Goal: Use online tool/utility: Utilize a website feature to perform a specific function

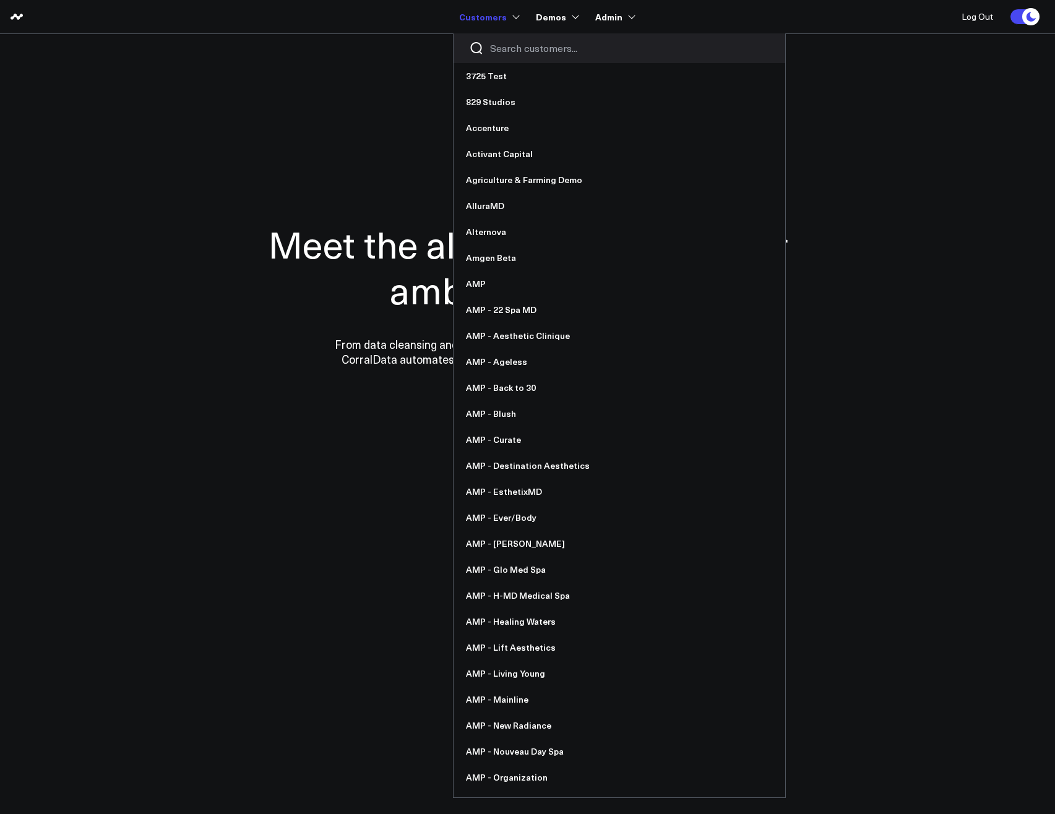
click at [499, 48] on input "Search customers input" at bounding box center [630, 48] width 280 height 14
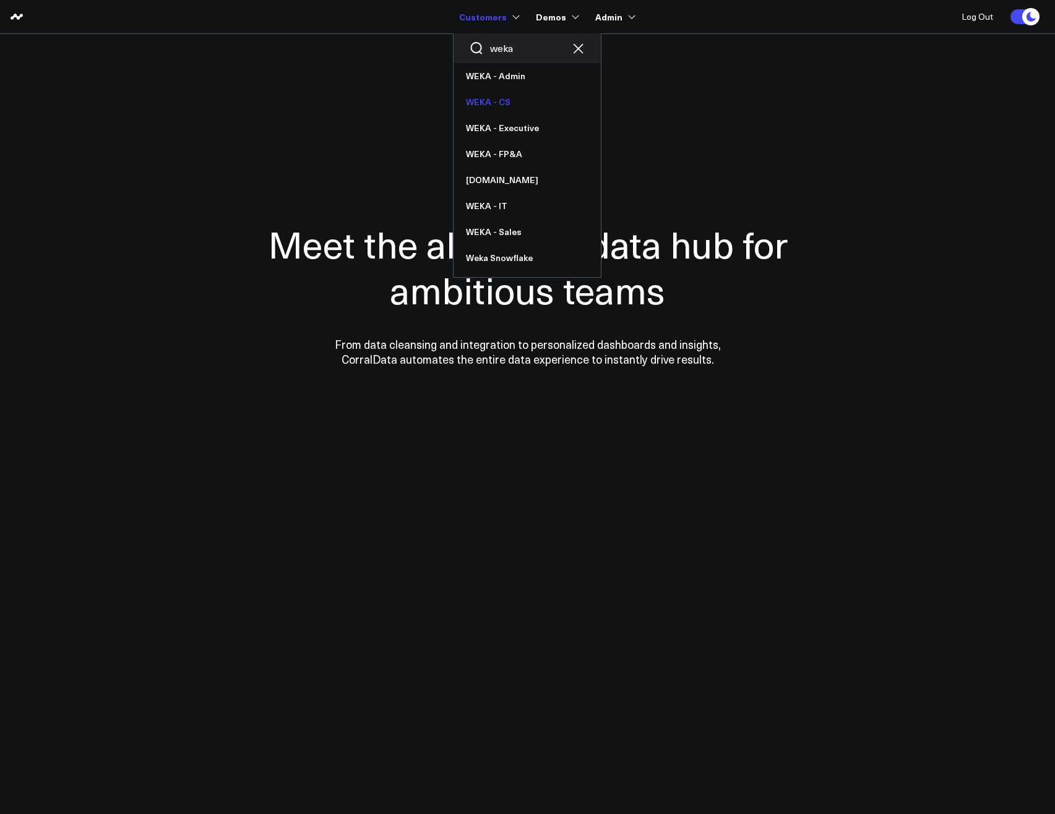
type input "weka"
click at [489, 104] on link "WEKA - CS" at bounding box center [527, 102] width 147 height 26
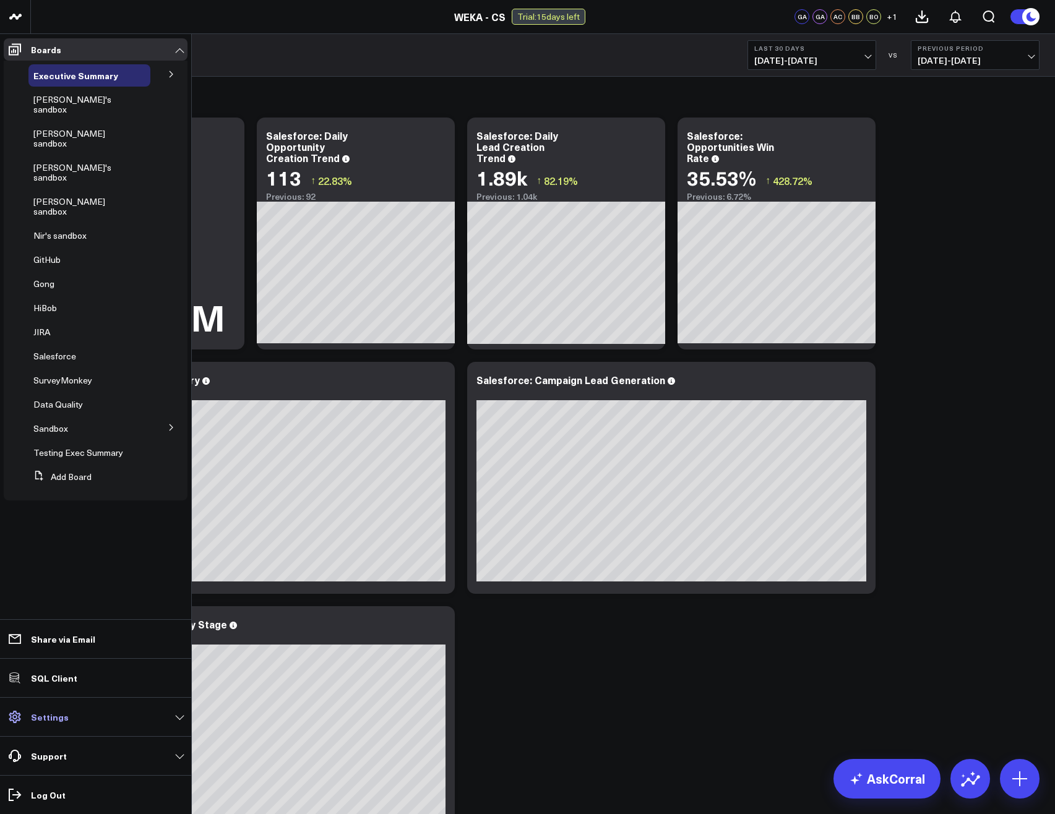
click at [54, 712] on p "Settings" at bounding box center [50, 717] width 38 height 10
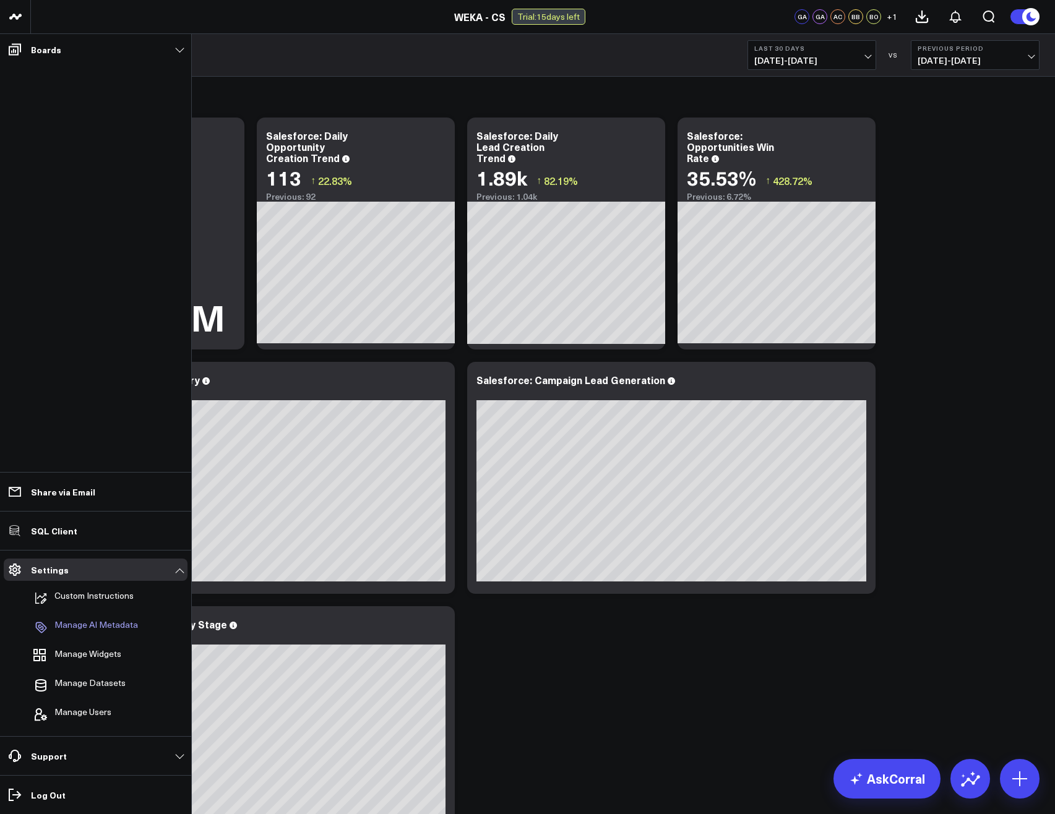
click at [85, 629] on p "Manage AI Metadata" at bounding box center [96, 627] width 84 height 15
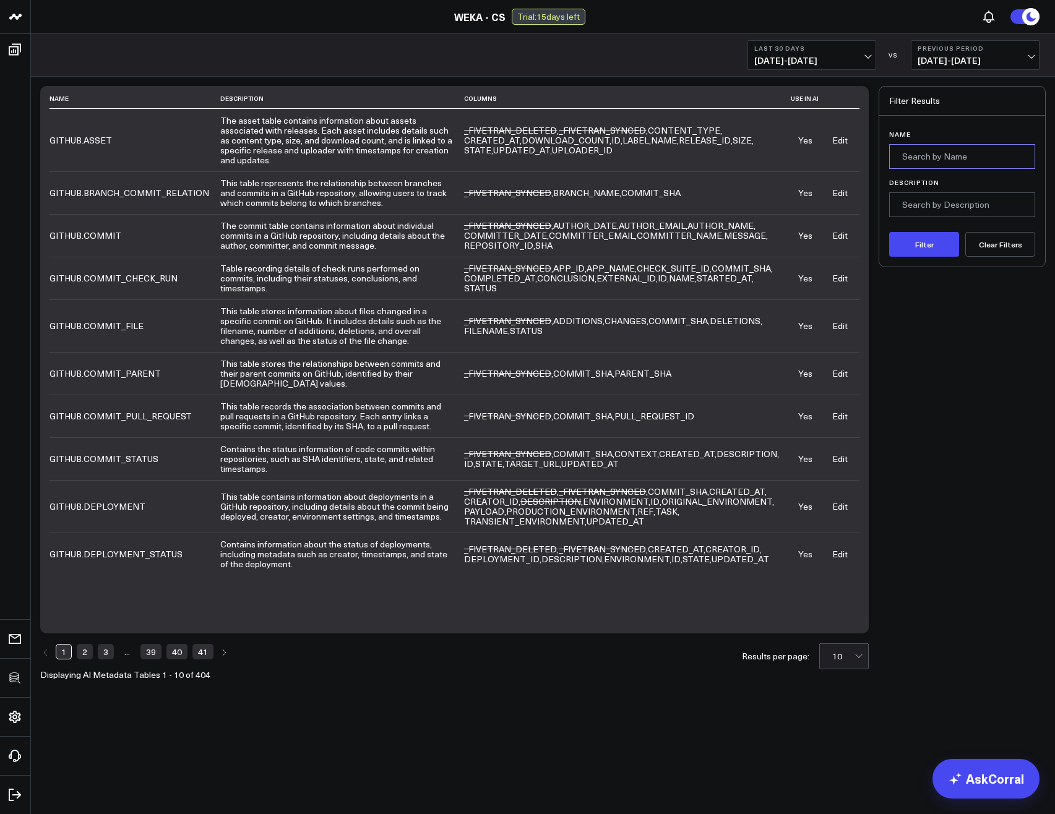
click at [947, 159] on input "Name" at bounding box center [962, 156] width 146 height 25
type input "sentiment"
click at [923, 240] on button "Filter" at bounding box center [924, 244] width 70 height 25
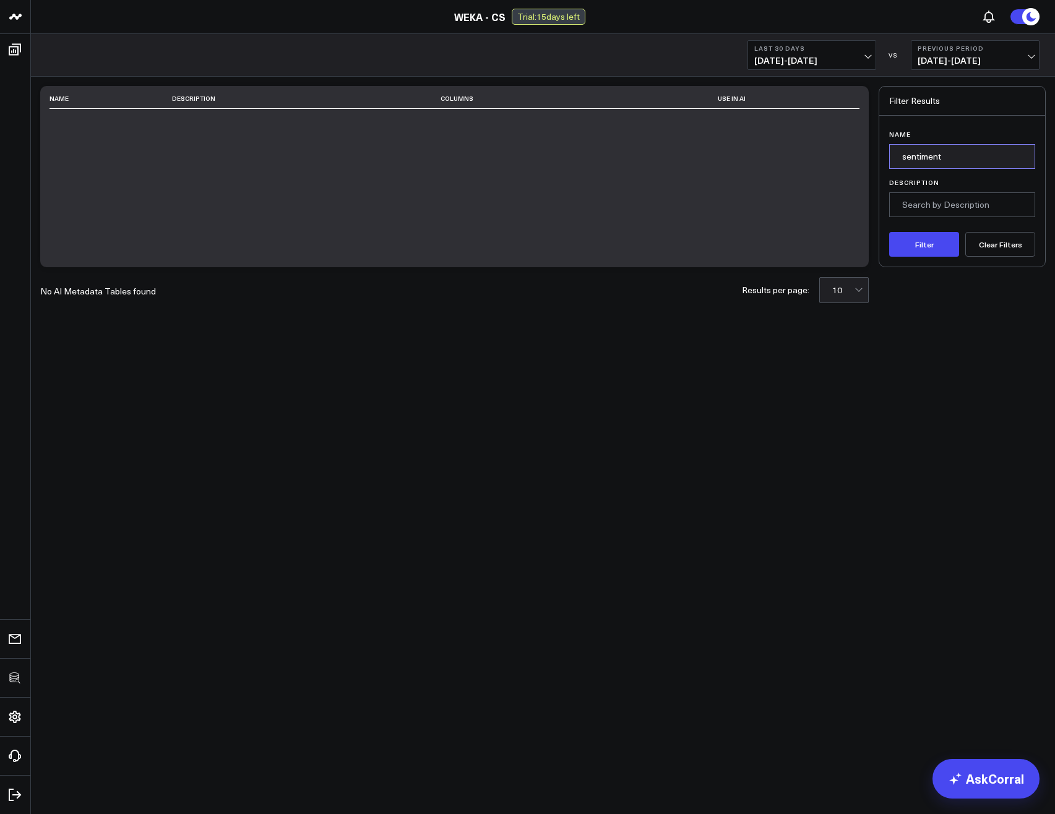
drag, startPoint x: 970, startPoint y: 160, endPoint x: 832, endPoint y: 149, distance: 138.4
click at [832, 149] on div "Name Description Columns Use in AI No AI Metadata Tables found Results per page…" at bounding box center [542, 176] width 1005 height 181
click at [1011, 246] on button "Clear Filters" at bounding box center [1000, 244] width 70 height 25
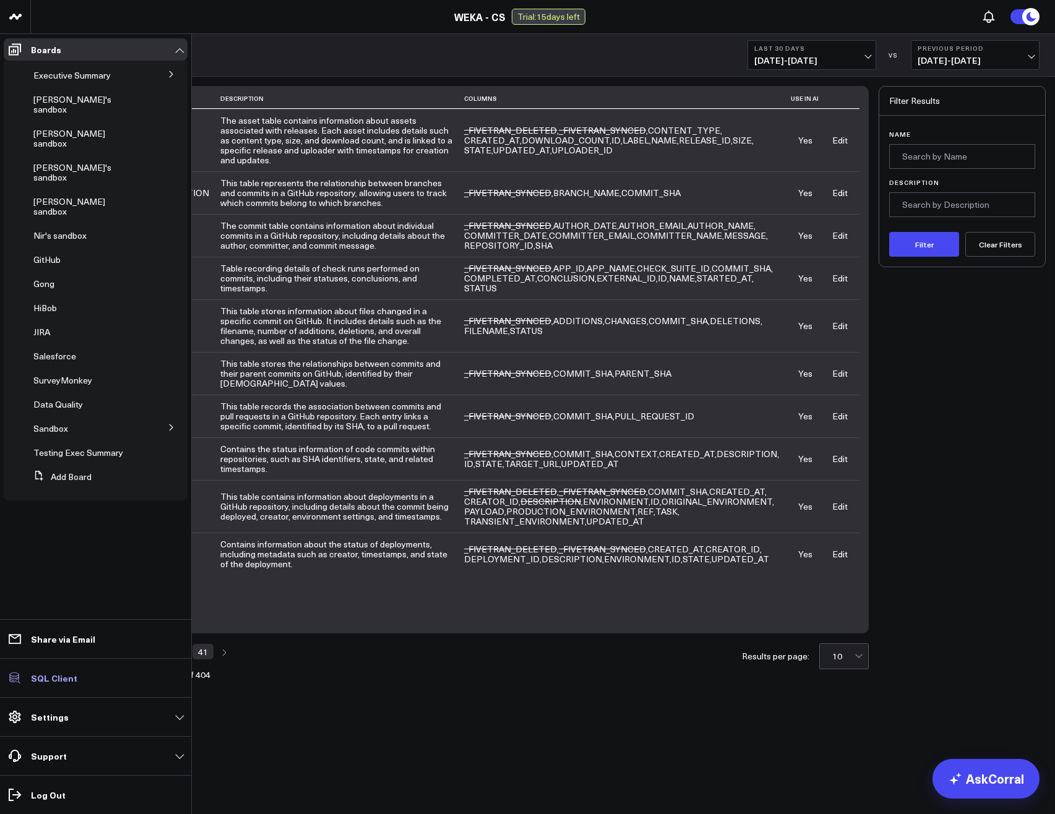
click at [54, 677] on p "SQL Client" at bounding box center [54, 678] width 46 height 10
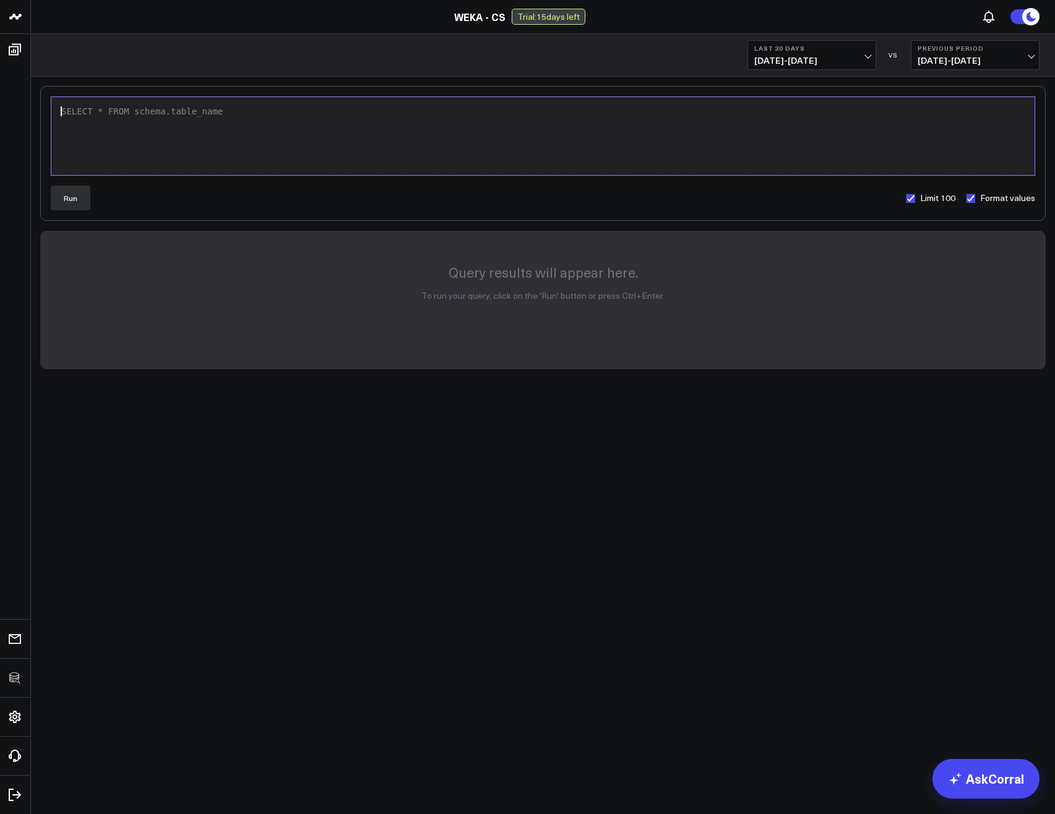
click at [324, 153] on div "SELECT * FROM schema.table_name" at bounding box center [543, 136] width 971 height 66
click at [100, 113] on div "SELECT * FROM SALESFORCE.ACCOUNT" at bounding box center [543, 112] width 971 height 12
click at [371, 114] on div "SELECT CUSTOMER_SENTIMENT_CS_C FROM SALESFORCE.ACCOUNT" at bounding box center [543, 112] width 971 height 12
click at [77, 200] on button "Run" at bounding box center [71, 198] width 40 height 25
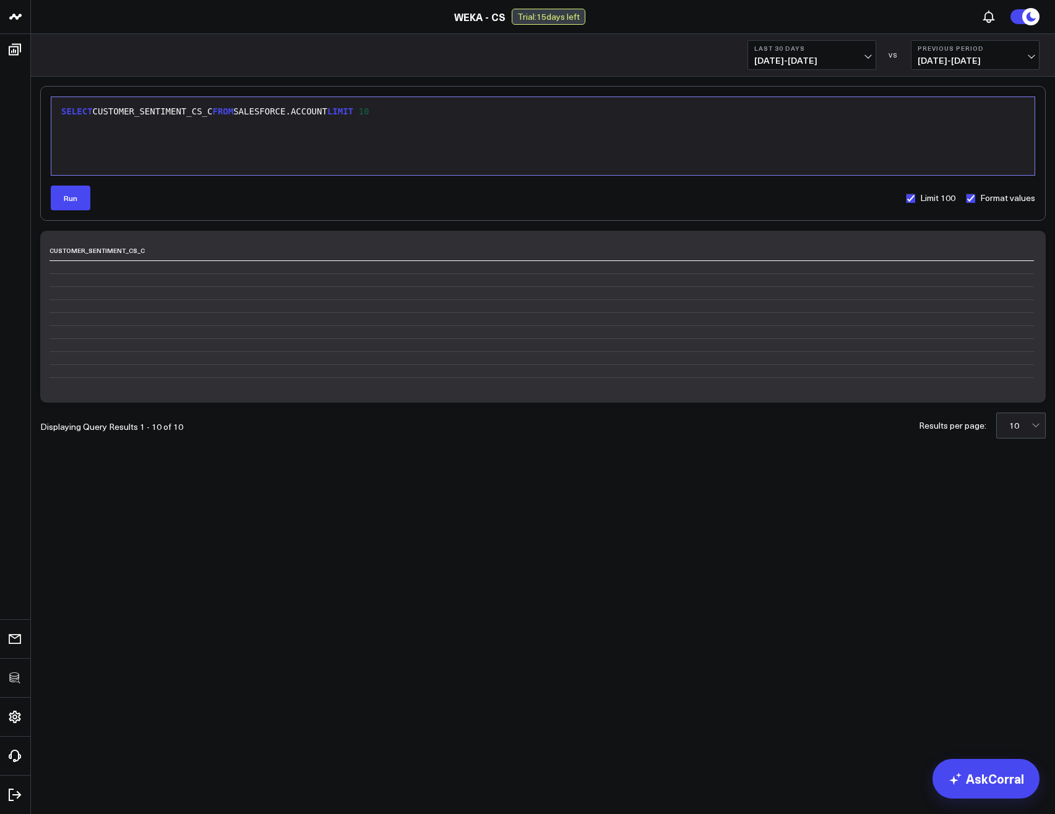
click at [342, 110] on div "SELECT CUSTOMER_SENTIMENT_CS_C FROM SALESFORCE.ACCOUNT LIMIT 10" at bounding box center [543, 112] width 971 height 12
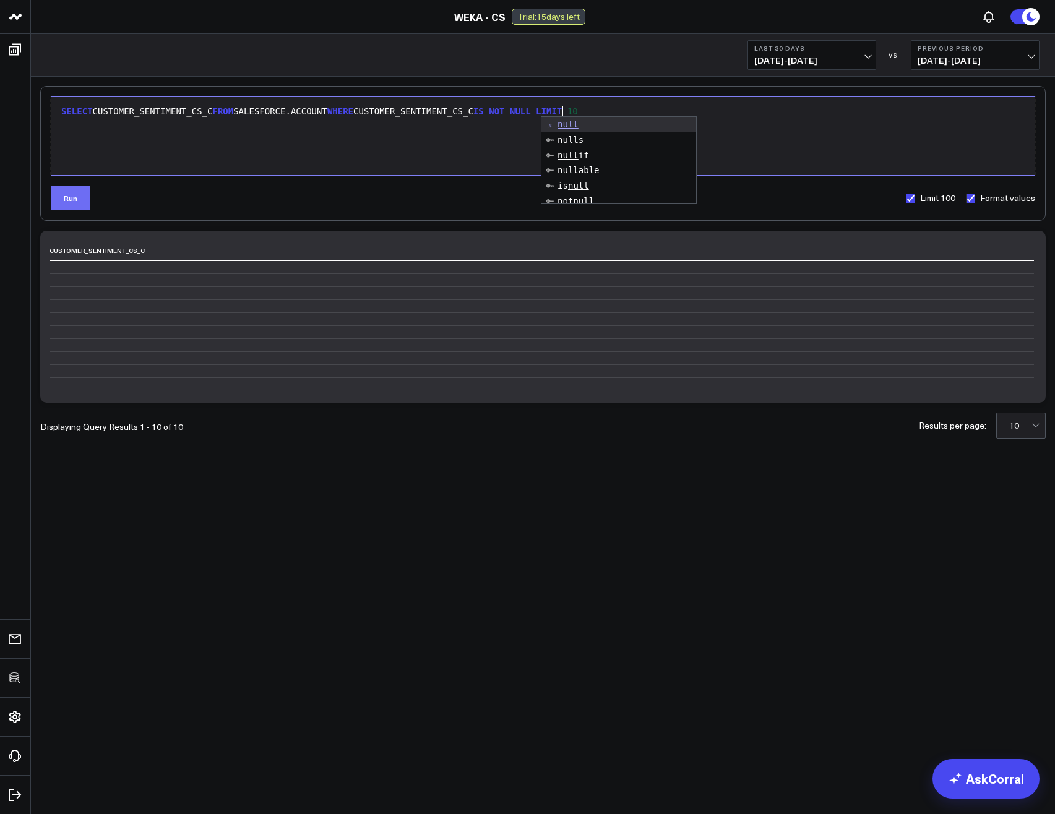
click at [77, 204] on button "Run" at bounding box center [71, 198] width 40 height 25
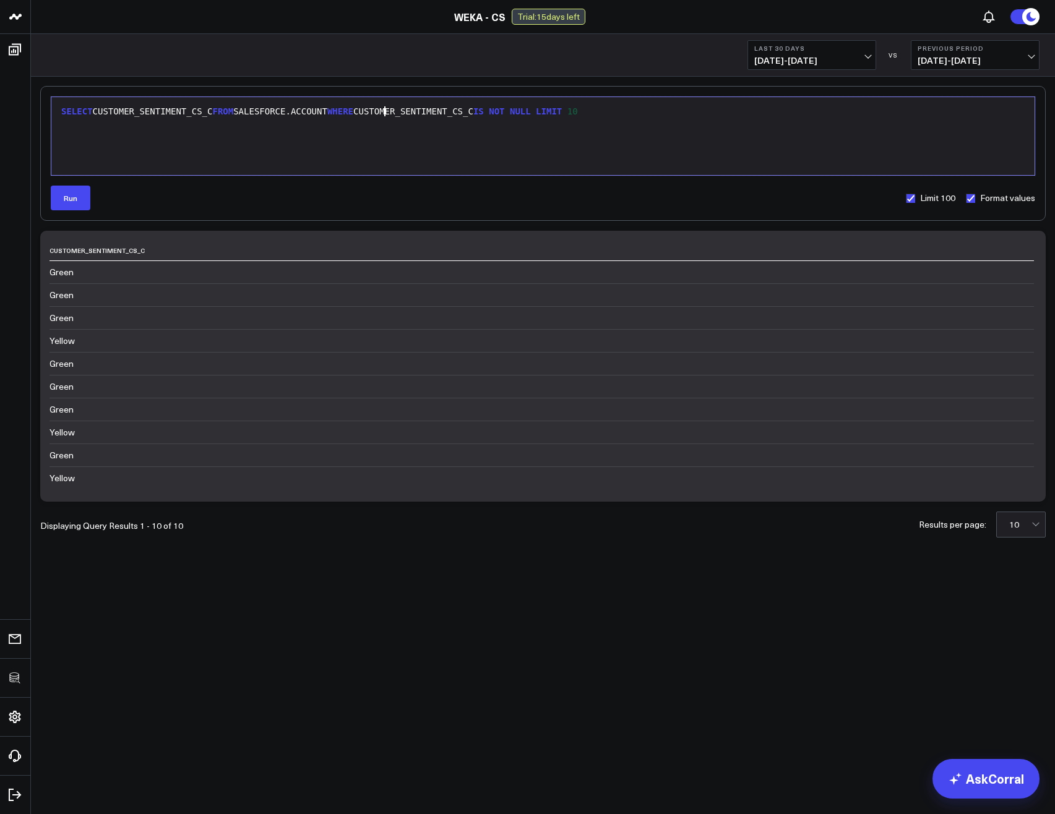
click at [385, 110] on div "SELECT CUSTOMER_SENTIMENT_CS_C FROM SALESFORCE.ACCOUNT WHERE CUSTOMER_SENTIMENT…" at bounding box center [543, 112] width 971 height 12
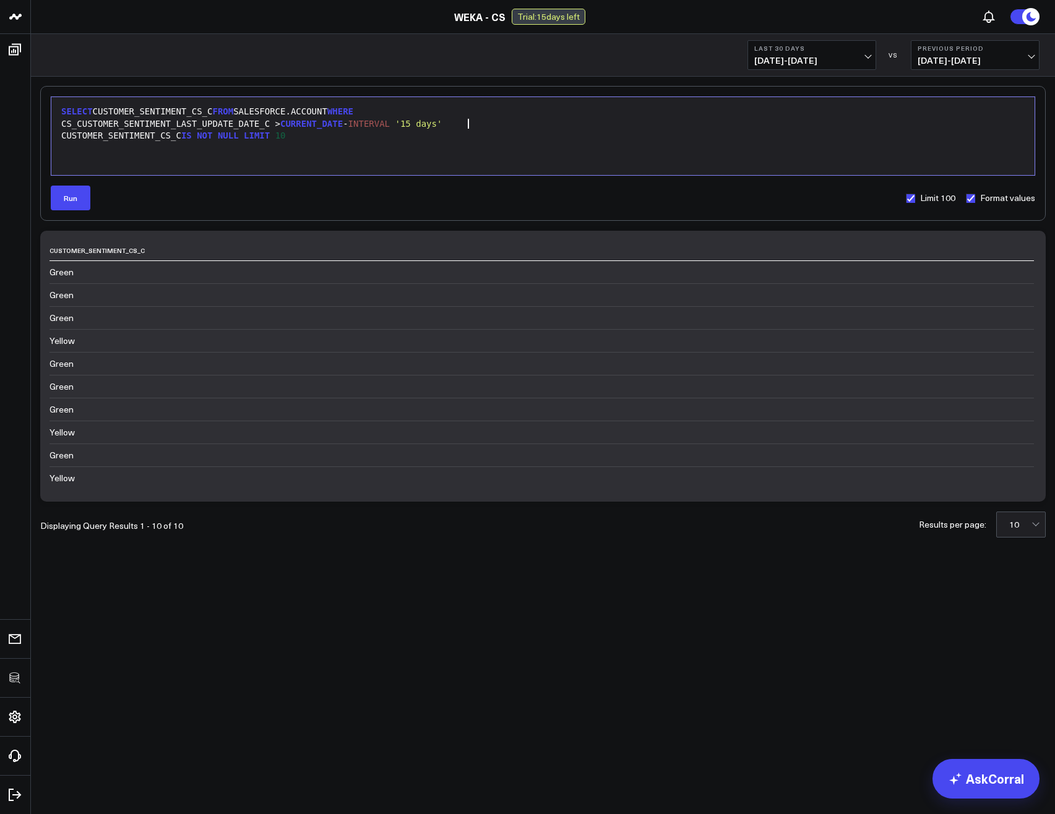
click at [178, 125] on div "CS_CUSTOMER_SENTIMENT_LAST_UPDATE_DATE_C > CURRENT_DATE - INTERVAL '15 days'" at bounding box center [543, 124] width 971 height 12
copy div "CS_CUSTOMER_SENTIMENT_LAST_UPDATE_DATE_C"
click at [97, 112] on div "SELECT CUSTOMER_SENTIMENT_CS_C FROM SALESFORCE.ACCOUNT WHERE" at bounding box center [543, 112] width 971 height 12
click at [72, 205] on button "Run" at bounding box center [71, 198] width 40 height 25
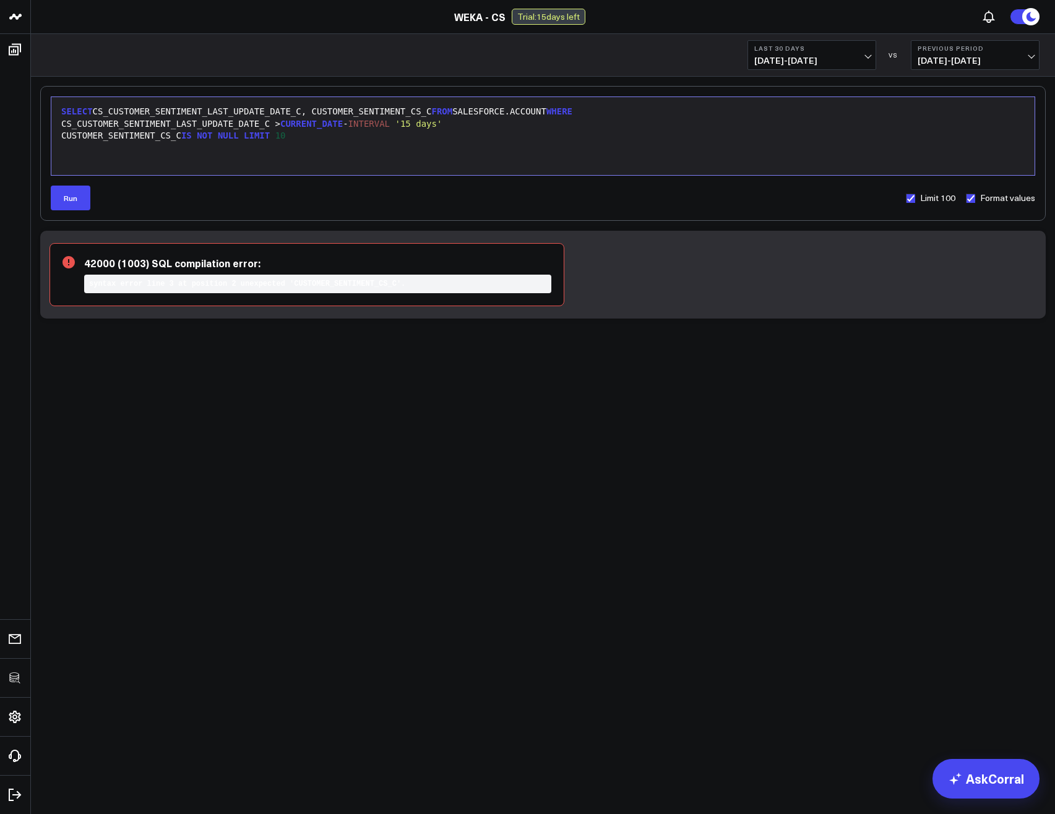
click at [210, 282] on icon at bounding box center [155, 302] width 186 height 93
drag, startPoint x: 193, startPoint y: 258, endPoint x: 170, endPoint y: 261, distance: 23.7
click at [186, 260] on icon at bounding box center [155, 302] width 186 height 93
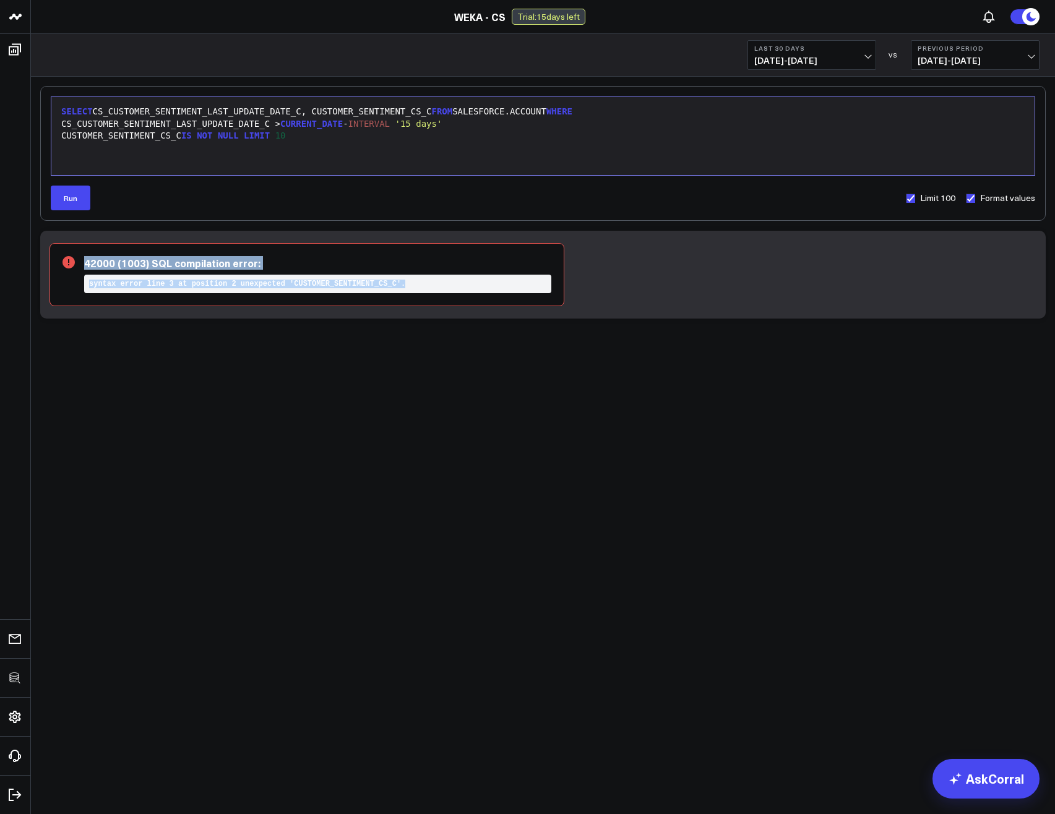
drag, startPoint x: 163, startPoint y: 262, endPoint x: 293, endPoint y: 300, distance: 135.3
click at [293, 300] on div "42000 (1003) SQL compilation error: syntax error line 3 at position 2 unexpecte…" at bounding box center [307, 274] width 515 height 63
click at [483, 124] on div "CS_CUSTOMER_SENTIMENT_LAST_UPDATE_DATE_C > CURRENT_DATE - INTERVAL '15 days'" at bounding box center [543, 124] width 971 height 12
click at [70, 137] on div "CUSTOMER_SENTIMENT_CS_C IS NOT NULL LIMIT 10" at bounding box center [543, 136] width 971 height 12
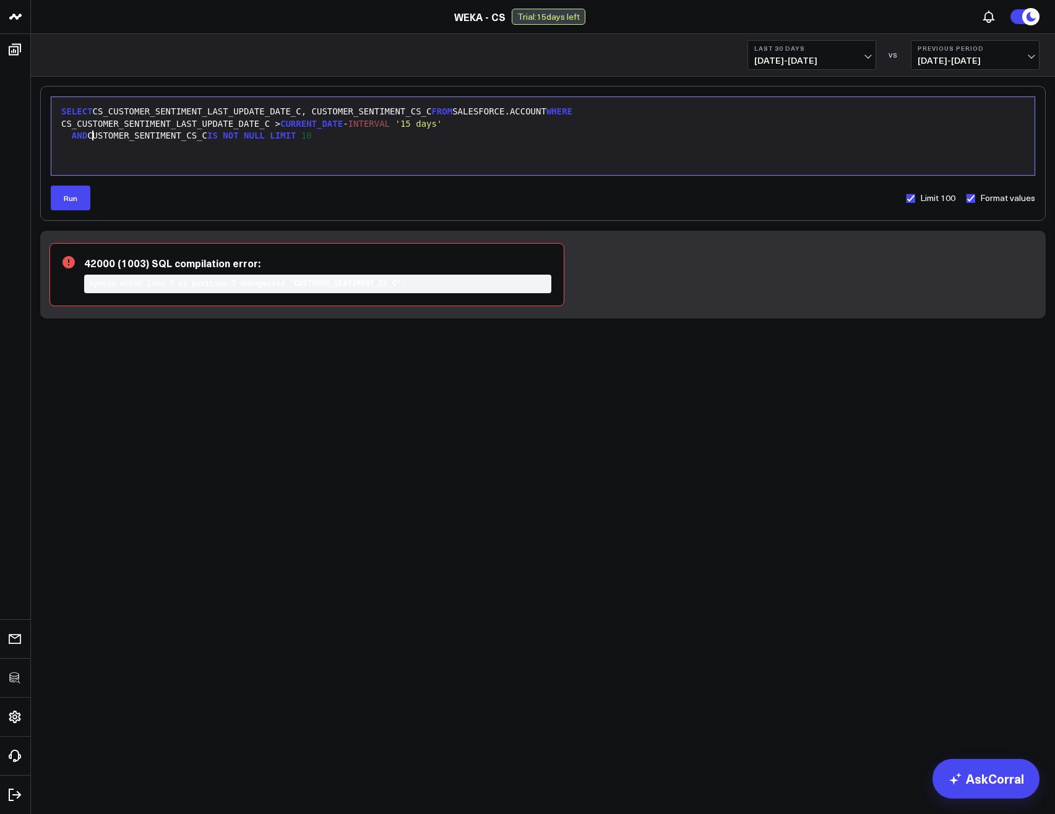
click at [69, 212] on div "9 1 2 3 › ⌄ SELECT CS_CUSTOMER_SENTIMENT_LAST_UPDATE_DATE_C, CUSTOMER_SENTIMENT…" at bounding box center [542, 153] width 1005 height 135
click at [62, 200] on button "Run" at bounding box center [71, 198] width 40 height 25
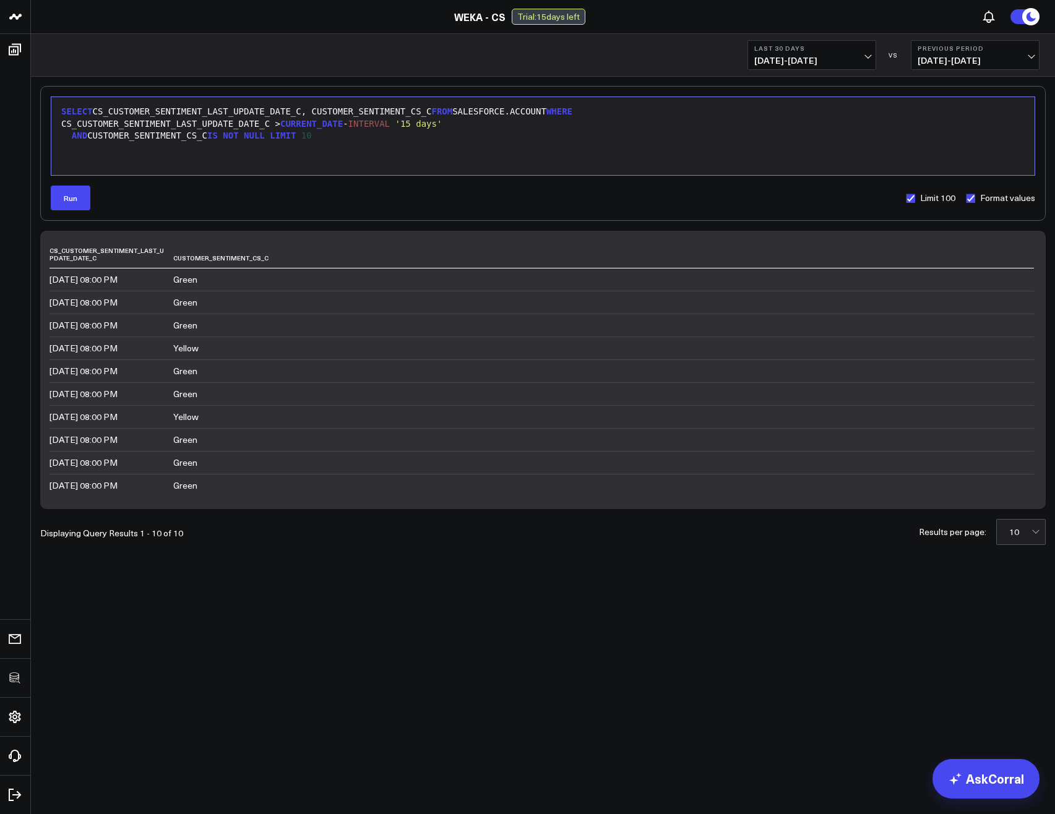
click at [185, 108] on div "SELECT CS_CUSTOMER_SENTIMENT_LAST_UPDATE_DATE_C, CUSTOMER_SENTIMENT_CS_C FROM S…" at bounding box center [543, 112] width 971 height 12
click at [223, 111] on span "FROM" at bounding box center [222, 111] width 21 height 10
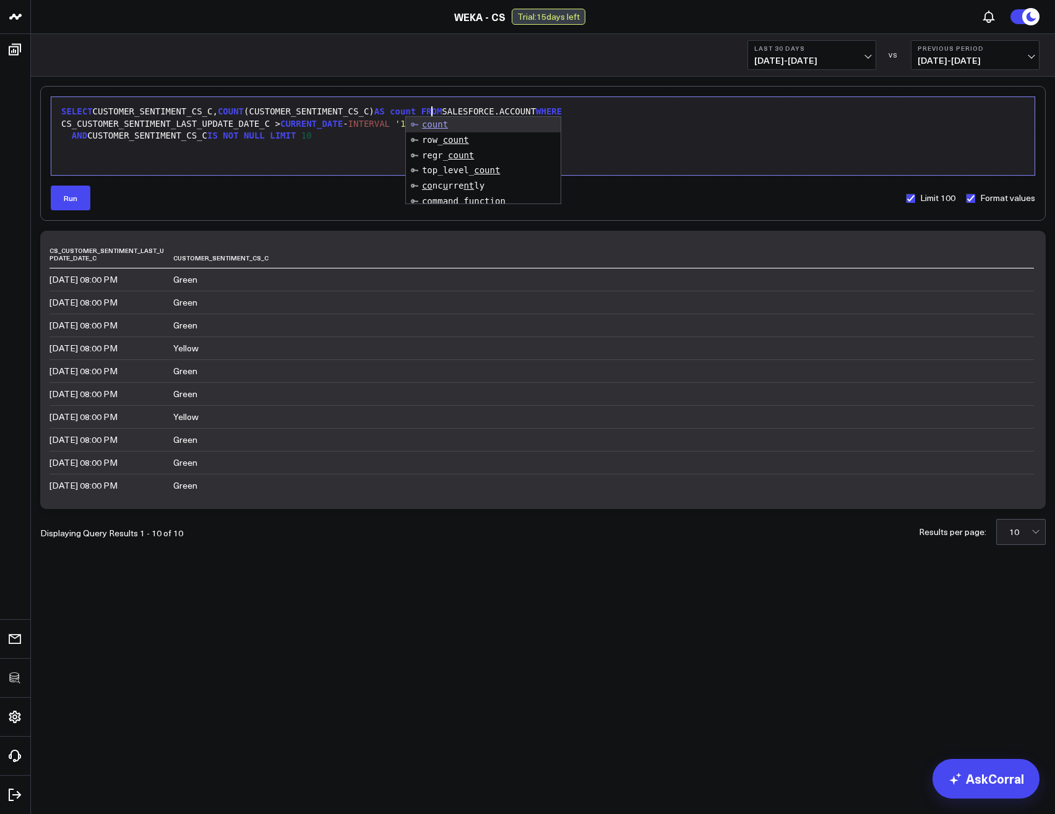
click at [189, 134] on div "AND CUSTOMER_SENTIMENT_CS_C IS NOT NULL LIMIT 10" at bounding box center [543, 136] width 971 height 12
click at [108, 121] on div "CS_CUSTOMER_SENTIMENT_LAST_UPDATE_DATE_C > CURRENT_DATE - INTERVAL '15 days'" at bounding box center [543, 124] width 971 height 12
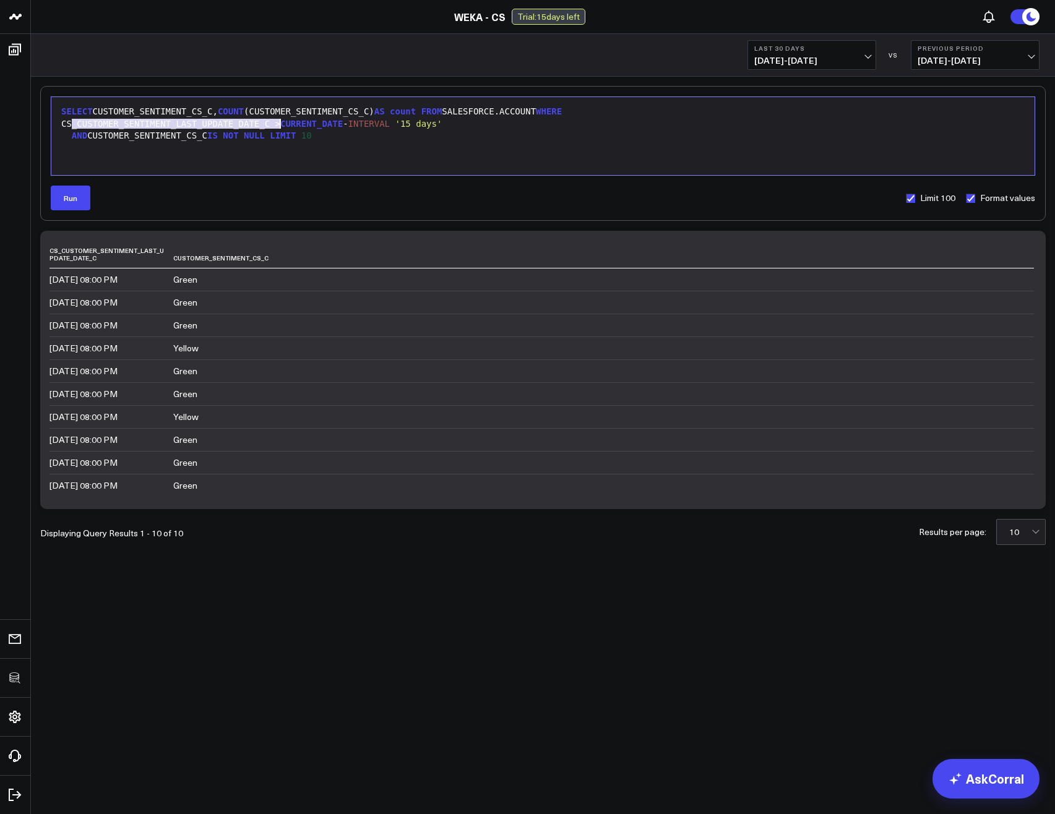
click at [108, 121] on div "CS_CUSTOMER_SENTIMENT_LAST_UPDATE_DATE_C > CURRENT_DATE - INTERVAL '15 days'" at bounding box center [543, 124] width 971 height 12
copy div "CS_CUSTOMER_SENTIMENT_LAST_UPDATE_DATE_C"
click at [93, 110] on div "SELECT CUSTOMER_SENTIMENT_CS_C, COUNT (CUSTOMER_SENTIMENT_CS_C) AS count FROM S…" at bounding box center [543, 112] width 971 height 12
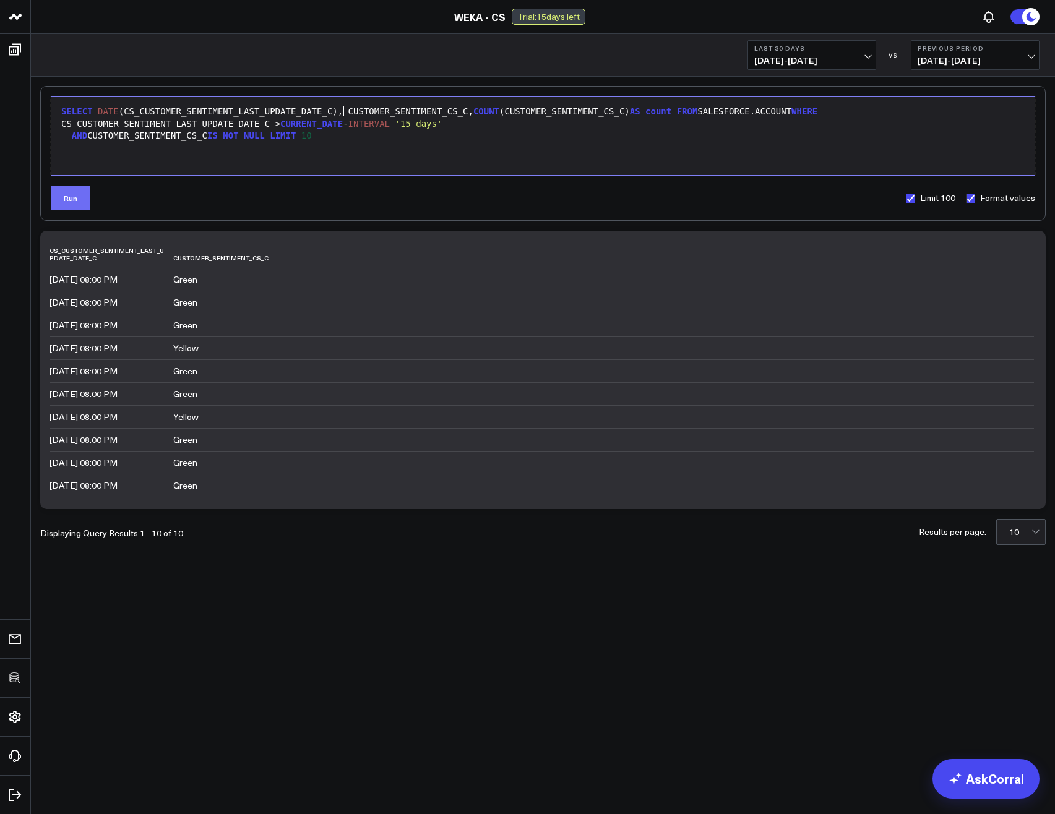
click at [71, 202] on button "Run" at bounding box center [71, 198] width 40 height 25
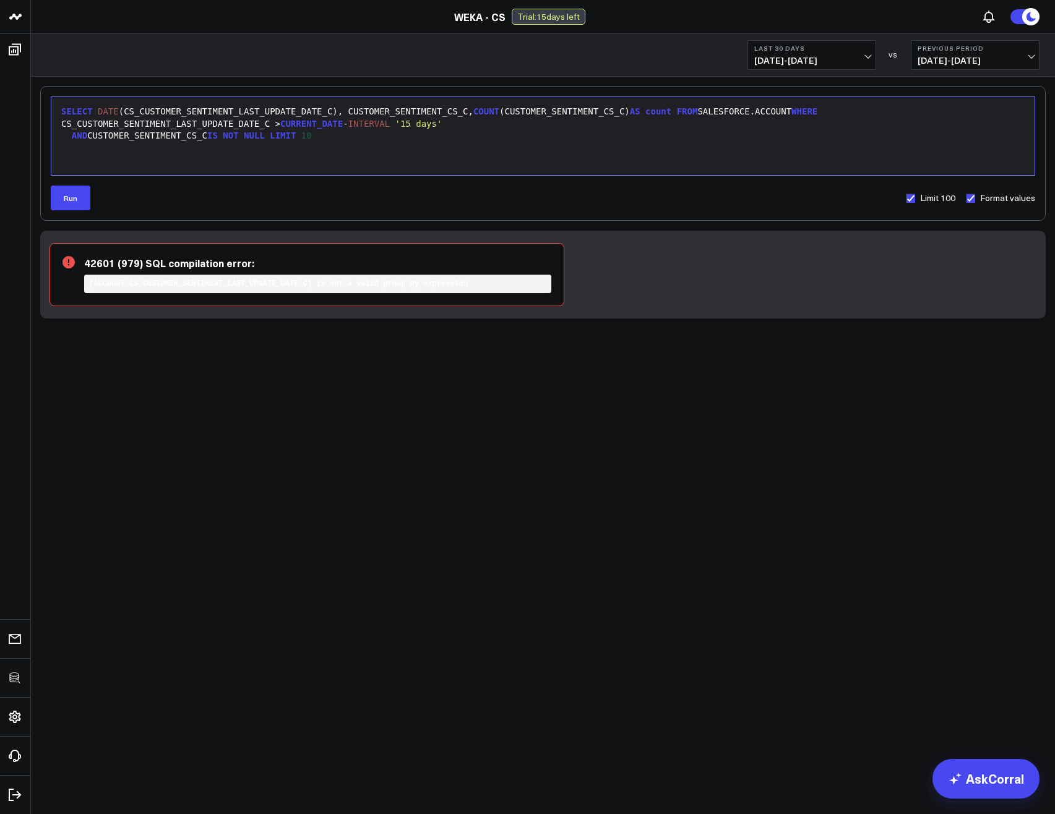
click at [187, 276] on icon at bounding box center [155, 302] width 186 height 93
click at [192, 264] on icon at bounding box center [155, 302] width 186 height 93
drag, startPoint x: 181, startPoint y: 261, endPoint x: 273, endPoint y: 307, distance: 102.4
click at [273, 307] on div "42601 (979) SQL compilation error: [ACCOUNT.CS_CUSTOMER_SENTIMENT_LAST_UPDATE_D…" at bounding box center [542, 275] width 1005 height 88
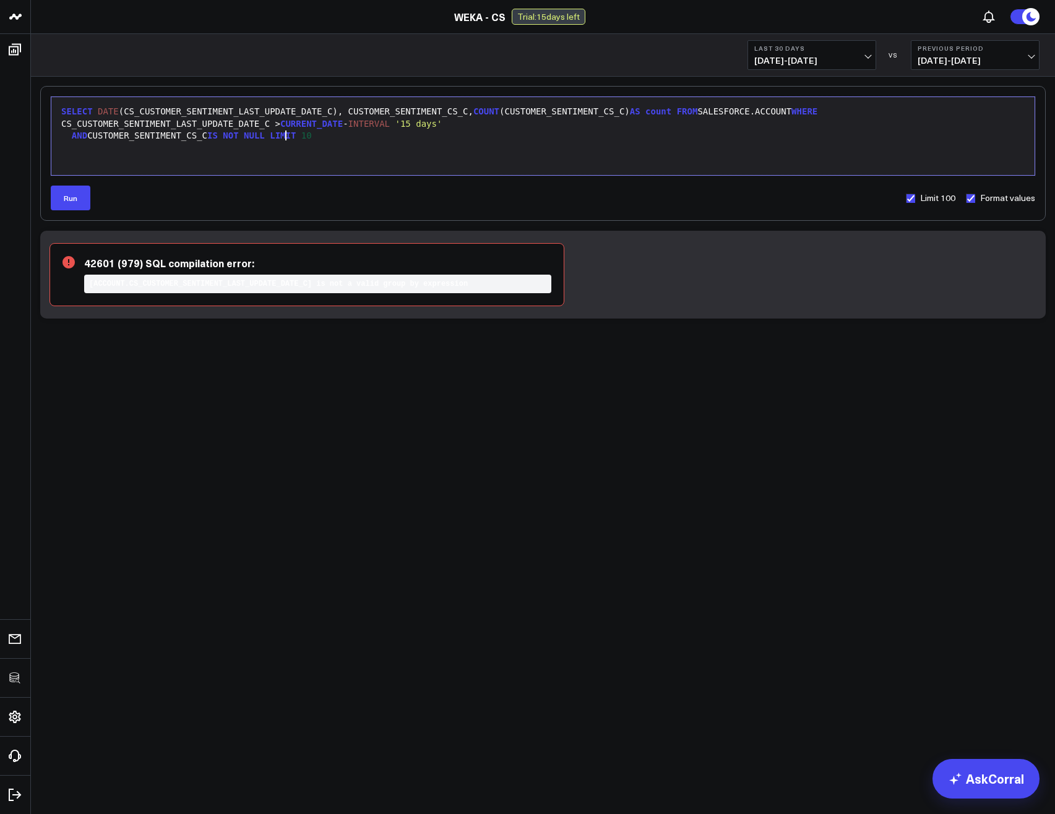
click at [284, 140] on span "LIMIT" at bounding box center [283, 136] width 26 height 10
drag, startPoint x: 469, startPoint y: 113, endPoint x: 100, endPoint y: 111, distance: 368.8
click at [100, 111] on div "SELECT DATE (CS_CUSTOMER_SENTIMENT_LAST_UPDATE_DATE_C), CUSTOMER_SENTIMENT_CS_C…" at bounding box center [543, 112] width 971 height 12
copy div "DATE (CS_CUSTOMER_SENTIMENT_LAST_UPDATE_DATE_C), CUSTOMER_SENTIMENT_CS_C"
click at [154, 145] on div "GROUP BY" at bounding box center [543, 148] width 971 height 12
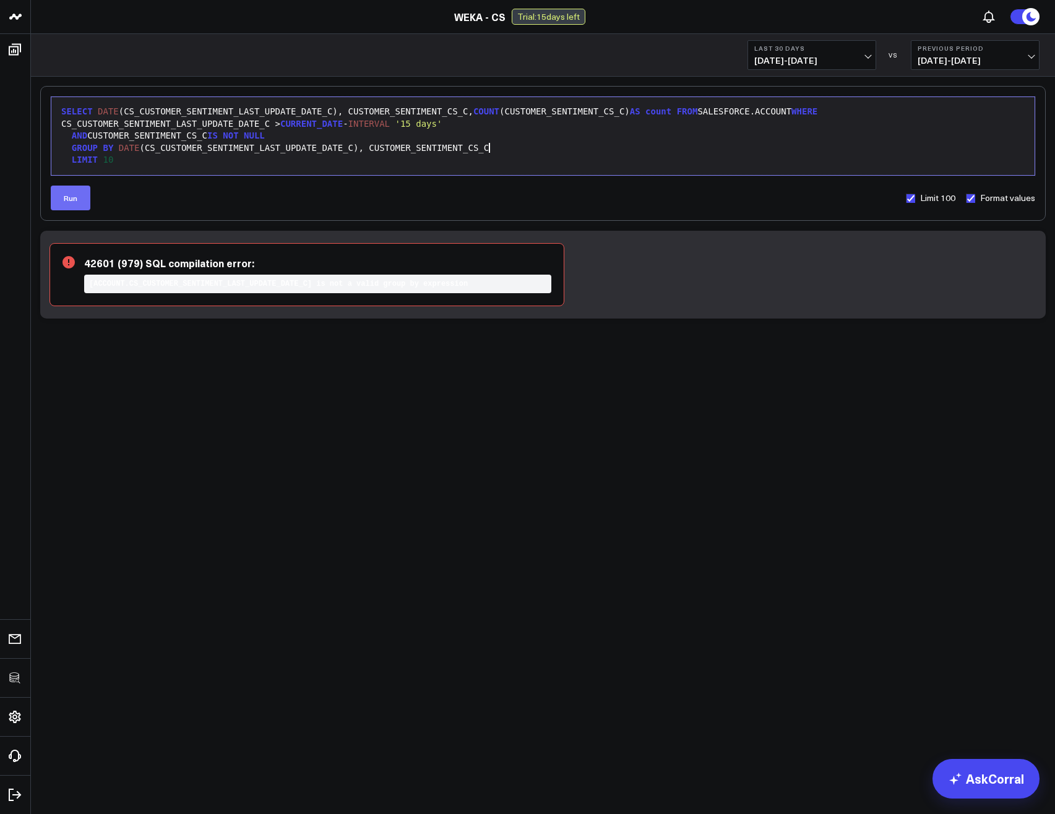
click at [68, 202] on button "Run" at bounding box center [71, 198] width 40 height 25
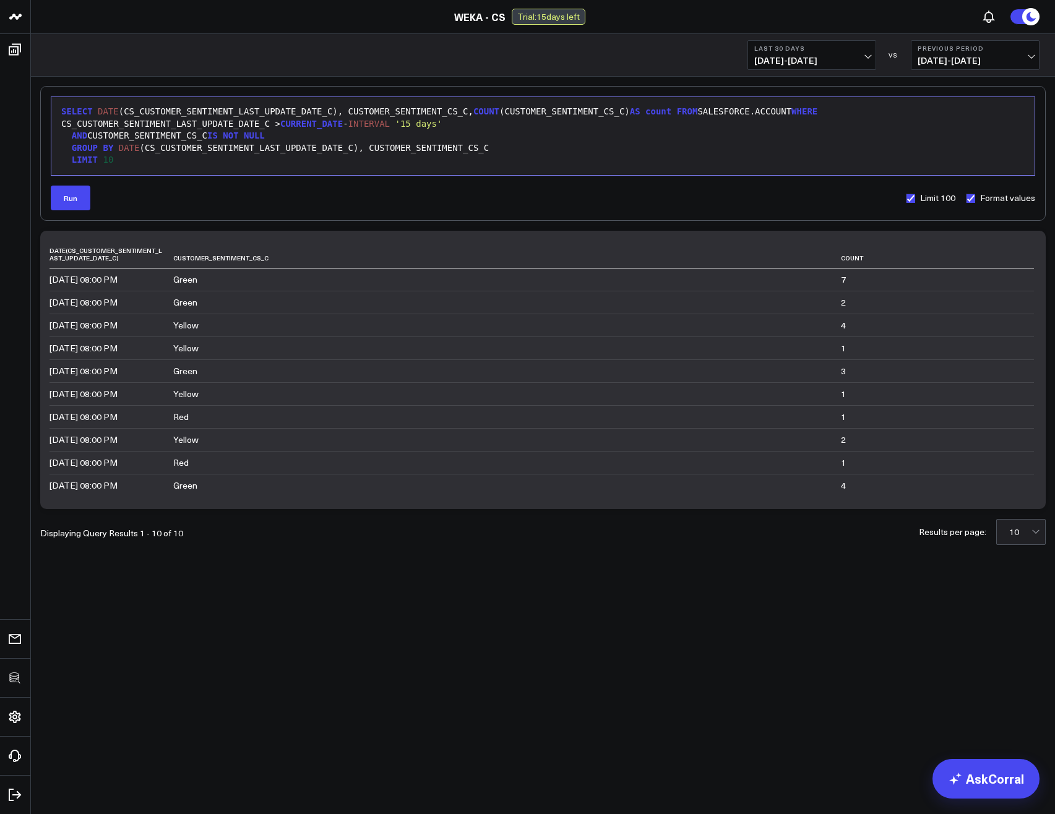
click at [267, 157] on div "LIMIT 10" at bounding box center [543, 160] width 971 height 12
click at [499, 151] on div "GROUP BY DATE (CS_CUSTOMER_SENTIMENT_LAST_UPDATE_DATE_C), CUSTOMER_SENTIMENT_CS…" at bounding box center [543, 148] width 971 height 12
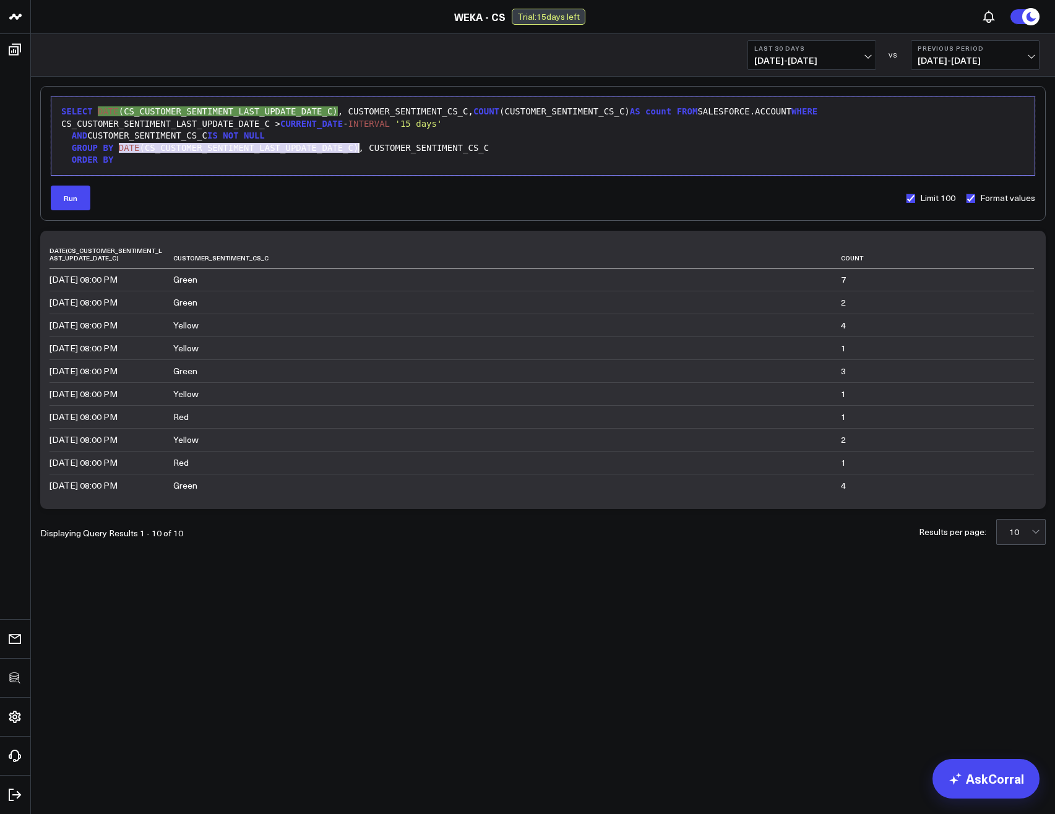
drag, startPoint x: 118, startPoint y: 149, endPoint x: 359, endPoint y: 147, distance: 240.7
click at [359, 147] on div "GROUP BY DATE (CS_CUSTOMER_SENTIMENT_LAST_UPDATE_DATE_C), CUSTOMER_SENTIMENT_CS…" at bounding box center [543, 148] width 971 height 12
copy div "DATE (CS_CUSTOMER_SENTIMENT_LAST_UPDATE_DATE_C)"
click at [288, 163] on div "ORDER BY" at bounding box center [543, 160] width 971 height 12
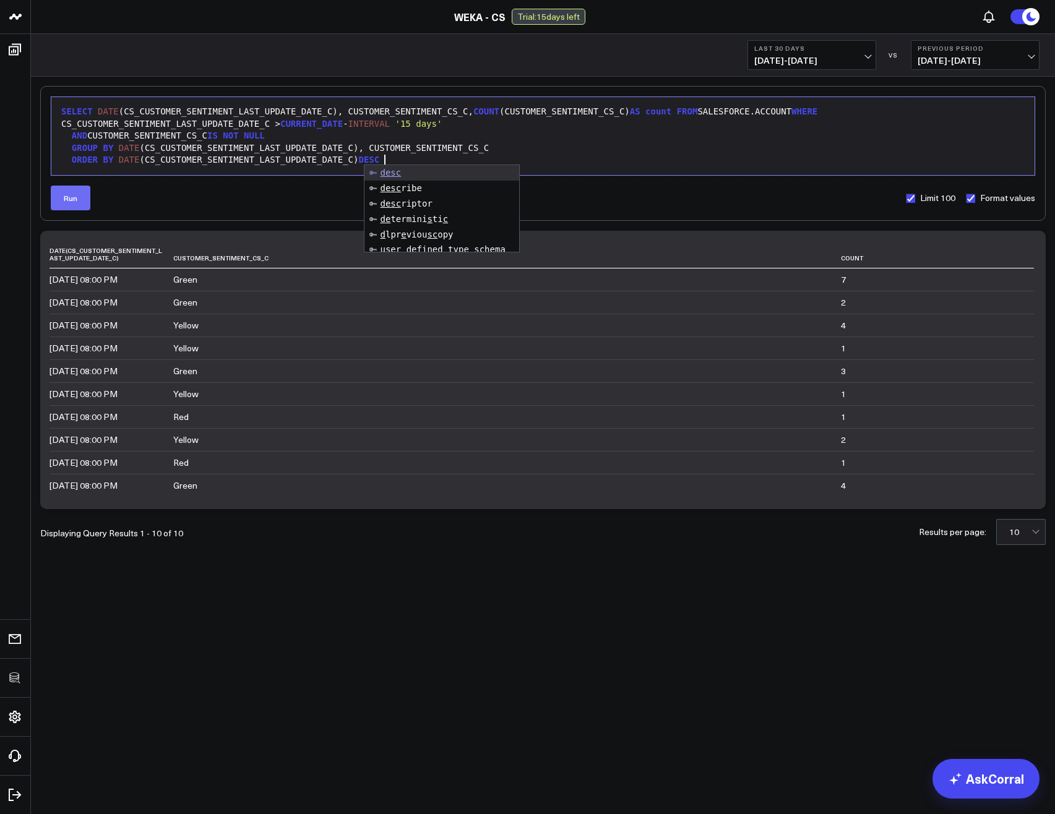
click at [71, 207] on button "Run" at bounding box center [71, 198] width 40 height 25
click at [410, 161] on div "ORDER BY DATE (CS_CUSTOMER_SENTIMENT_LAST_UPDATE_DATE_C) DESC" at bounding box center [543, 160] width 971 height 12
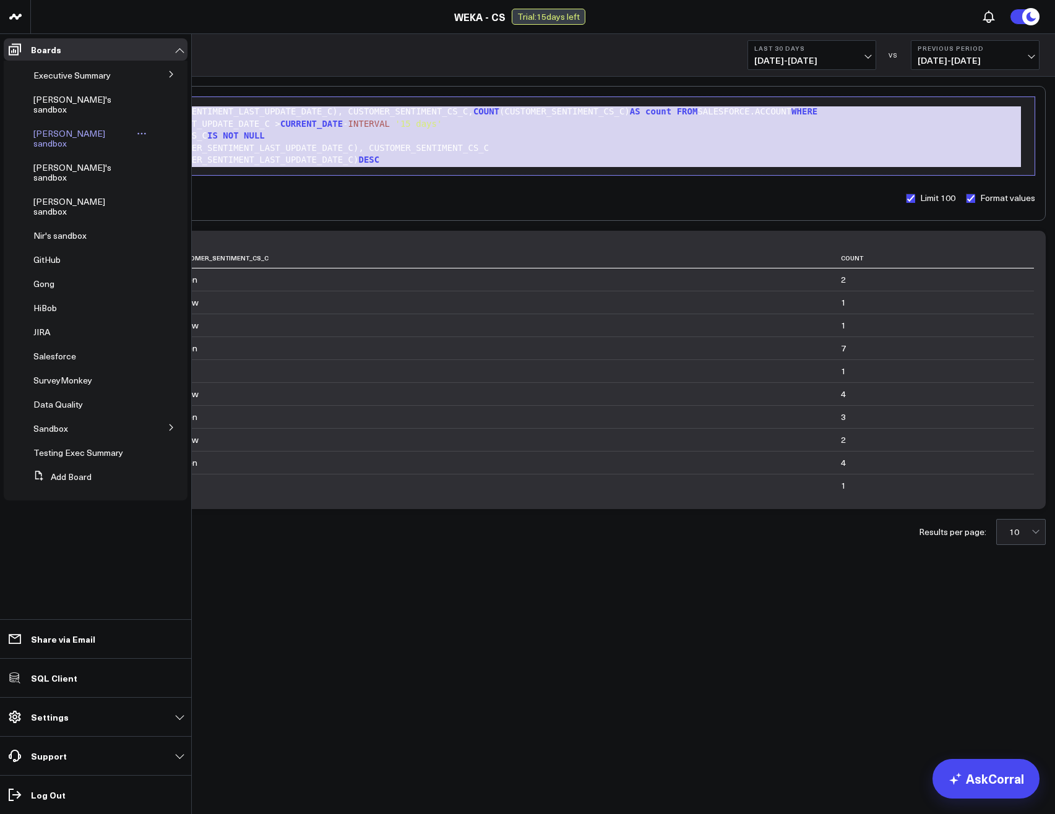
click at [61, 127] on span "Blake's sandbox" at bounding box center [69, 138] width 72 height 22
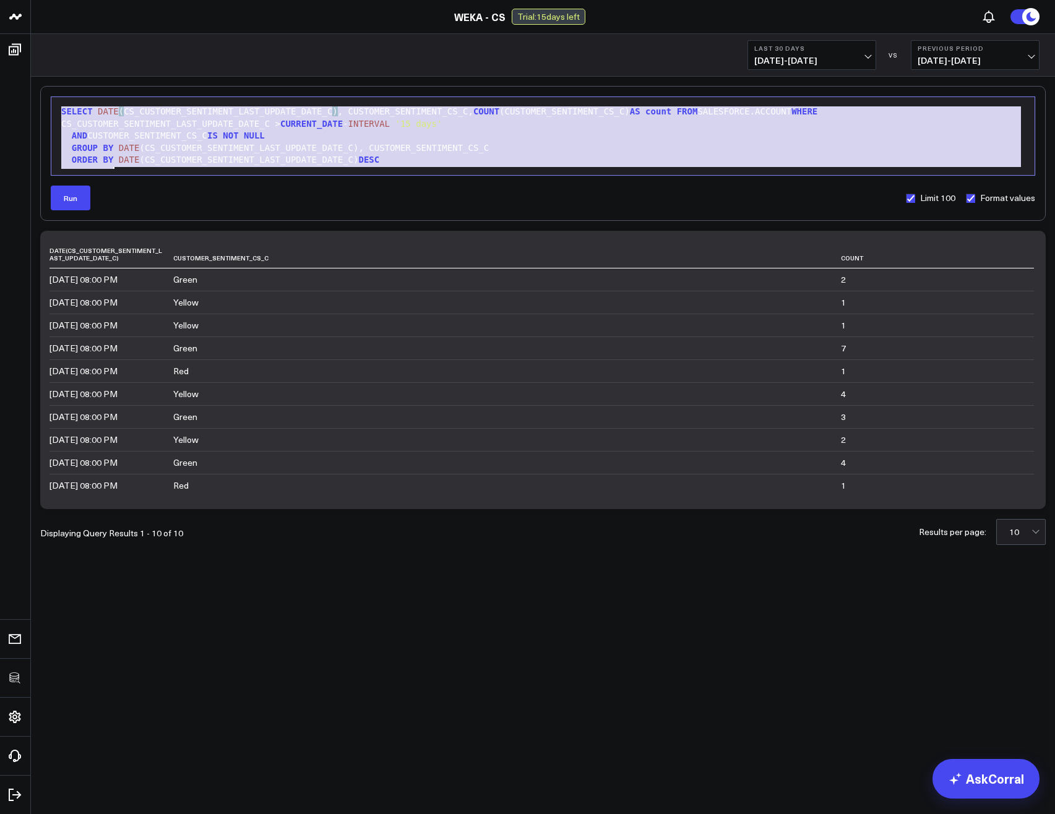
click at [339, 112] on div "SELECT DATE ( CS_CUSTOMER_SENTIMENT_LAST_UPDATE_DATE_C ) , CUSTOMER_SENTIMENT_C…" at bounding box center [543, 112] width 971 height 12
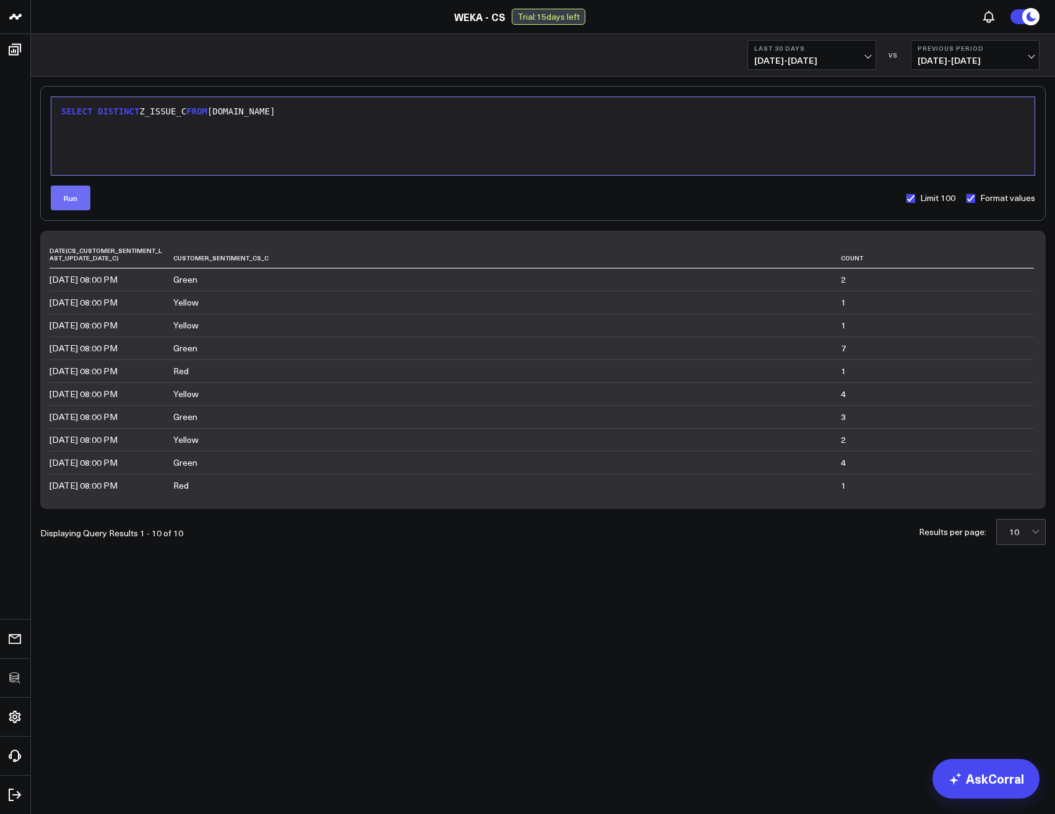
click at [72, 208] on button "Run" at bounding box center [71, 198] width 40 height 25
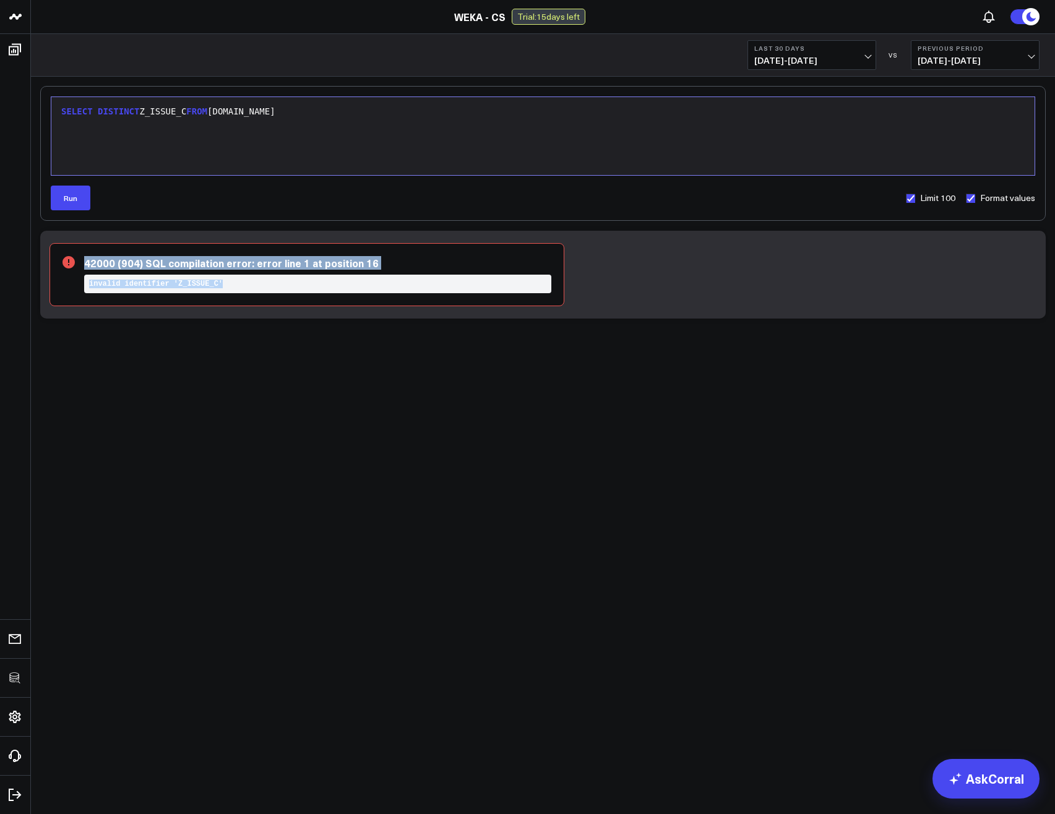
drag, startPoint x: 205, startPoint y: 259, endPoint x: 428, endPoint y: 283, distance: 224.1
click at [428, 283] on div "42000 (904) SQL compilation error: error line 1 at position 16 invalid identifi…" at bounding box center [307, 274] width 515 height 63
click at [157, 111] on div "SELECT DISTINCT Z_ISSUE_C FROM SALESFORCE.CASE" at bounding box center [543, 112] width 971 height 12
click at [79, 202] on button "Run" at bounding box center [71, 198] width 40 height 25
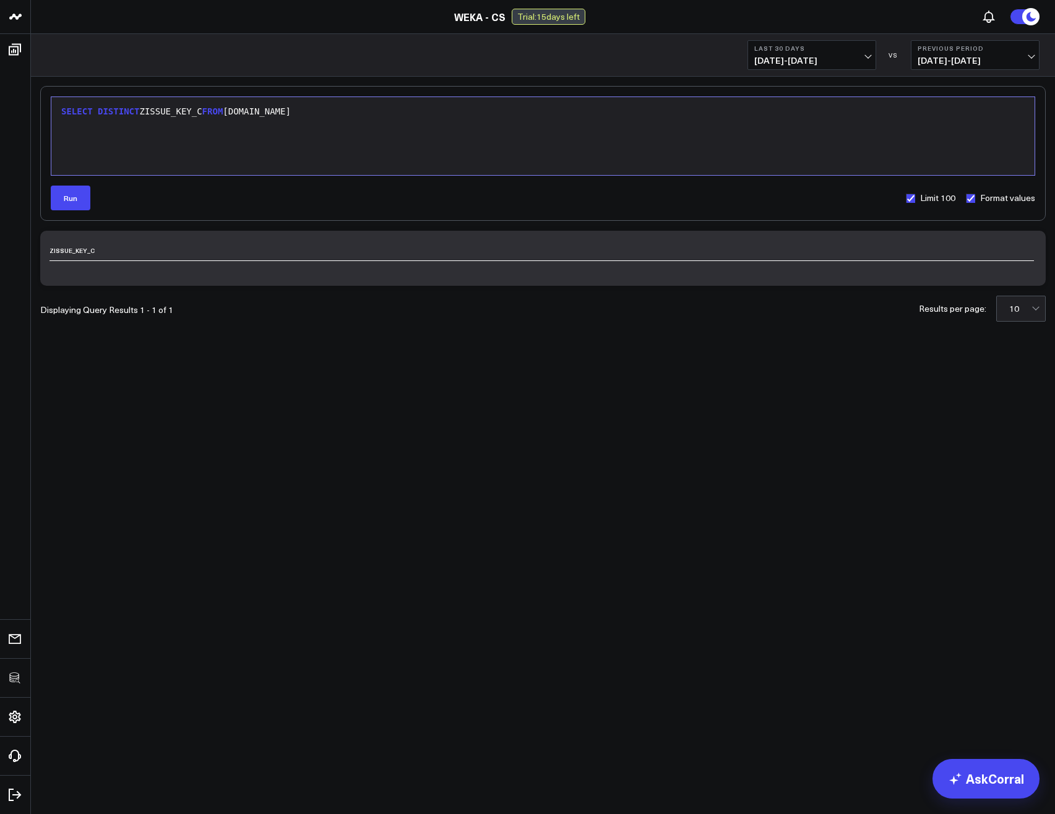
click at [165, 115] on div "SELECT DISTINCT ZISSUE_KEY_C FROM SALESFORCE.CASE" at bounding box center [543, 112] width 971 height 12
copy div "SELECT DISTINCT ZISSUE_KEY_C FROM SALESFORCE.CASE"
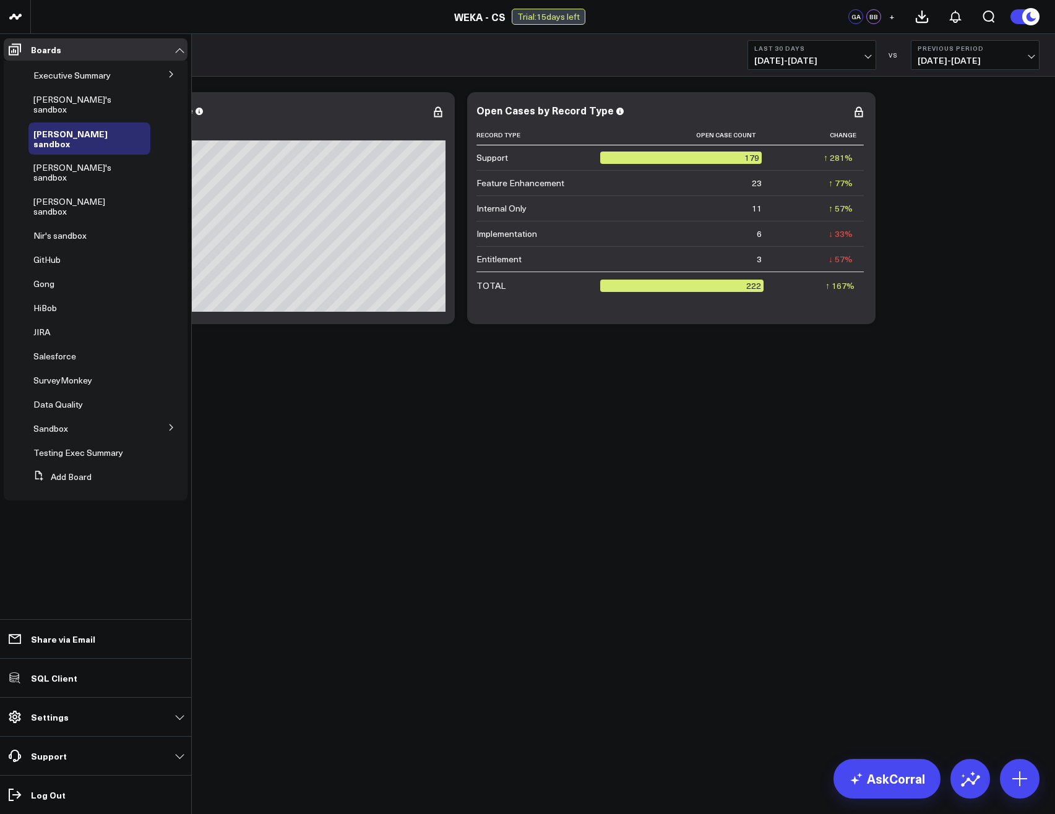
click at [174, 424] on icon at bounding box center [171, 427] width 7 height 7
click at [56, 423] on span "Sandbox" at bounding box center [50, 429] width 35 height 12
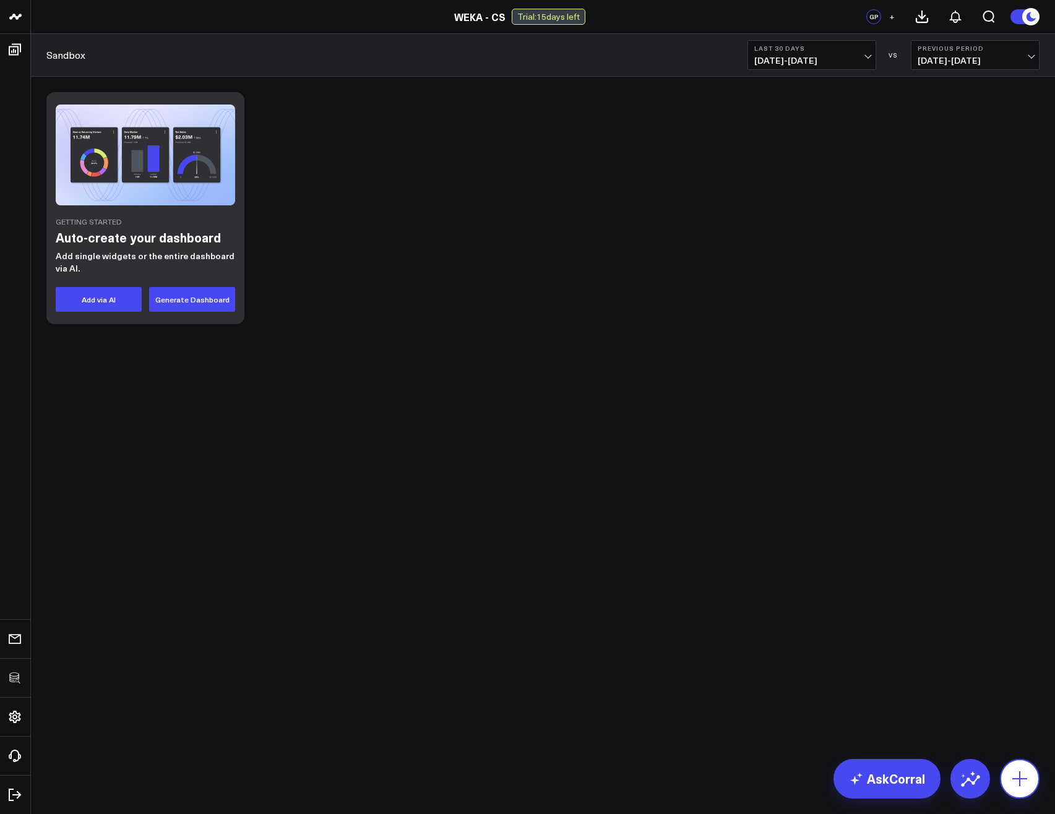
click at [1033, 786] on button at bounding box center [1020, 779] width 40 height 40
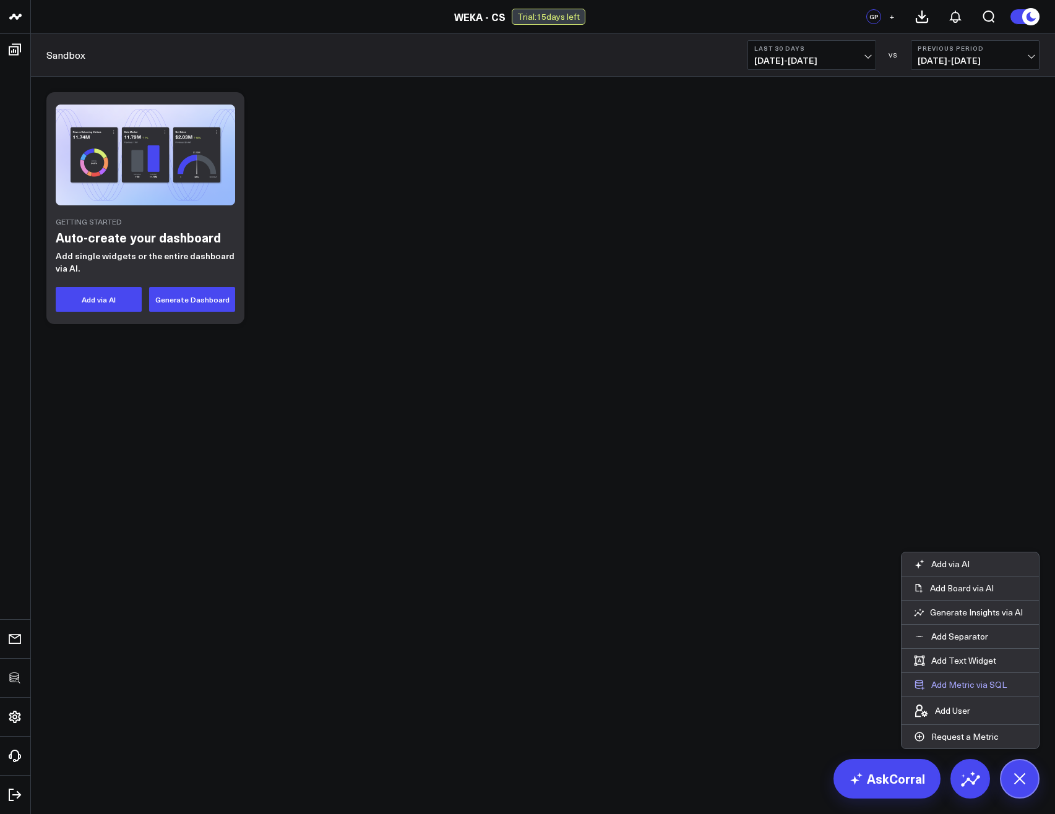
click at [957, 686] on button "Add Metric via SQL" at bounding box center [961, 685] width 118 height 24
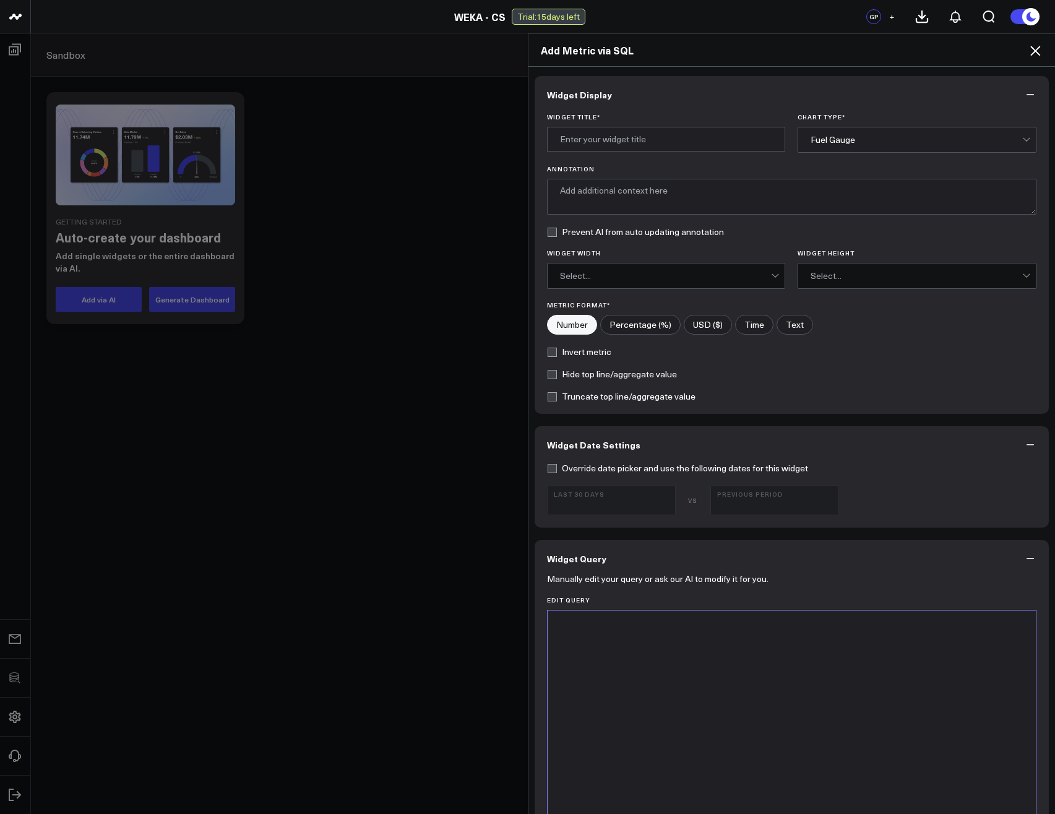
click at [657, 665] on div at bounding box center [792, 765] width 476 height 296
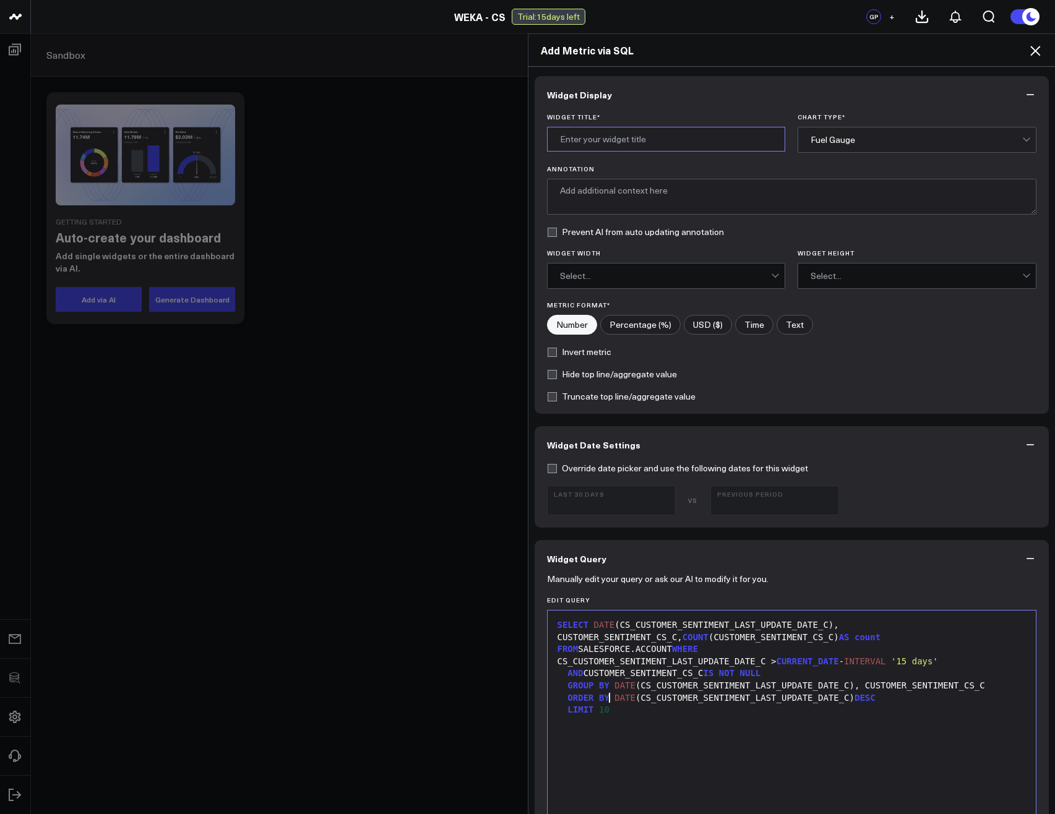
click at [651, 145] on input "Widget Title *" at bounding box center [666, 139] width 239 height 25
type input "Salesforce: Sentiment Analysis Trend"
click at [872, 139] on div "Fuel Gauge" at bounding box center [917, 140] width 212 height 10
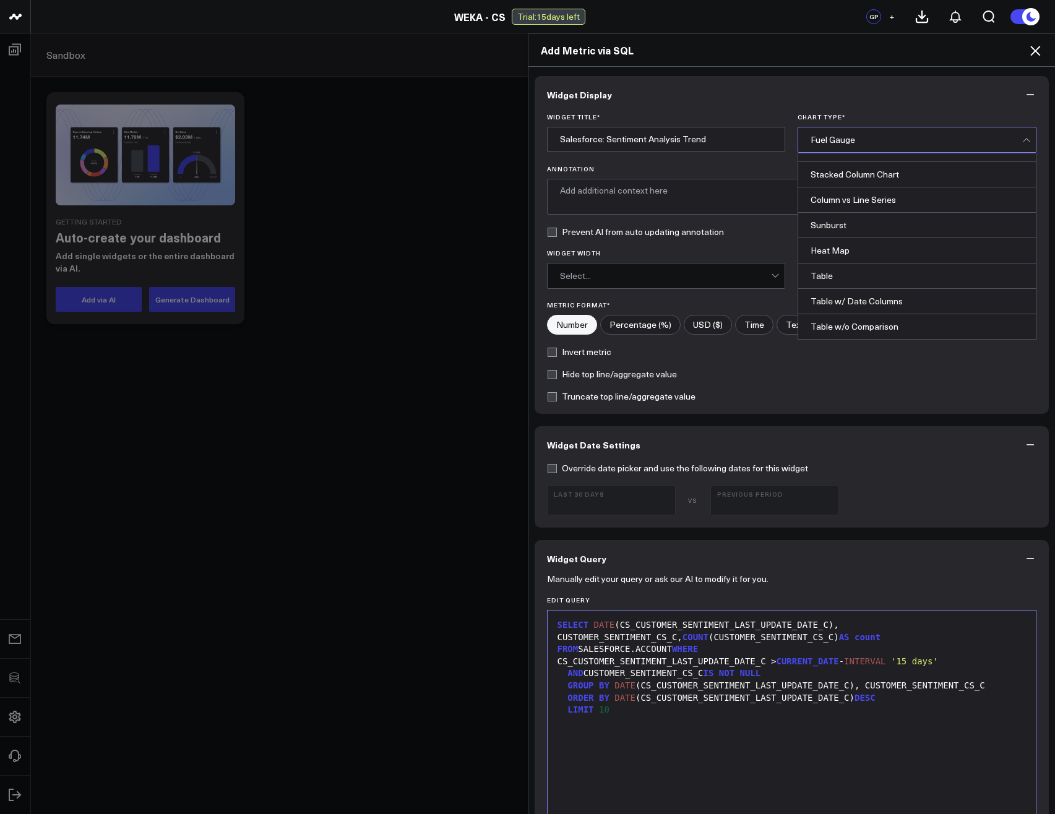
scroll to position [424, 0]
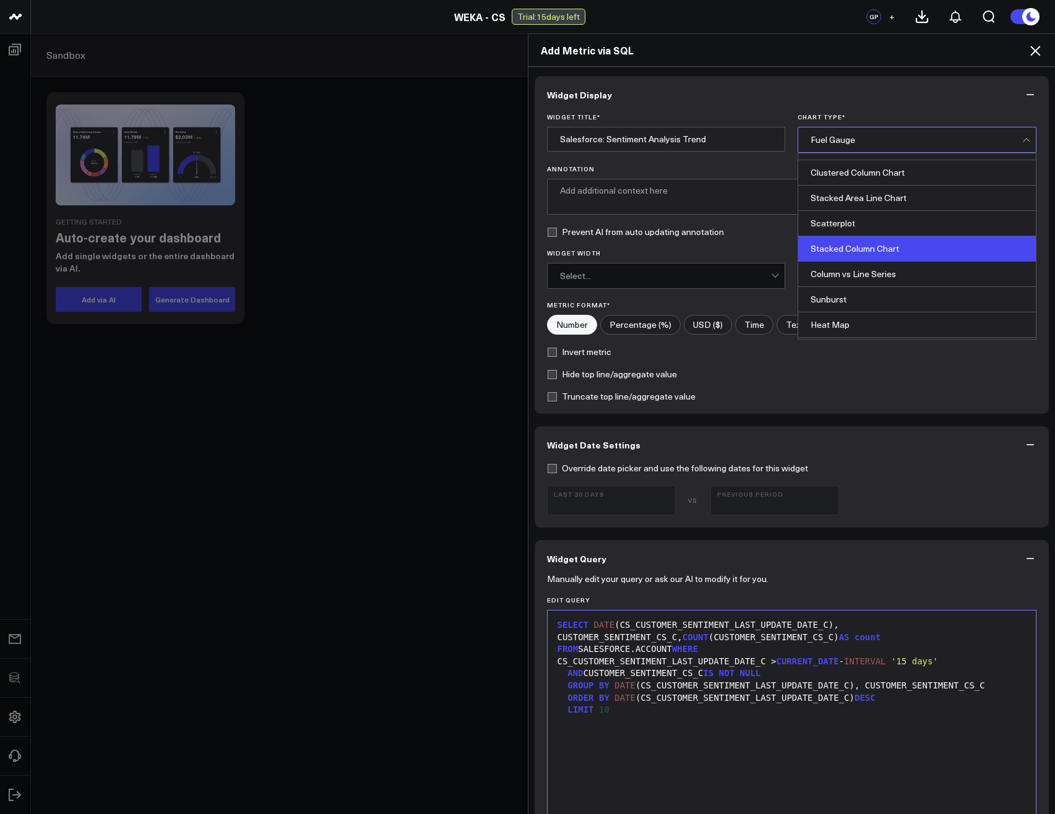
click at [885, 255] on div "Stacked Column Chart" at bounding box center [917, 248] width 238 height 25
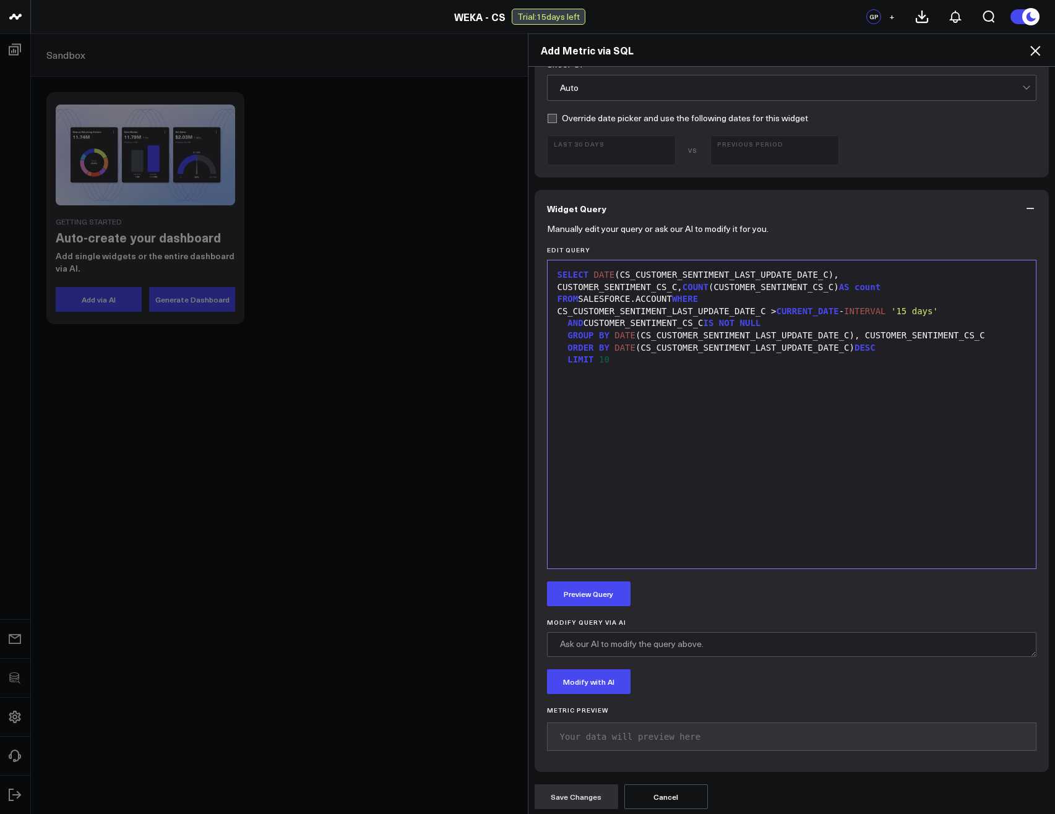
scroll to position [428, 0]
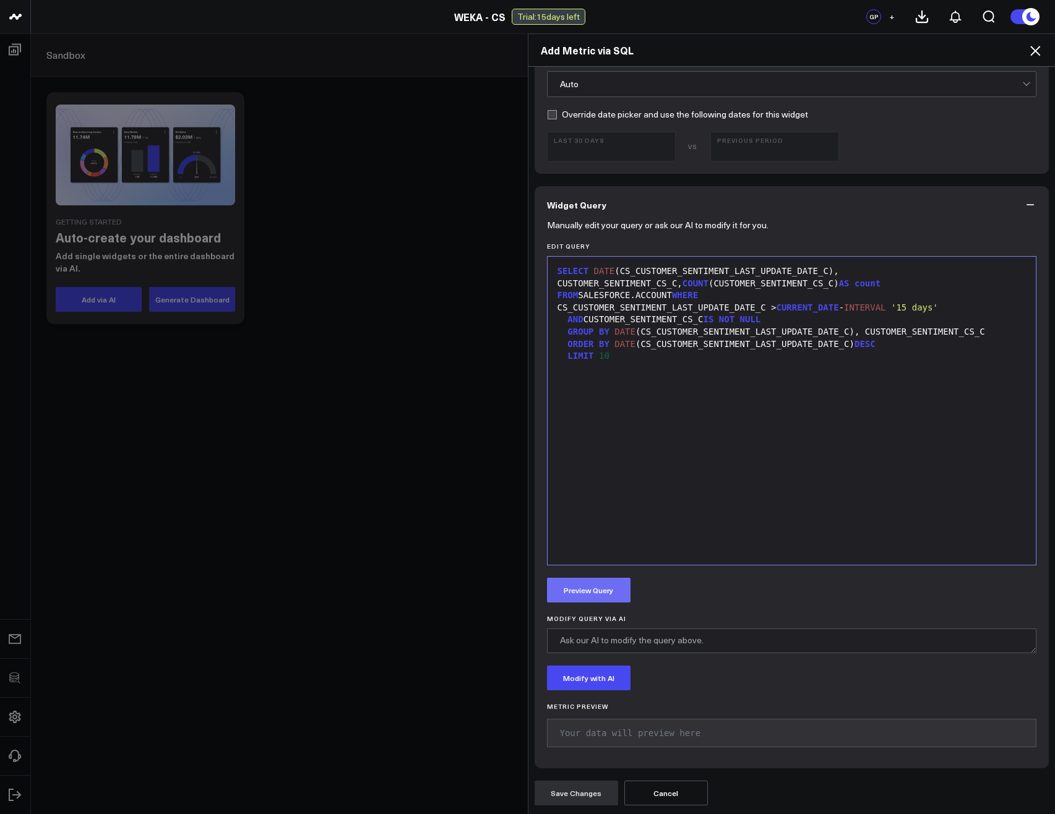
click at [588, 580] on button "Preview Query" at bounding box center [589, 590] width 84 height 25
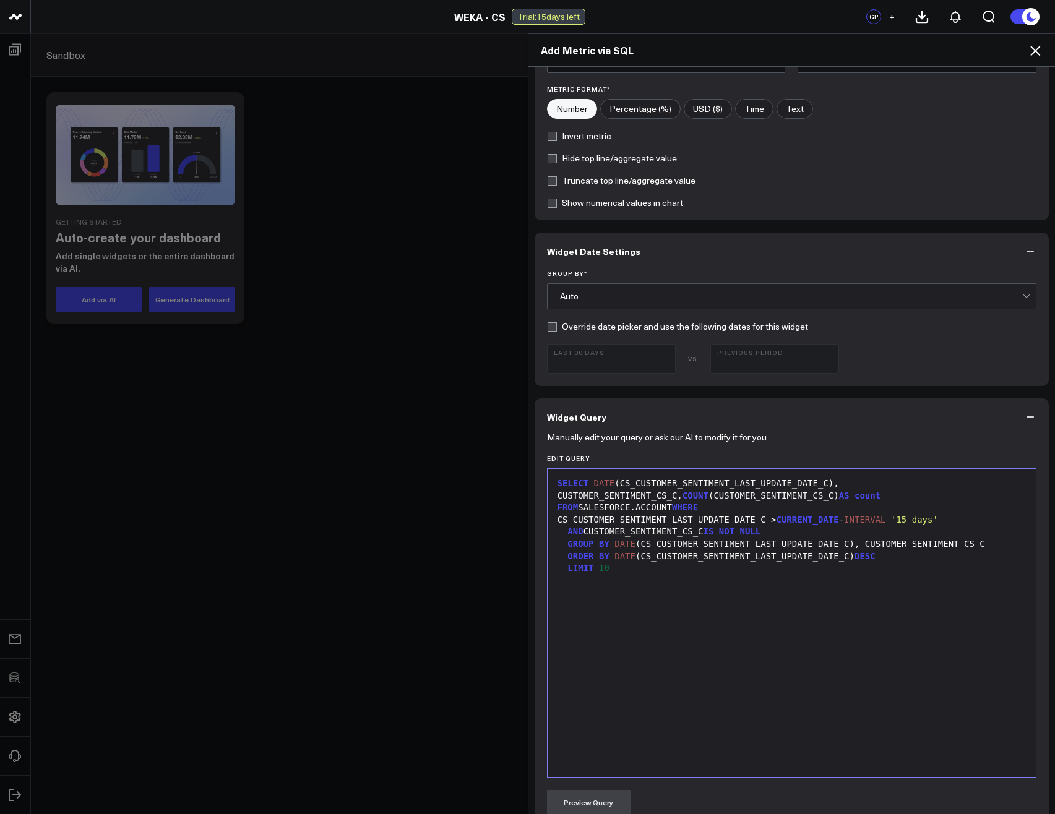
scroll to position [223, 0]
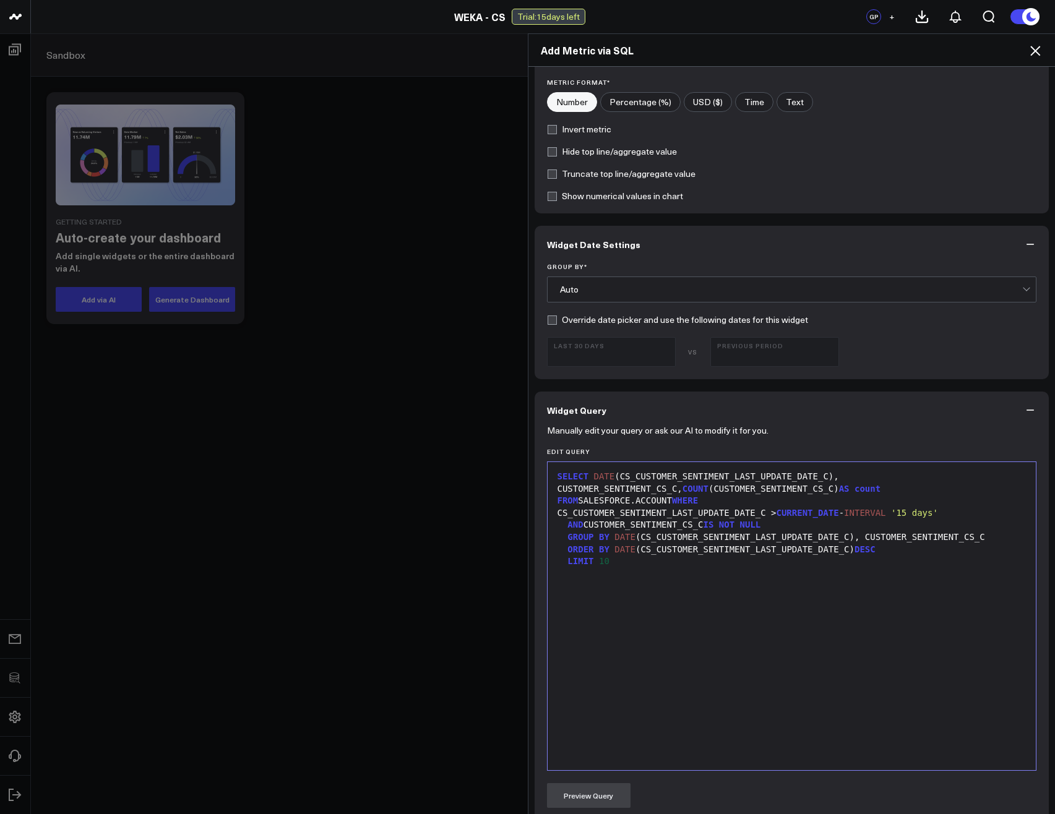
click at [960, 478] on div "SELECT DATE (CS_CUSTOMER_SENTIMENT_LAST_UPDATE_DATE_C), CUSTOMER_SENTIMENT_CS_C…" at bounding box center [792, 489] width 476 height 37
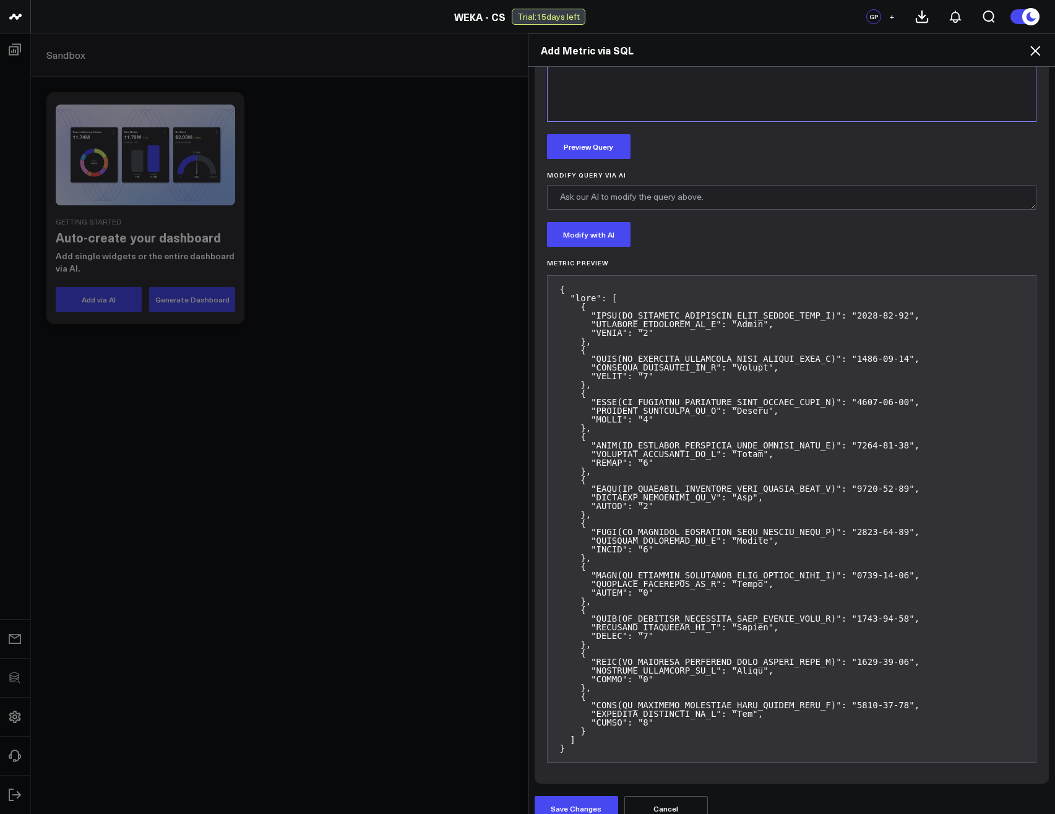
scroll to position [887, 0]
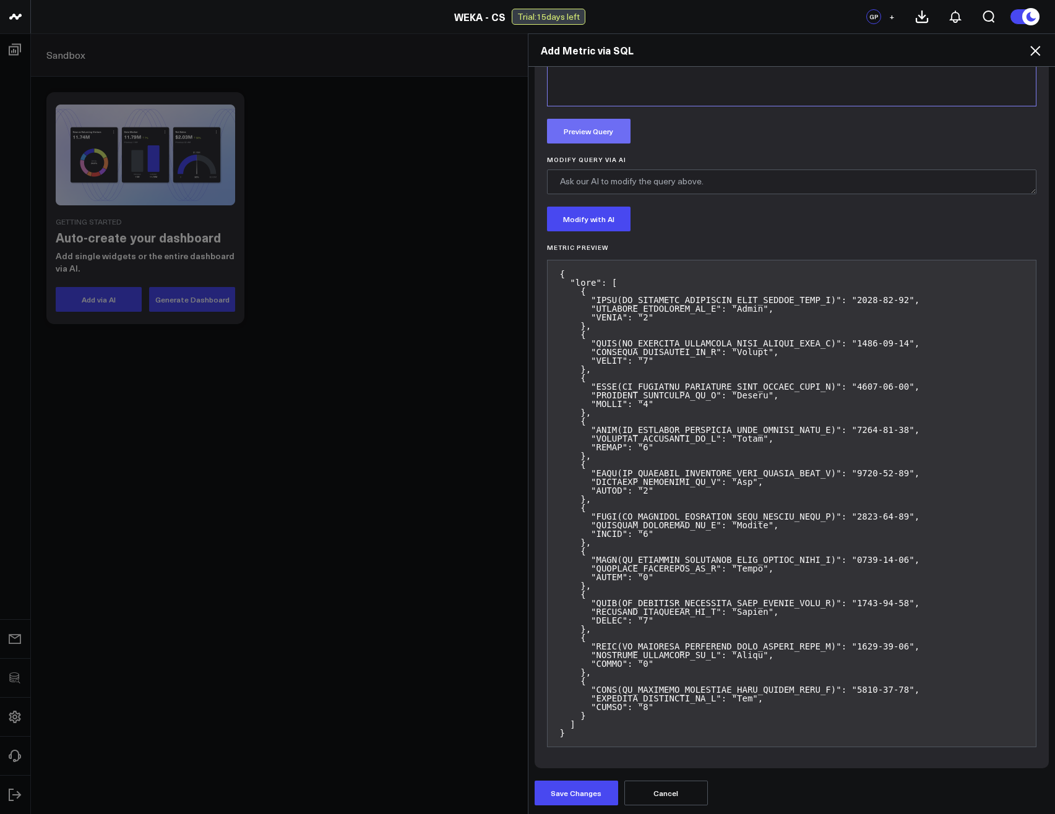
click at [587, 129] on button "Preview Query" at bounding box center [589, 131] width 84 height 25
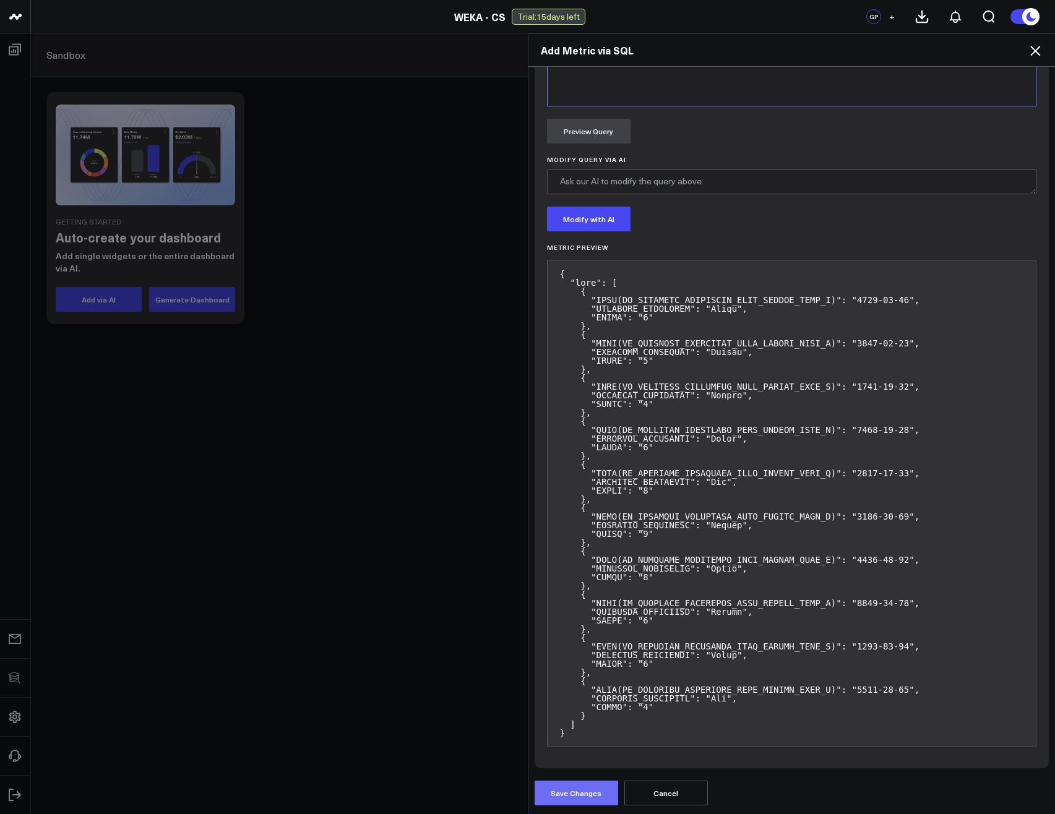
click at [582, 798] on button "Save Changes" at bounding box center [577, 793] width 84 height 25
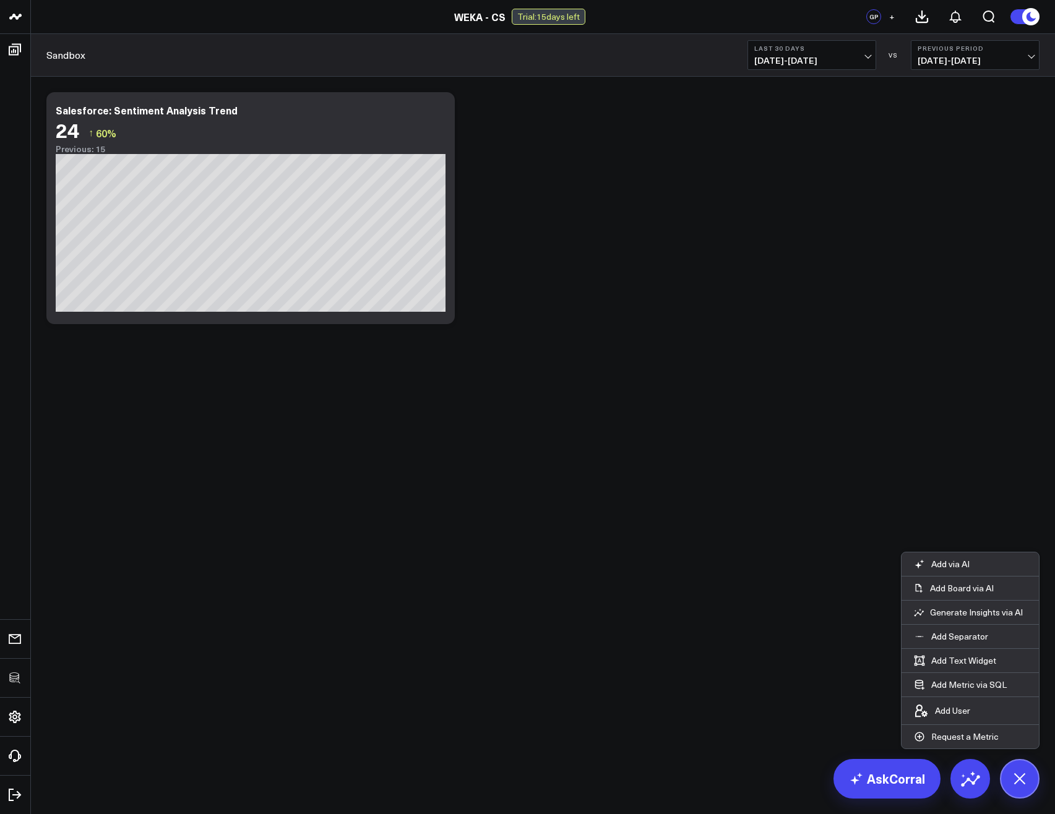
click at [650, 395] on div "Modify via AI Copy link to widget Ask support Remove Create linked copy Executi…" at bounding box center [543, 241] width 1024 height 328
click at [438, 111] on icon at bounding box center [438, 112] width 2 height 2
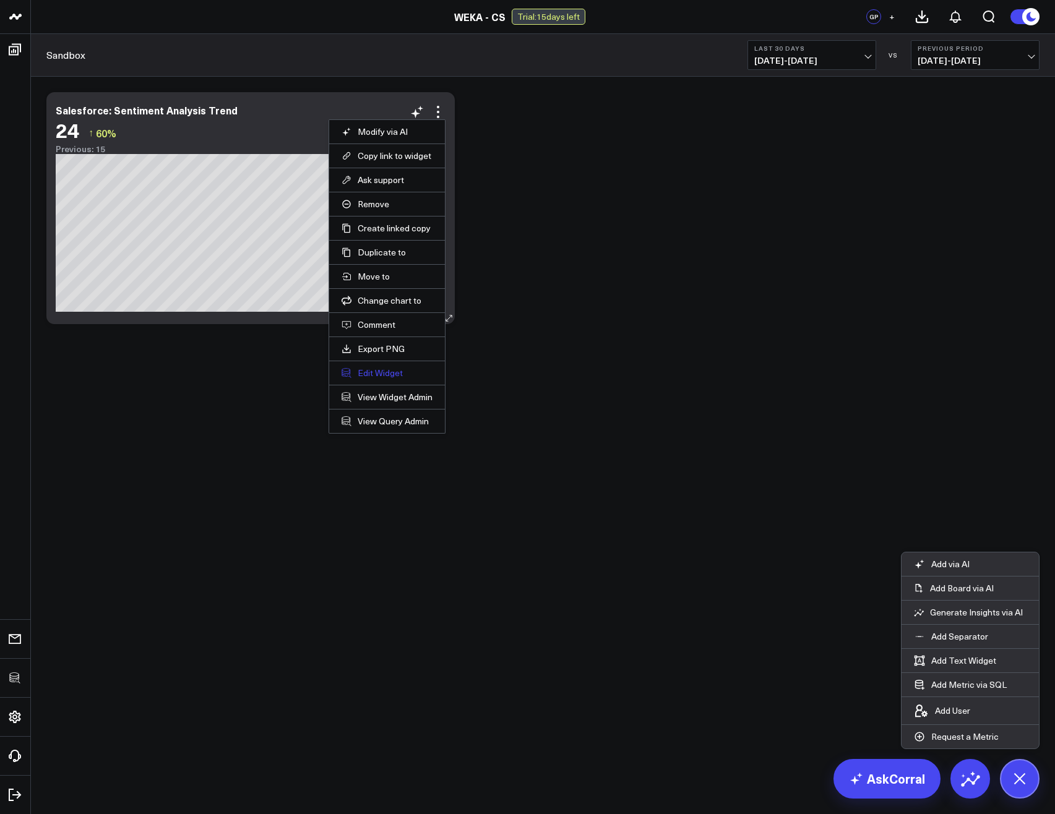
click at [372, 376] on button "Edit Widget" at bounding box center [387, 373] width 91 height 11
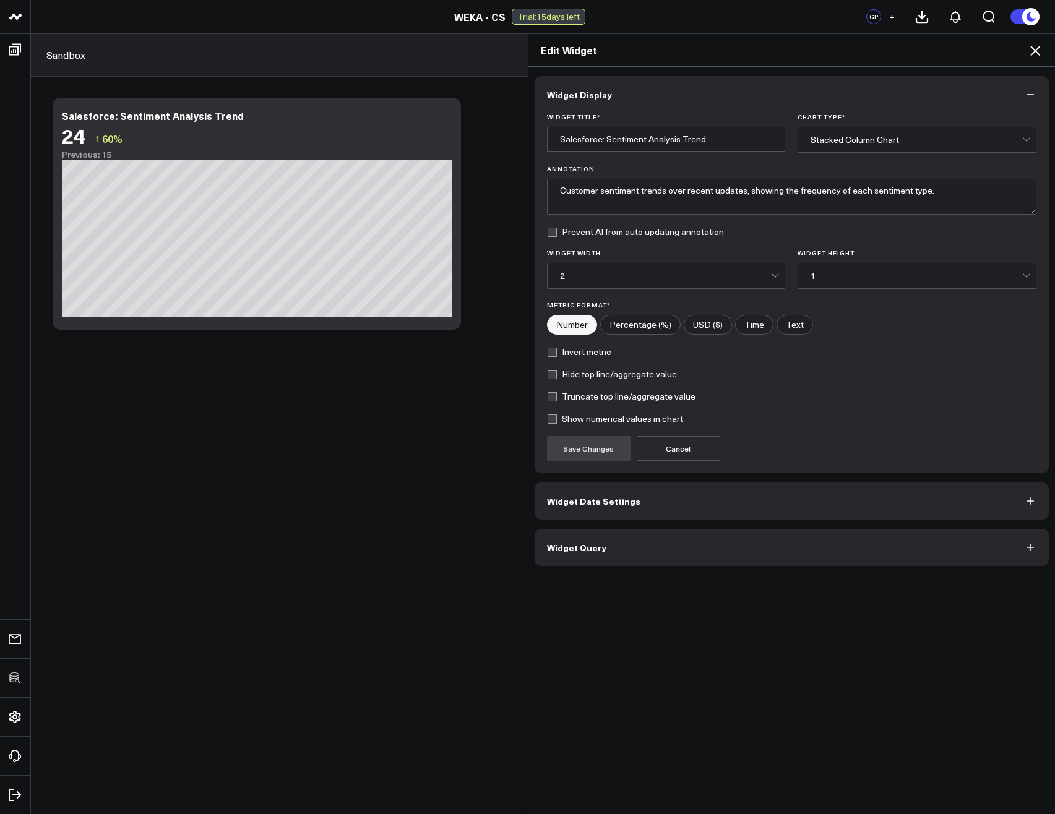
click at [566, 369] on label "Hide top line/aggregate value" at bounding box center [612, 374] width 130 height 10
click at [557, 369] on input "Hide top line/aggregate value" at bounding box center [552, 374] width 10 height 10
checkbox input "true"
click at [582, 449] on button "Save Changes" at bounding box center [589, 448] width 84 height 25
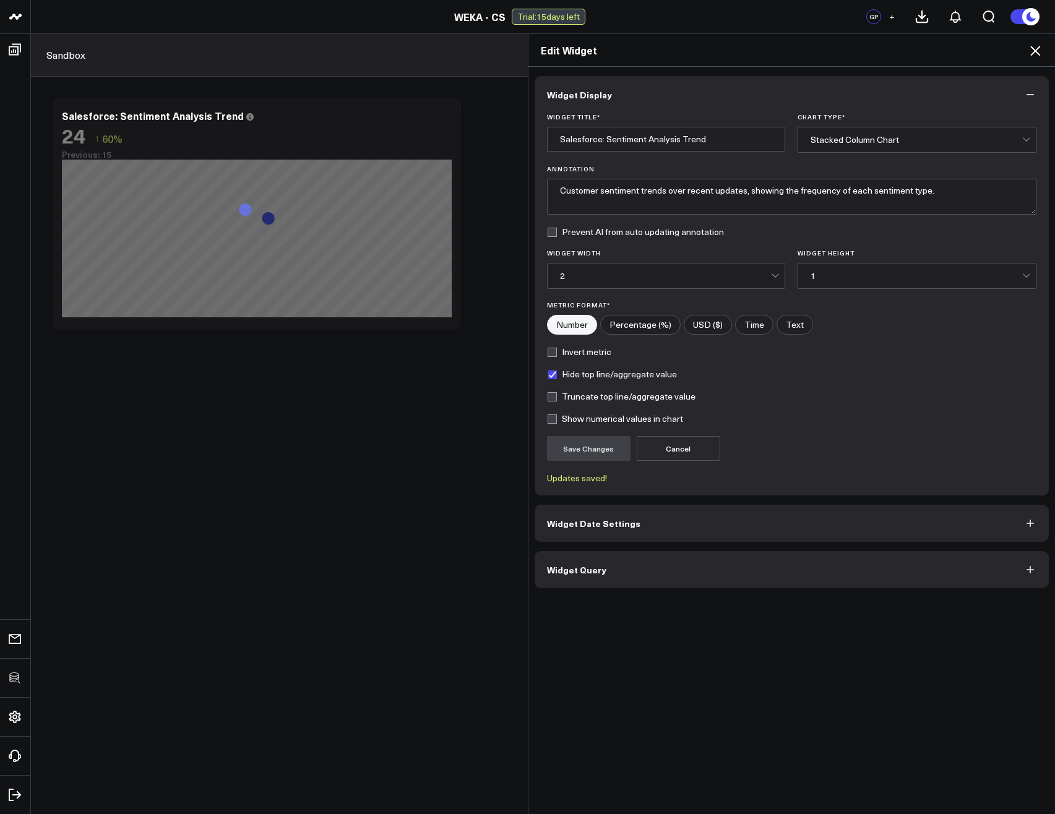
click at [1038, 51] on icon at bounding box center [1035, 50] width 15 height 15
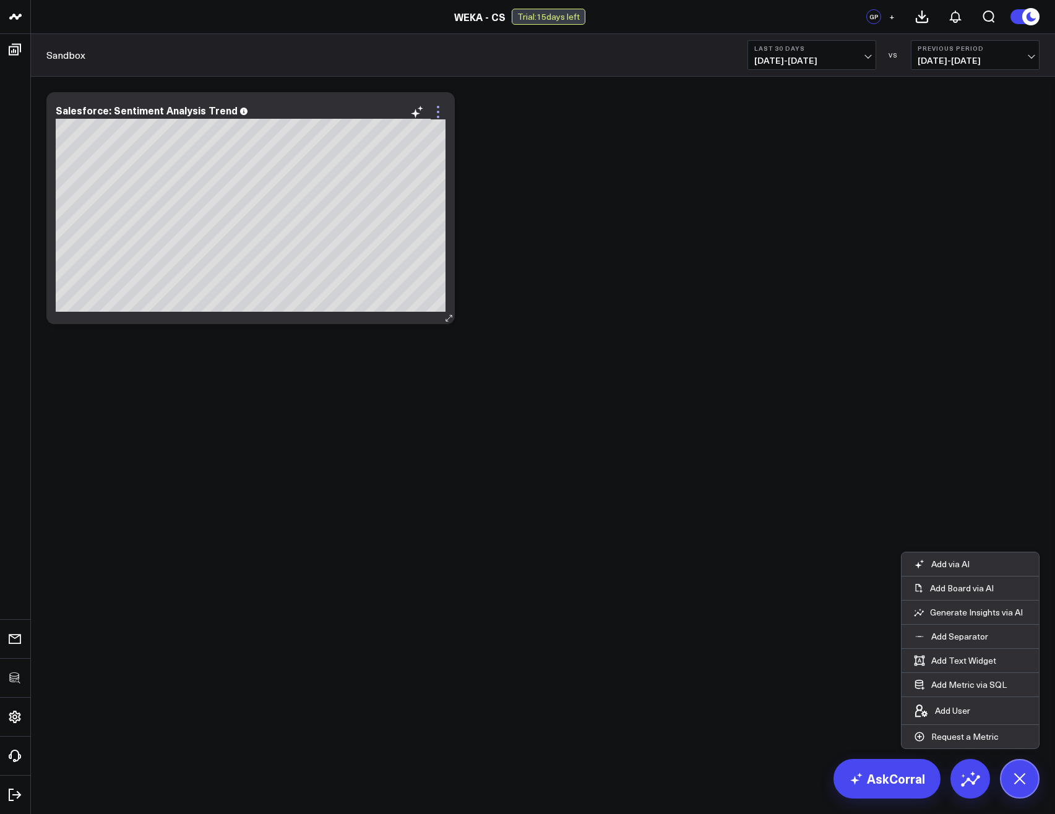
click at [432, 114] on icon at bounding box center [438, 112] width 15 height 15
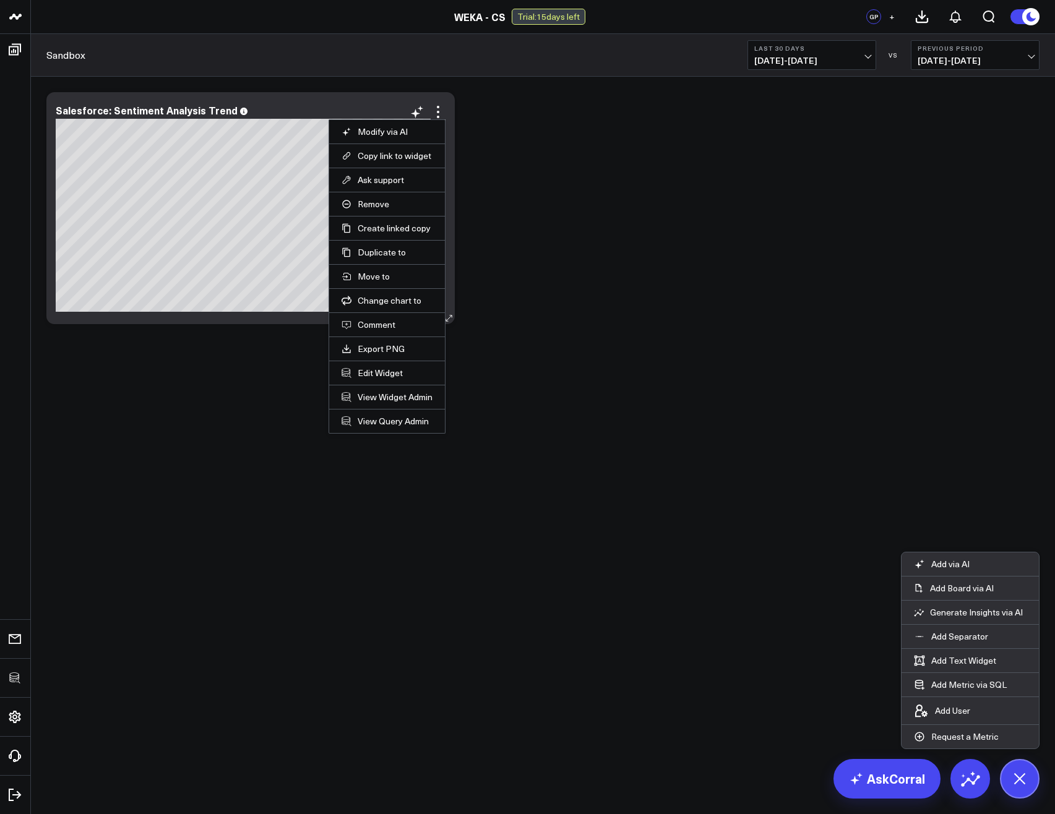
click at [369, 364] on li "Edit Widget" at bounding box center [387, 373] width 116 height 24
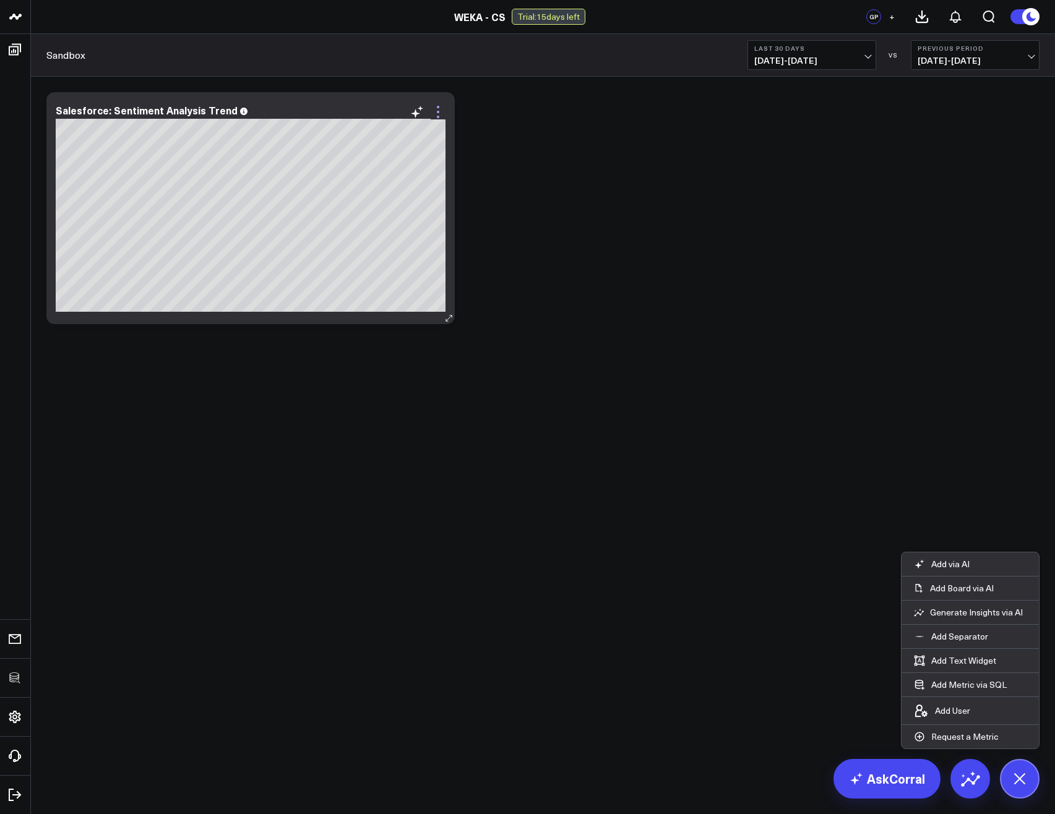
click at [436, 116] on icon at bounding box center [438, 112] width 15 height 15
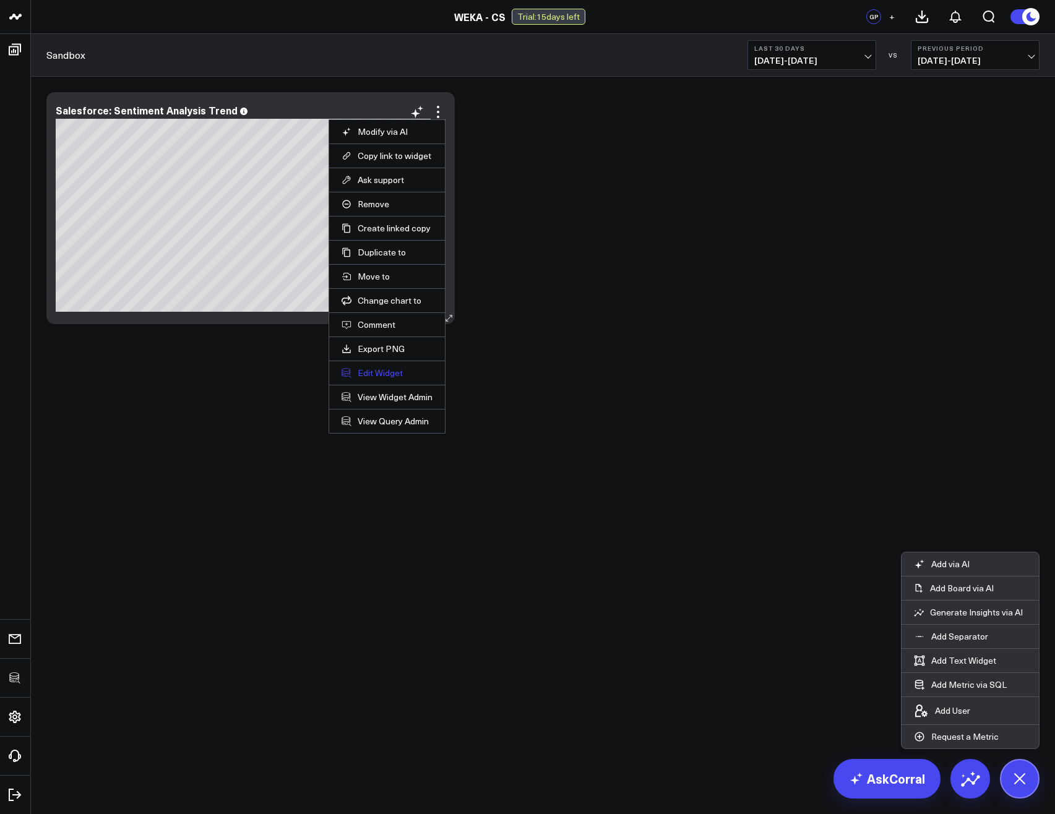
click at [381, 373] on button "Edit Widget" at bounding box center [387, 373] width 91 height 11
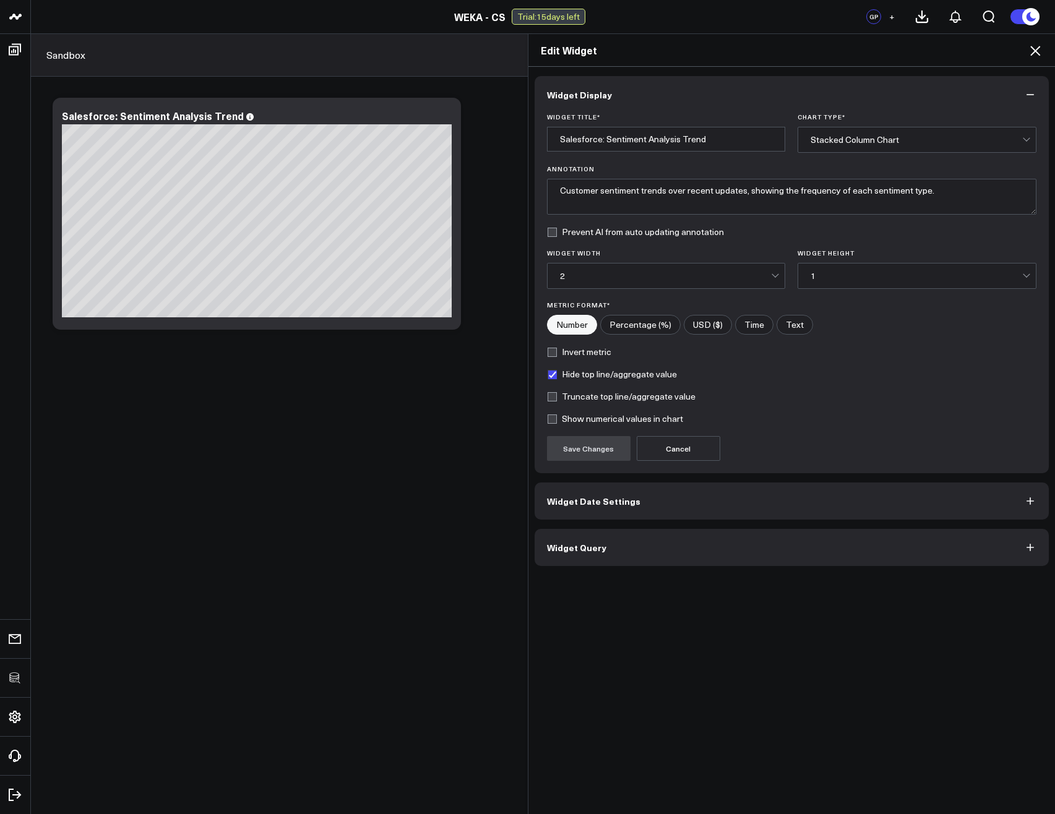
click at [586, 549] on span "Widget Query" at bounding box center [576, 548] width 59 height 10
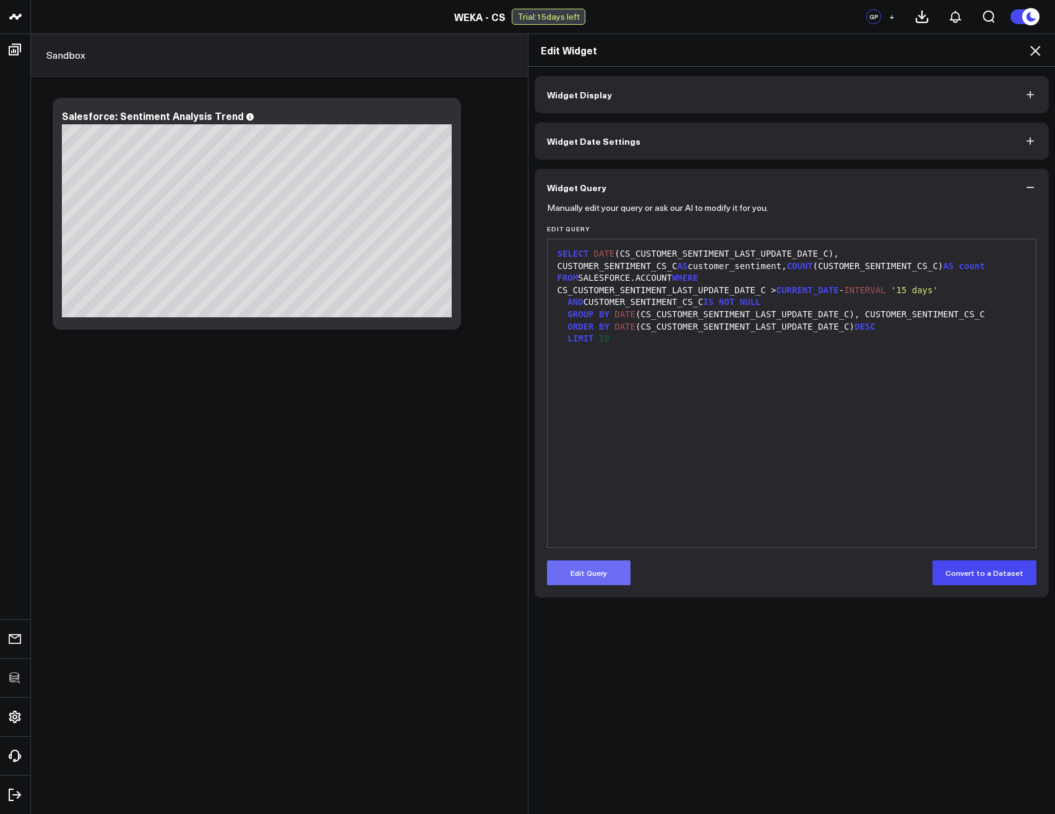
click at [601, 580] on button "Edit Query" at bounding box center [589, 573] width 84 height 25
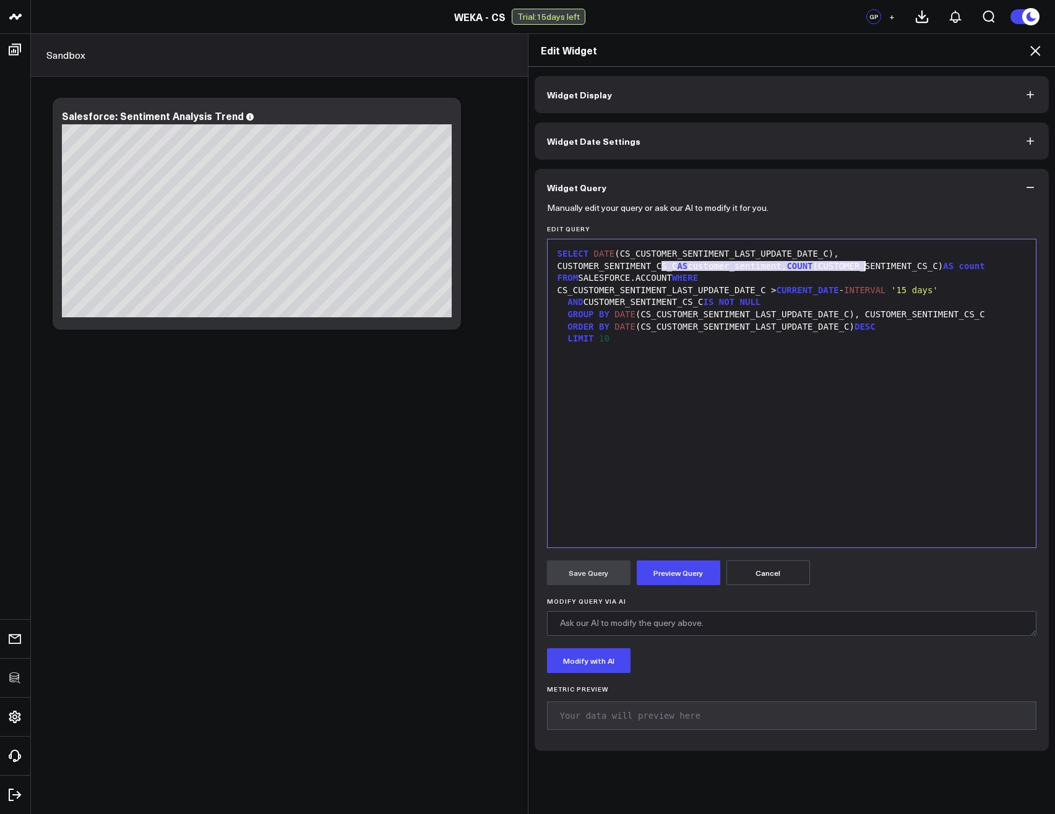
drag, startPoint x: 657, startPoint y: 267, endPoint x: 859, endPoint y: 271, distance: 201.8
click at [859, 271] on div "SELECT DATE (CS_CUSTOMER_SENTIMENT_LAST_UPDATE_DATE_C), CUSTOMER_SENTIMENT_CS_C…" at bounding box center [792, 266] width 476 height 37
click at [759, 577] on button "Cancel" at bounding box center [768, 573] width 84 height 25
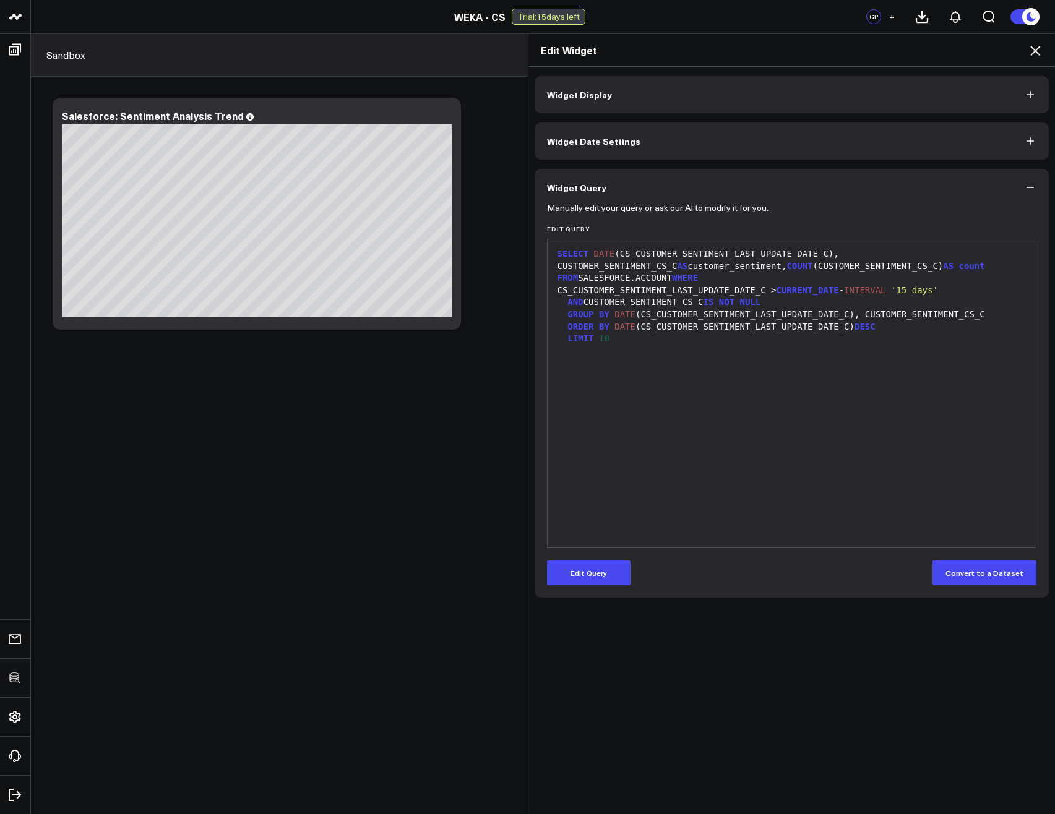
click at [1039, 51] on icon at bounding box center [1035, 50] width 15 height 15
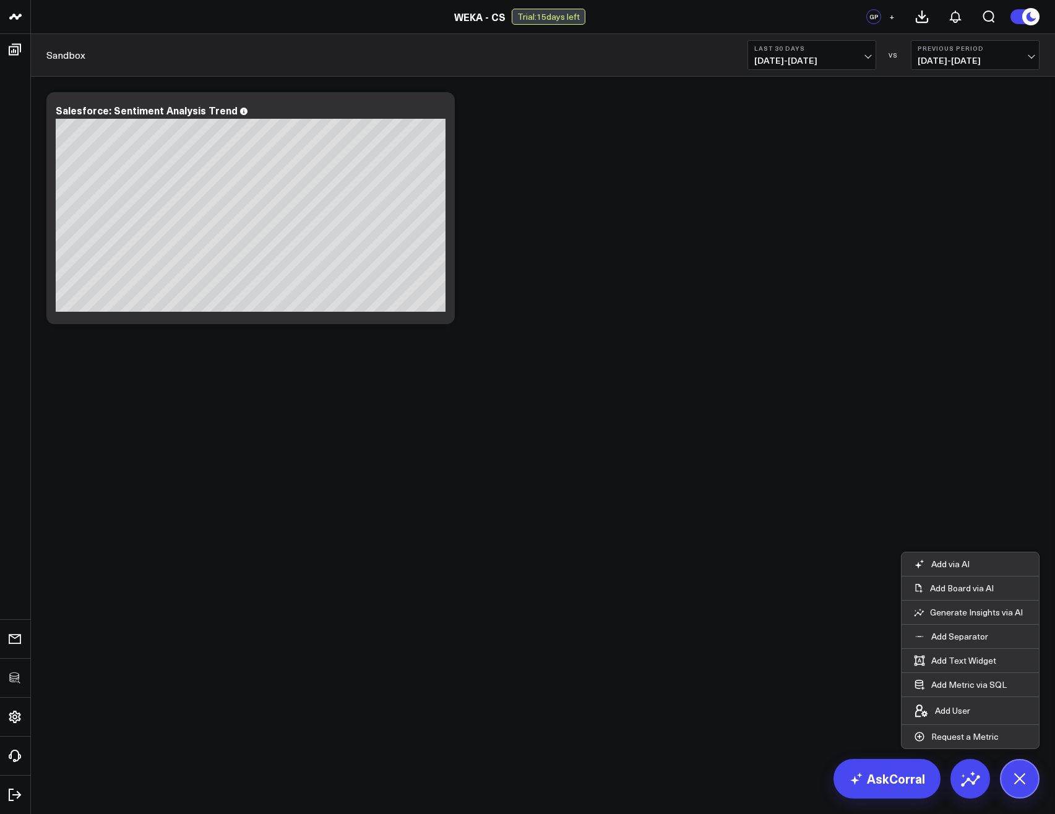
click at [639, 301] on div "Modify via AI Copy link to widget Ask support Remove Create linked copy Executi…" at bounding box center [542, 208] width 1005 height 244
click at [678, 244] on div "Modify via AI Copy link to widget Ask support Remove Create linked copy Executi…" at bounding box center [542, 208] width 1005 height 244
click at [437, 110] on icon at bounding box center [438, 112] width 15 height 15
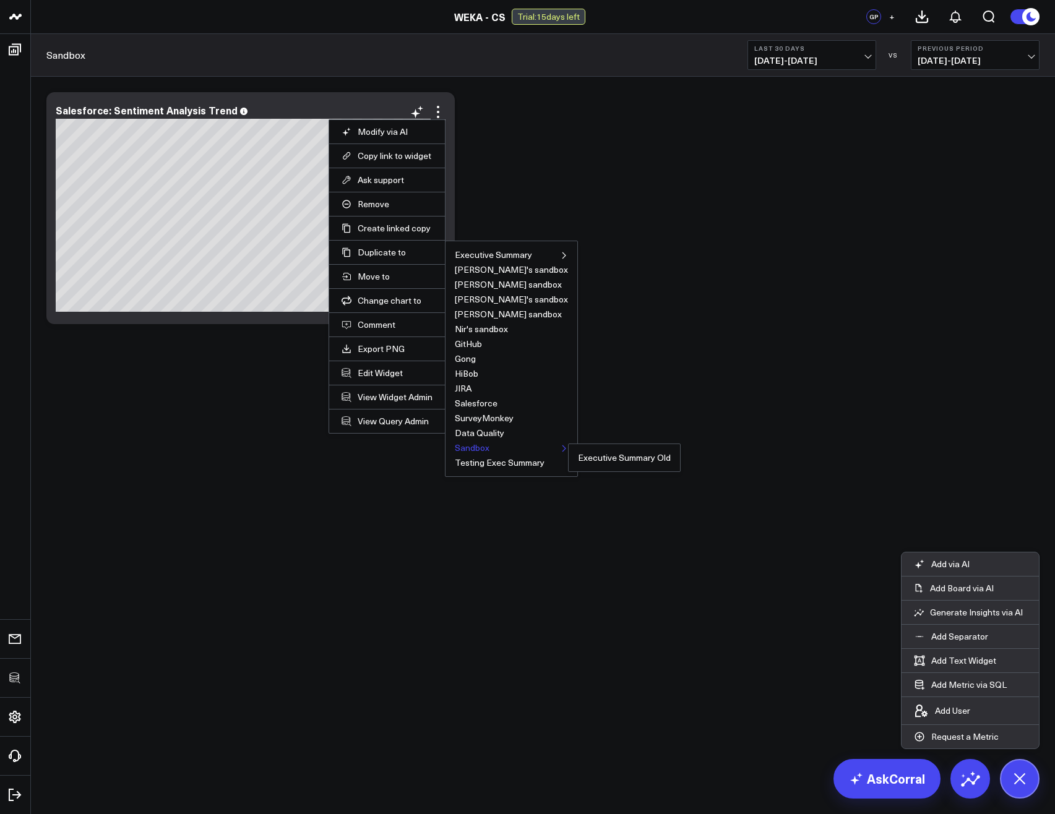
click at [480, 446] on button "Sandbox" at bounding box center [472, 448] width 35 height 9
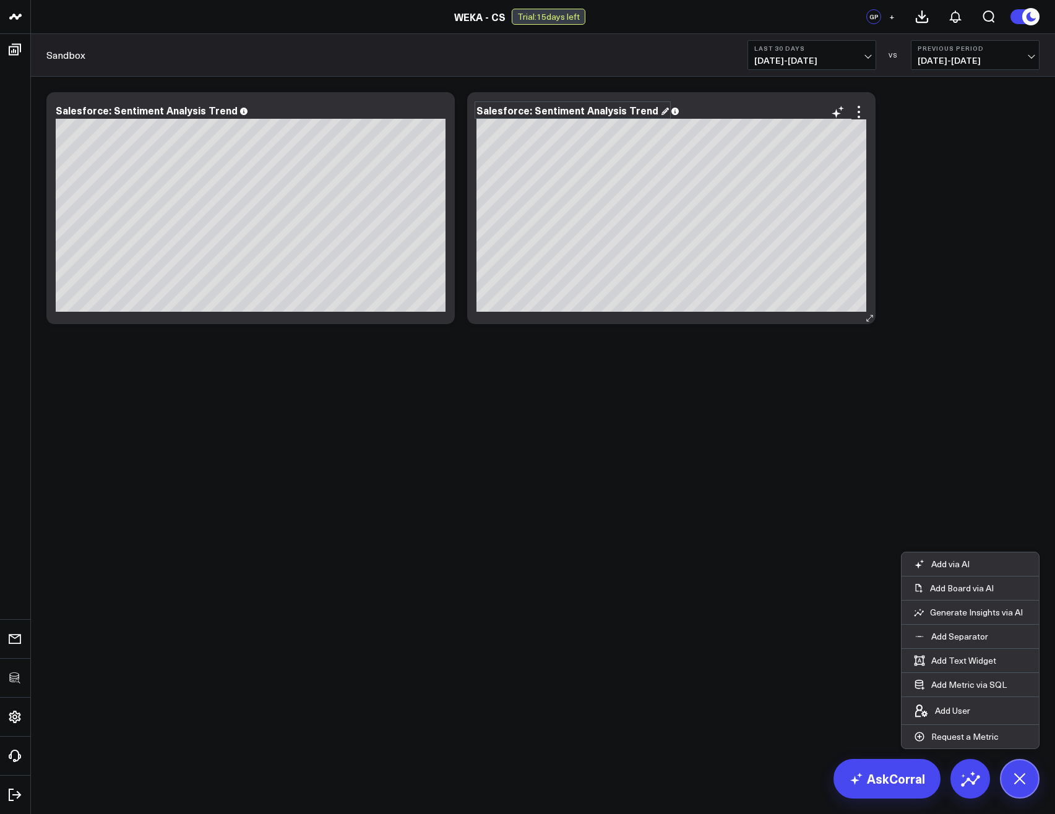
click at [631, 112] on div "Salesforce: Sentiment Analysis Trend" at bounding box center [572, 110] width 192 height 14
drag, startPoint x: 535, startPoint y: 111, endPoint x: 610, endPoint y: 116, distance: 75.7
click at [610, 116] on div "Salesforce: Sentiment Analysis Trend" at bounding box center [572, 110] width 192 height 14
click at [652, 379] on div "Modify via AI Copy link to widget Ask support Remove Create linked copy Executi…" at bounding box center [543, 241] width 1024 height 328
click at [860, 107] on icon at bounding box center [859, 107] width 2 height 2
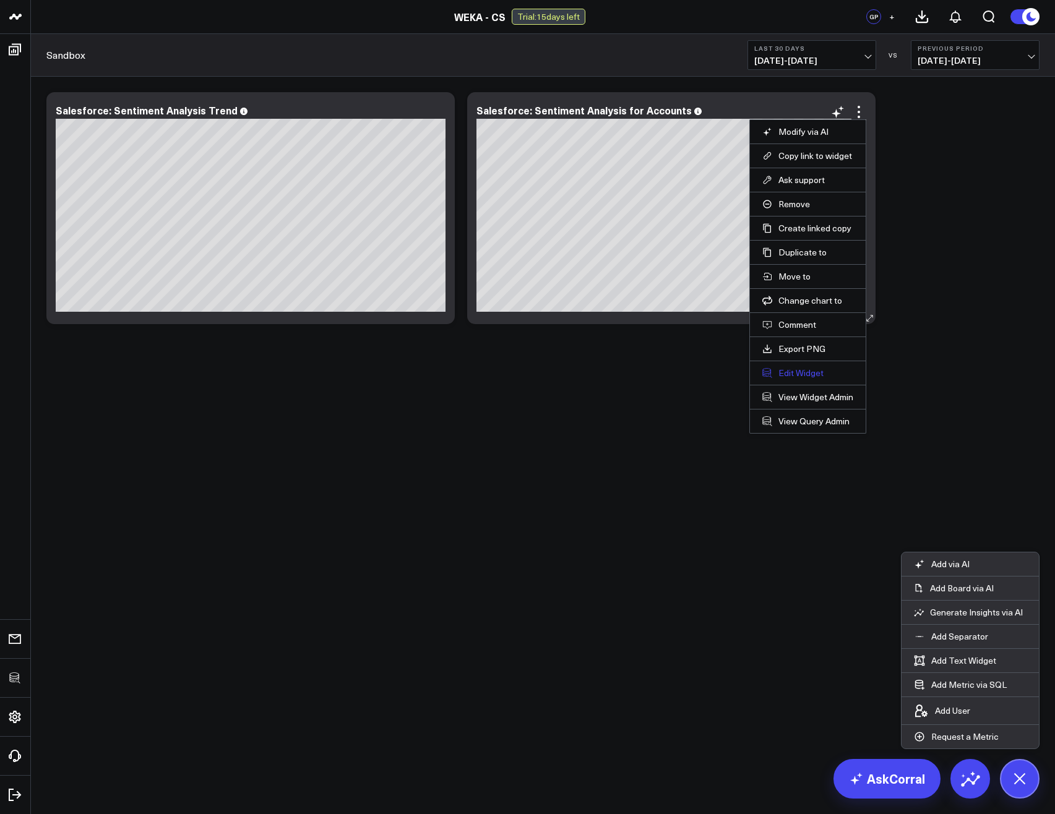
click at [799, 375] on button "Edit Widget" at bounding box center [807, 373] width 91 height 11
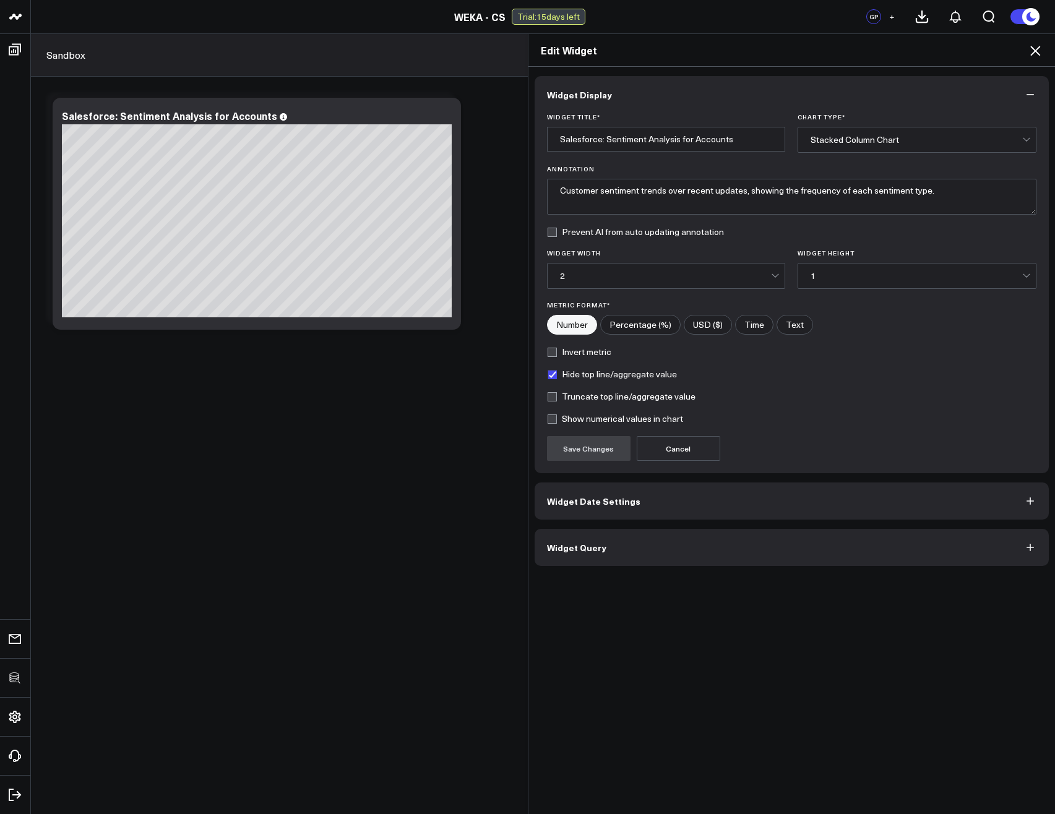
click at [595, 556] on button "Widget Query" at bounding box center [792, 547] width 515 height 37
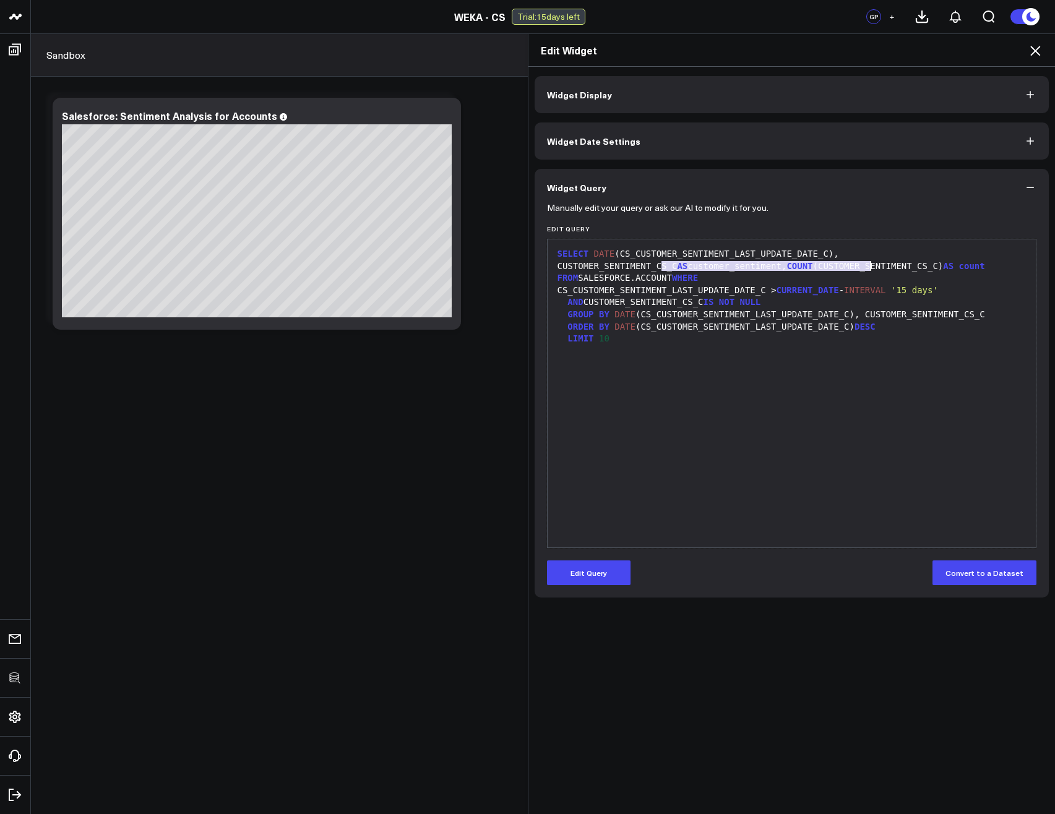
drag, startPoint x: 658, startPoint y: 266, endPoint x: 867, endPoint y: 261, distance: 208.6
click at [867, 261] on div "SELECT DATE (CS_CUSTOMER_SENTIMENT_LAST_UPDATE_DATE_C), CUSTOMER_SENTIMENT_CS_C…" at bounding box center [792, 266] width 476 height 37
click at [601, 575] on button "Edit Query" at bounding box center [589, 573] width 84 height 25
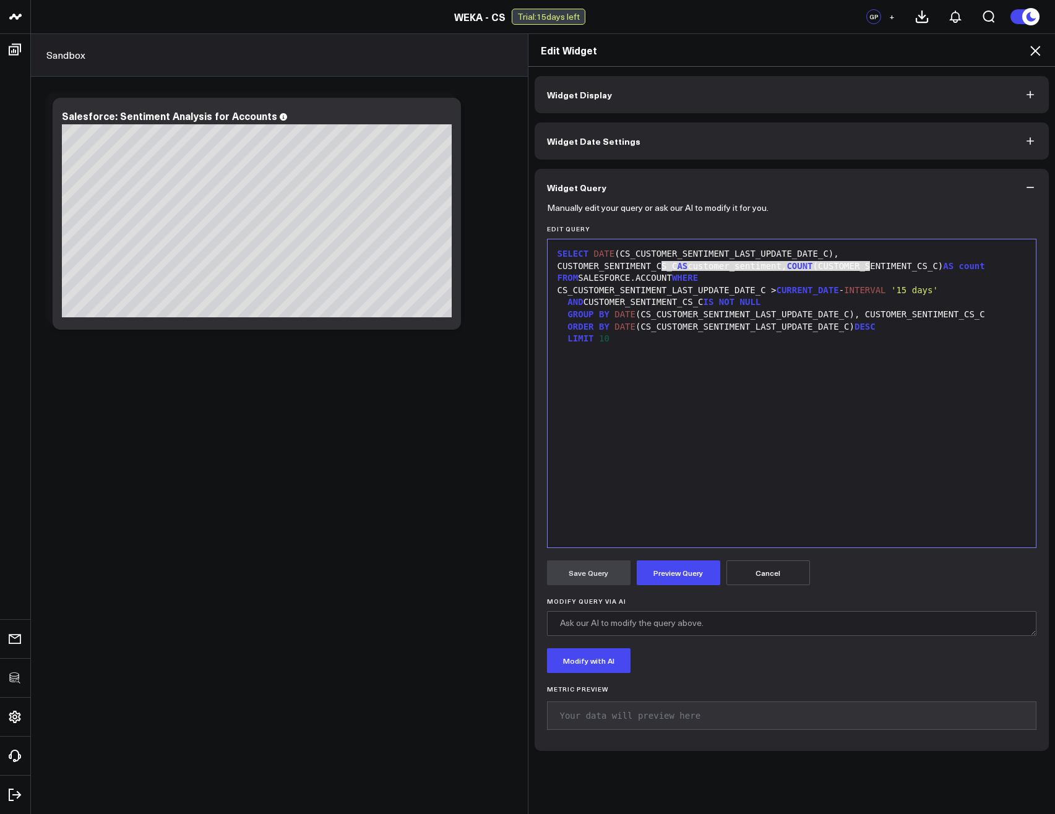
click at [853, 309] on div "GROUP BY DATE (CS_CUSTOMER_SENTIMENT_LAST_UPDATE_DATE_C), CUSTOMER_SENTIMENT_CS…" at bounding box center [792, 315] width 476 height 12
drag, startPoint x: 866, startPoint y: 265, endPoint x: 657, endPoint y: 267, distance: 208.5
click at [657, 267] on div "SELECT DATE (CS_CUSTOMER_SENTIMENT_LAST_UPDATE_DATE_C), CUSTOMER_SENTIMENT_CS_C…" at bounding box center [792, 266] width 476 height 37
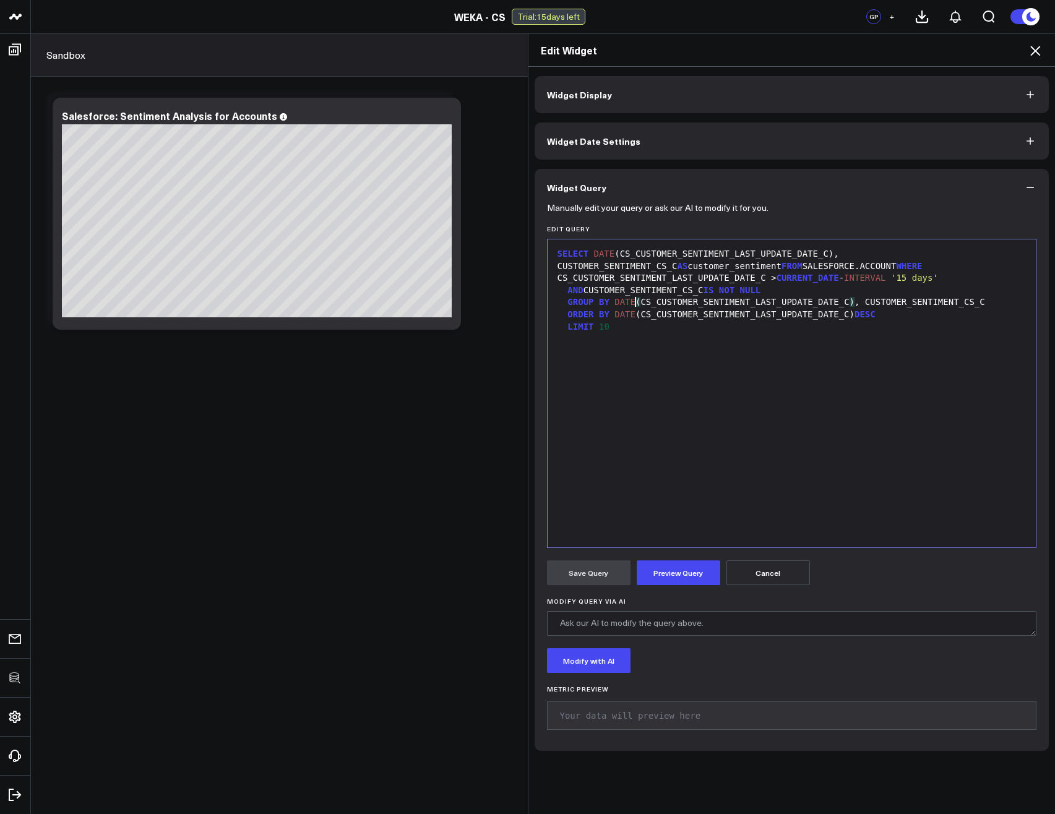
click at [631, 301] on div "GROUP BY DATE ( CS_CUSTOMER_SENTIMENT_LAST_UPDATE_DATE_C ) , CUSTOMER_SENTIMENT…" at bounding box center [792, 302] width 476 height 12
click at [631, 301] on div "GROUP BY DATE (CS_CUSTOMER_SENTIMENT_LAST_UPDATE_DATE_C), CUSTOMER_SENTIMENT_CS…" at bounding box center [792, 302] width 476 height 12
click at [681, 570] on button "Preview Query" at bounding box center [679, 573] width 84 height 25
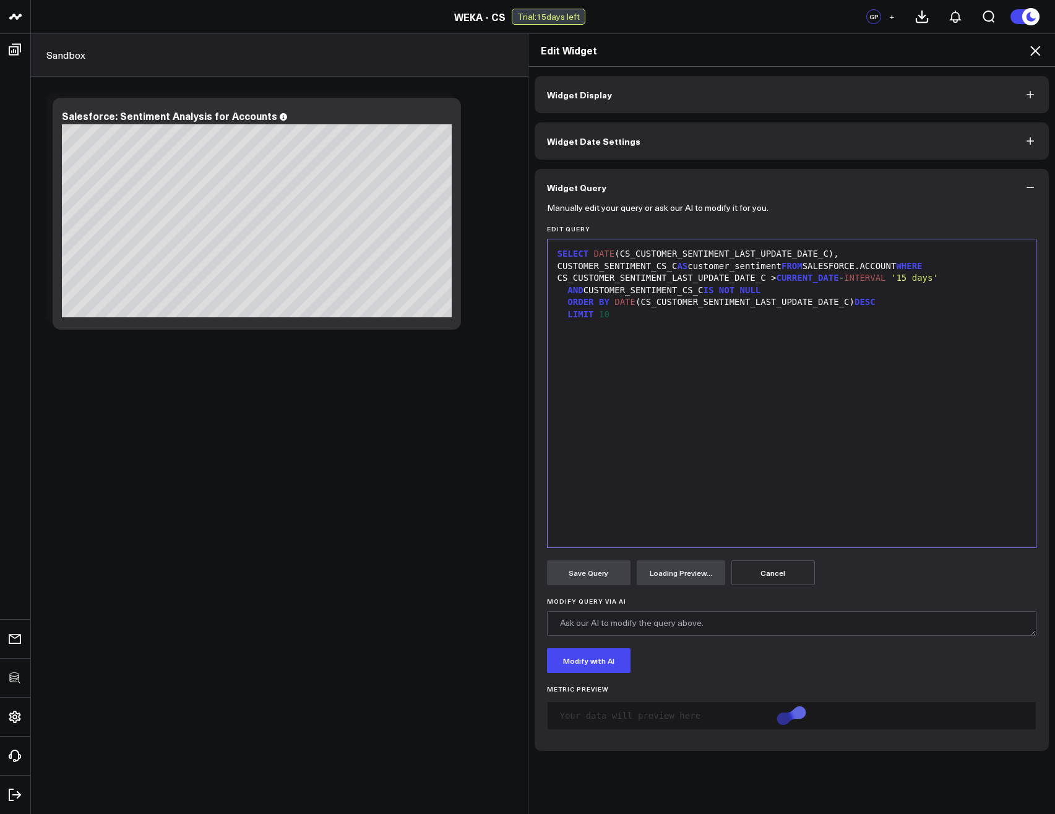
click at [621, 316] on div "LIMIT 10" at bounding box center [792, 315] width 476 height 12
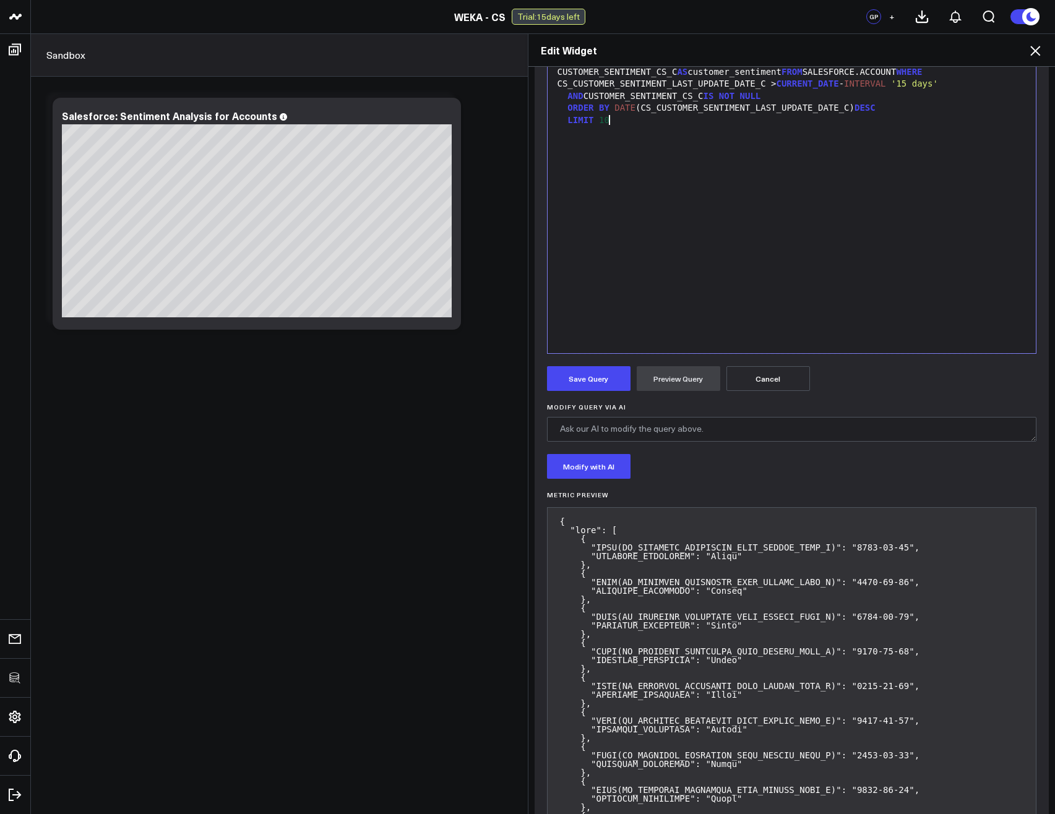
scroll to position [74, 0]
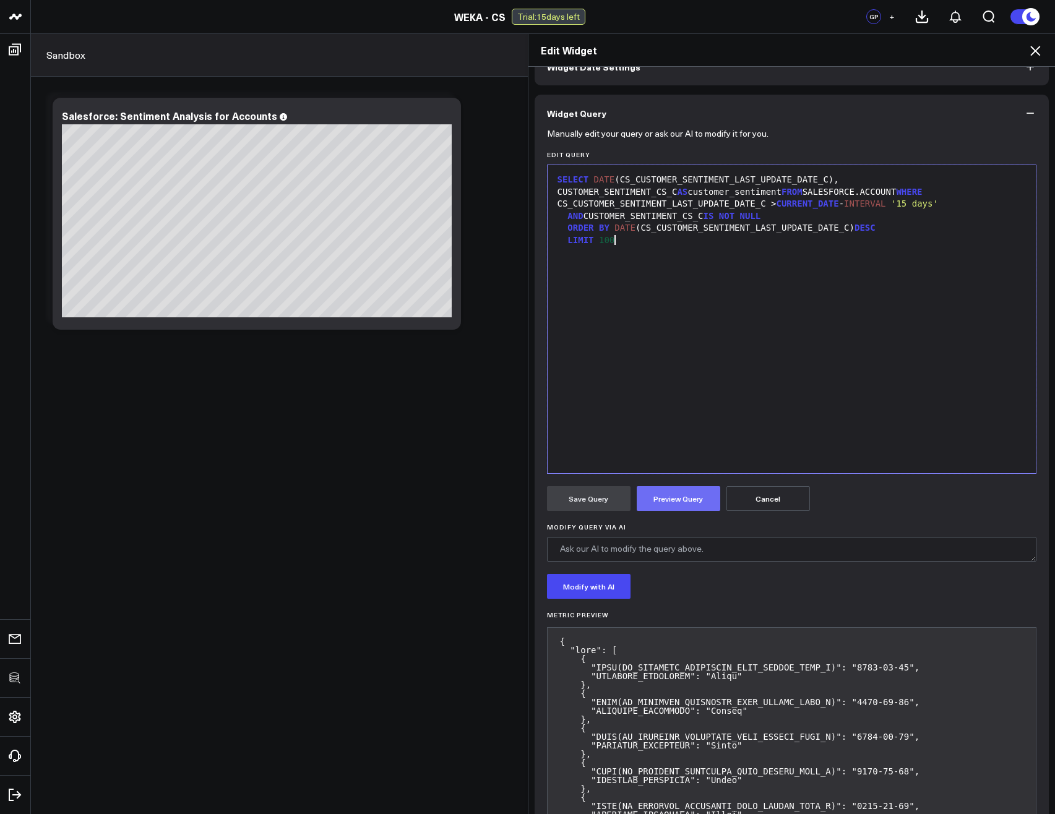
click at [676, 501] on button "Preview Query" at bounding box center [679, 498] width 84 height 25
click at [825, 179] on div "SELECT DATE ( CS_CUSTOMER_SENTIMENT_LAST_UPDATE_DATE_C ) , CUSTOMER_SENTIMENT_C…" at bounding box center [792, 186] width 476 height 24
click at [847, 178] on div "SELECT DATE (CS_CUSTOMER_SENTIMENT_LAST_UPDATE_DATE_C) AS sentiment_update_date…" at bounding box center [792, 186] width 476 height 24
click at [956, 181] on div "SELECT DATE (CS_CUSTOMER_SENTIMENT_LAST_UPDATE_DATE_C) AS sentiment_update_date…" at bounding box center [792, 186] width 476 height 24
click at [688, 504] on button "Preview Query" at bounding box center [679, 498] width 84 height 25
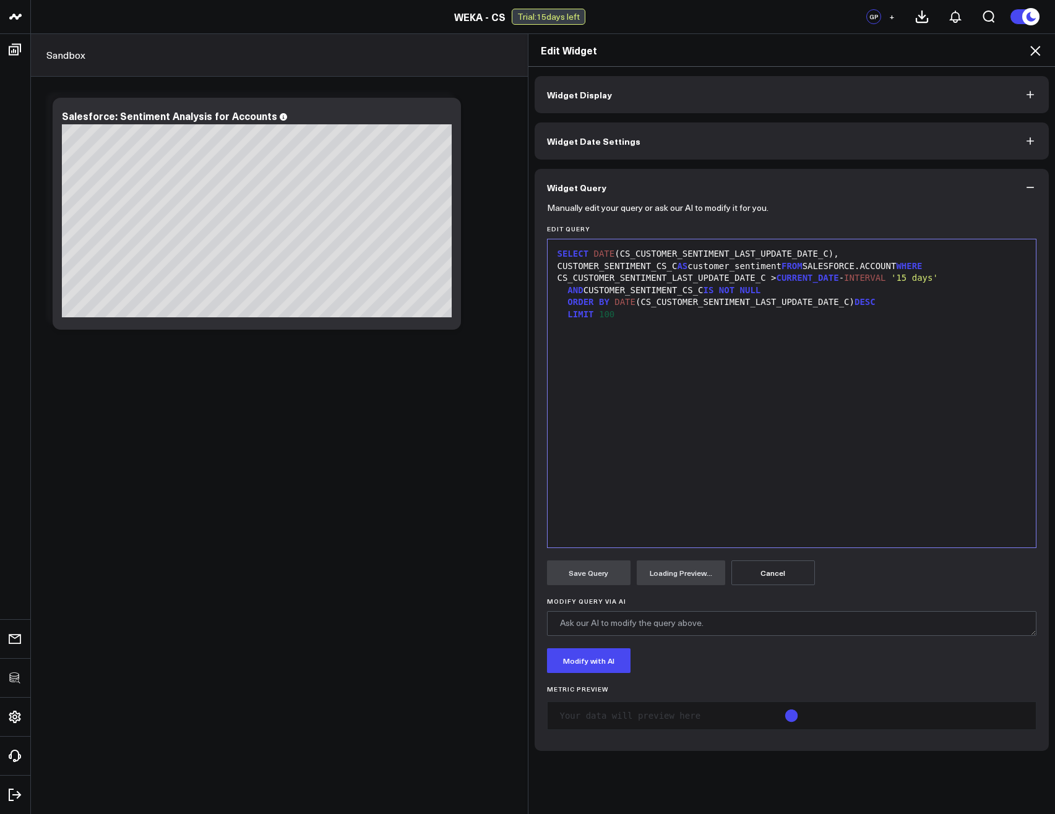
scroll to position [0, 0]
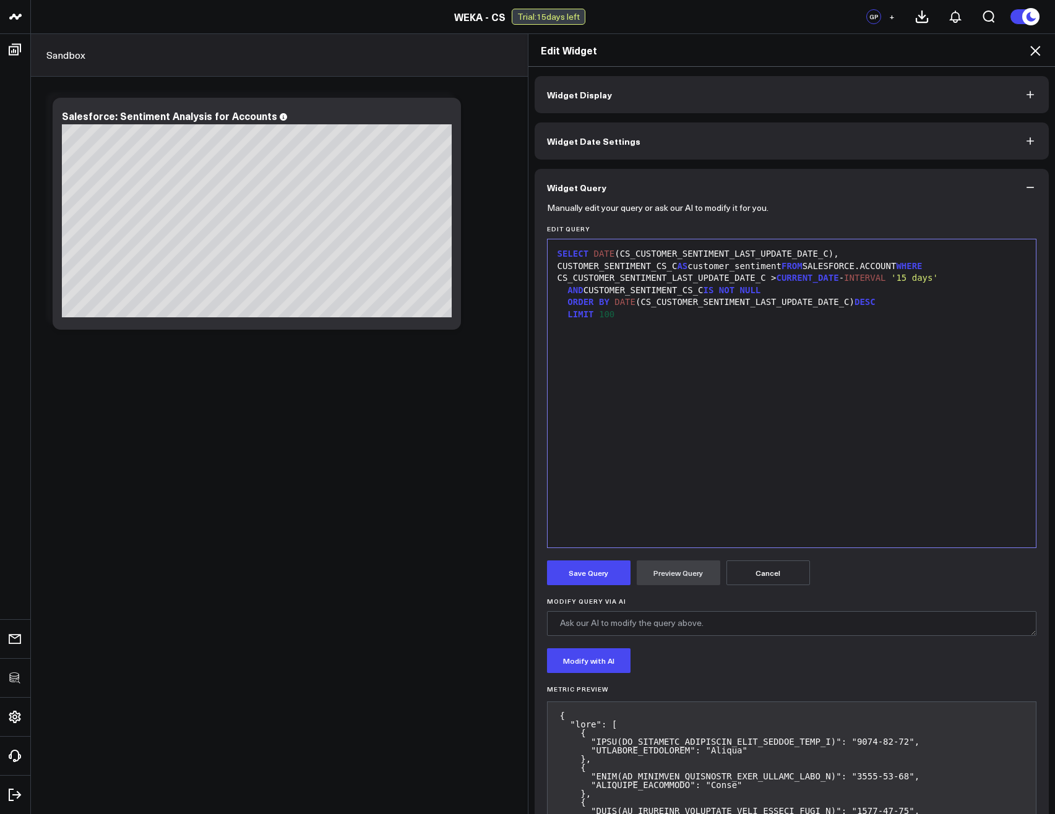
click at [645, 267] on div "SELECT DATE ( CS_CUSTOMER_SENTIMENT_LAST_UPDATE_DATE_C ) , CUSTOMER_SENTIMENT_C…" at bounding box center [792, 260] width 476 height 24
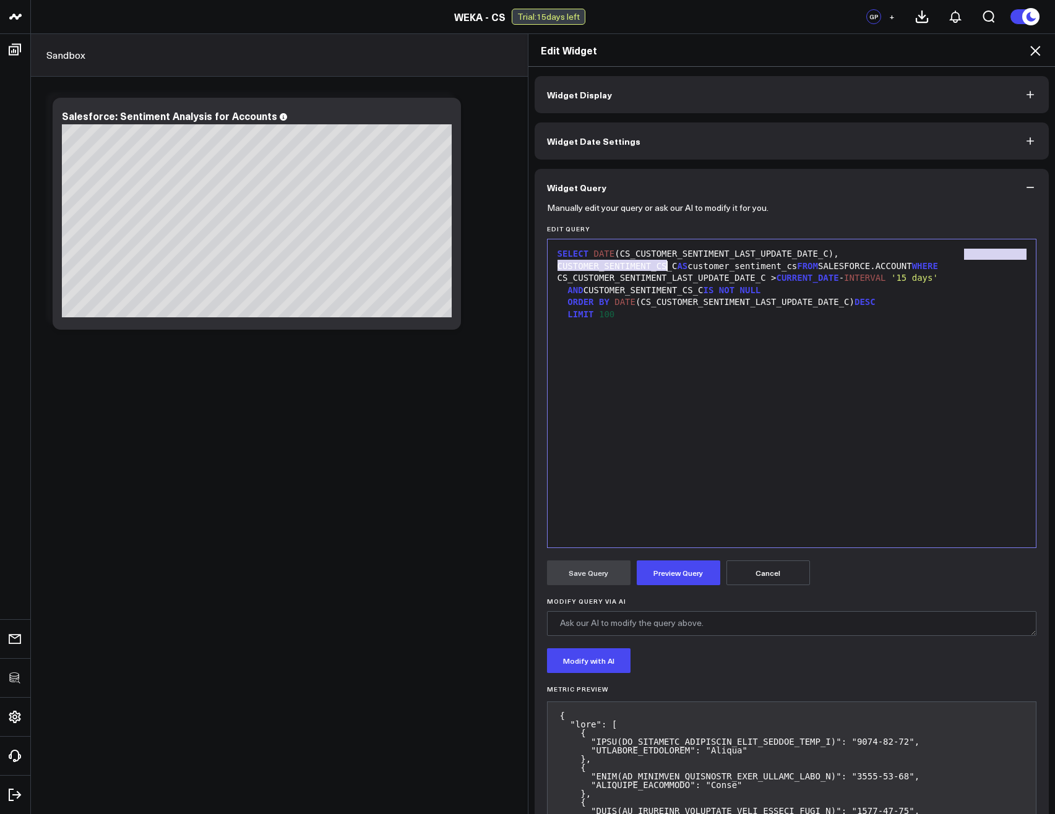
drag, startPoint x: 960, startPoint y: 250, endPoint x: 663, endPoint y: 269, distance: 297.6
click at [663, 269] on div "SELECT DATE (CS_CUSTOMER_SENTIMENT_LAST_UPDATE_DATE_C), CUSTOMER_SENTIMENT_CS_C…" at bounding box center [792, 260] width 476 height 24
click at [657, 577] on button "Preview Query" at bounding box center [679, 573] width 84 height 25
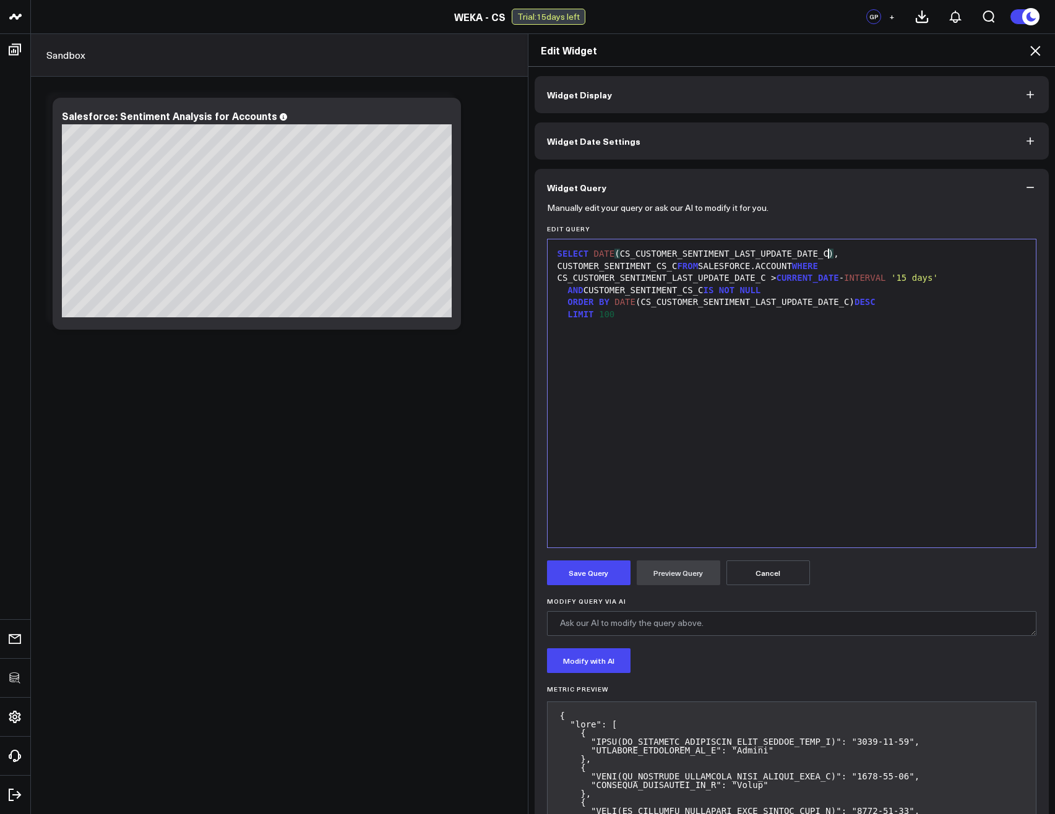
click at [826, 256] on div "SELECT DATE ( CS_CUSTOMER_SENTIMENT_LAST_UPDATE_DATE_C ) , CUSTOMER_SENTIMENT_C…" at bounding box center [792, 260] width 476 height 24
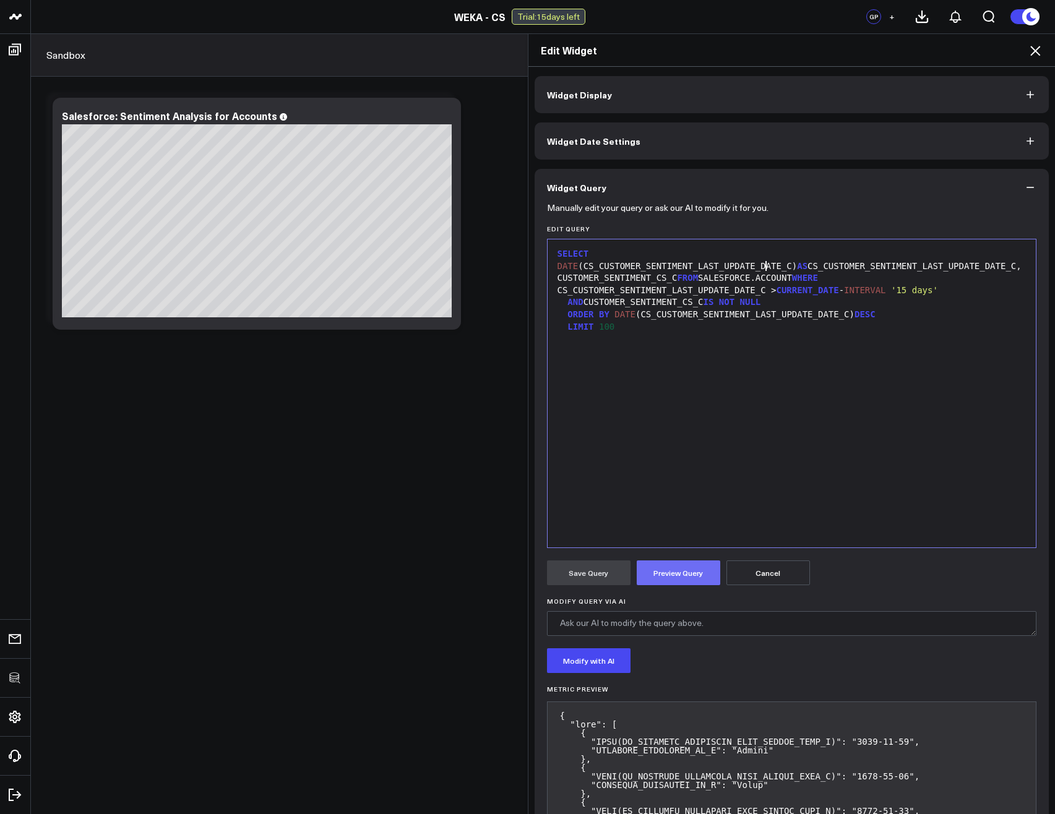
click at [669, 570] on button "Preview Query" at bounding box center [679, 573] width 84 height 25
click at [592, 577] on button "Save Query" at bounding box center [589, 573] width 84 height 25
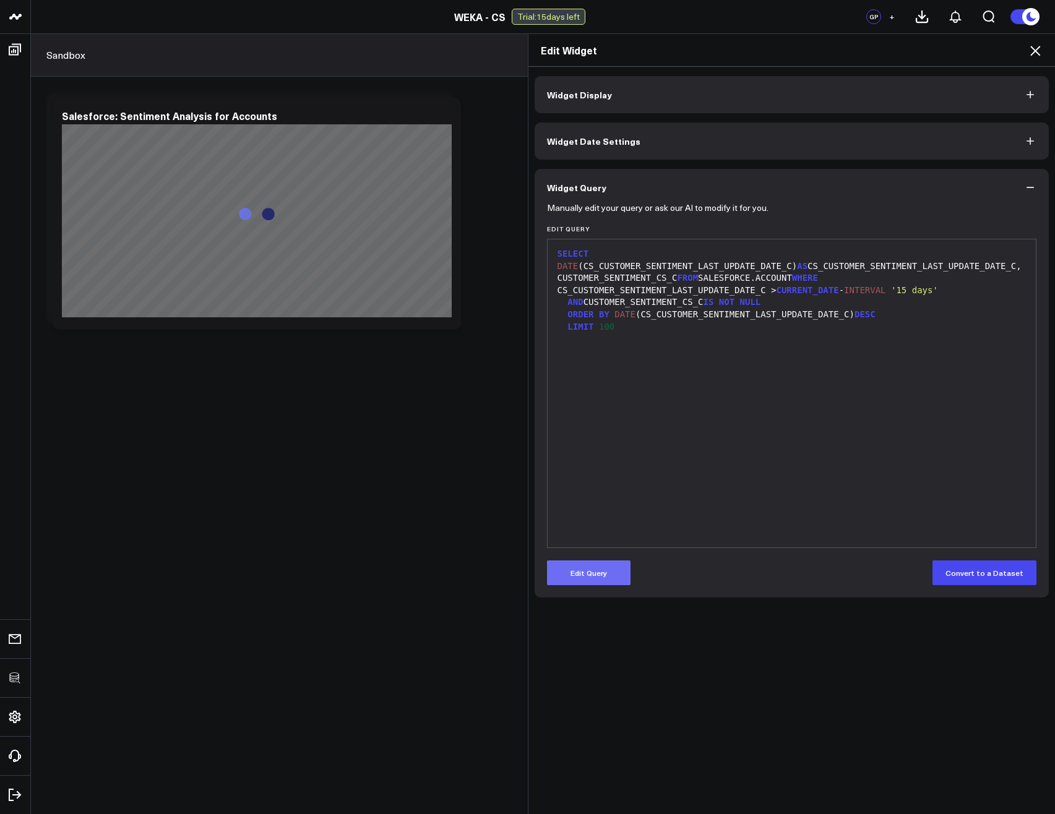
click at [606, 573] on button "Edit Query" at bounding box center [589, 573] width 84 height 25
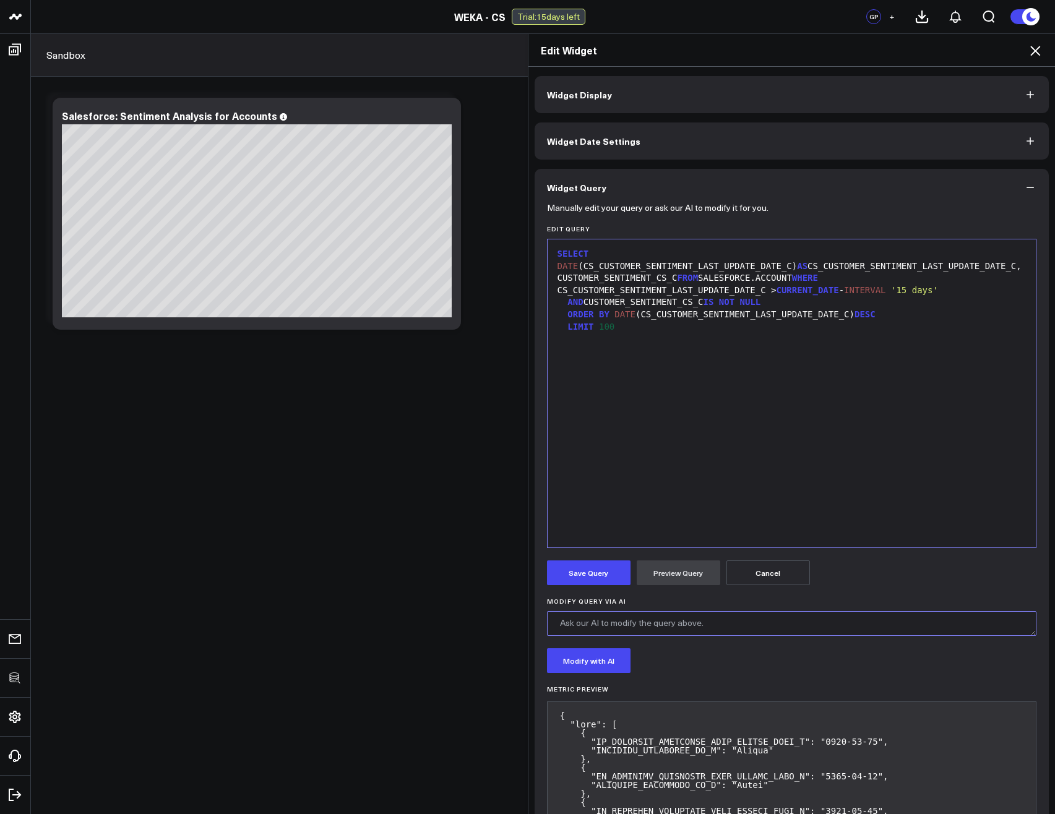
click at [651, 621] on textarea "Modify Query via AI" at bounding box center [792, 623] width 490 height 25
type textarea "Add account name"
click at [685, 93] on button "Widget Display" at bounding box center [792, 94] width 515 height 37
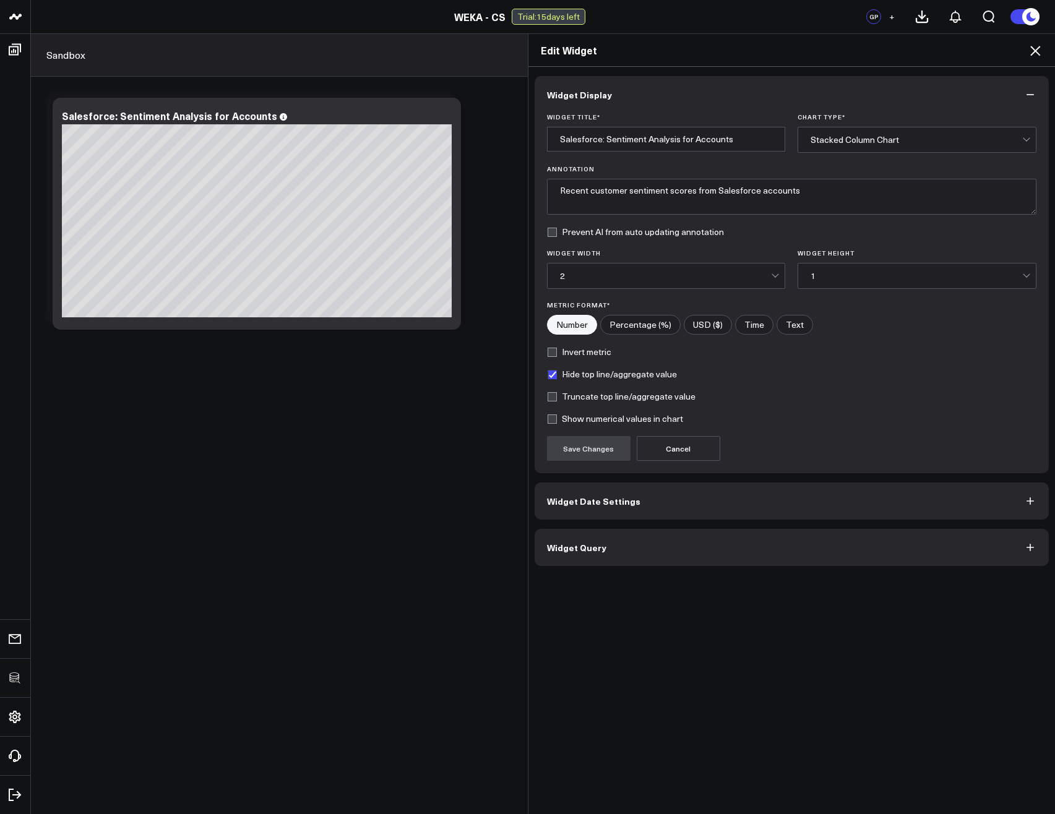
click at [899, 141] on div "Stacked Column Chart" at bounding box center [917, 140] width 212 height 10
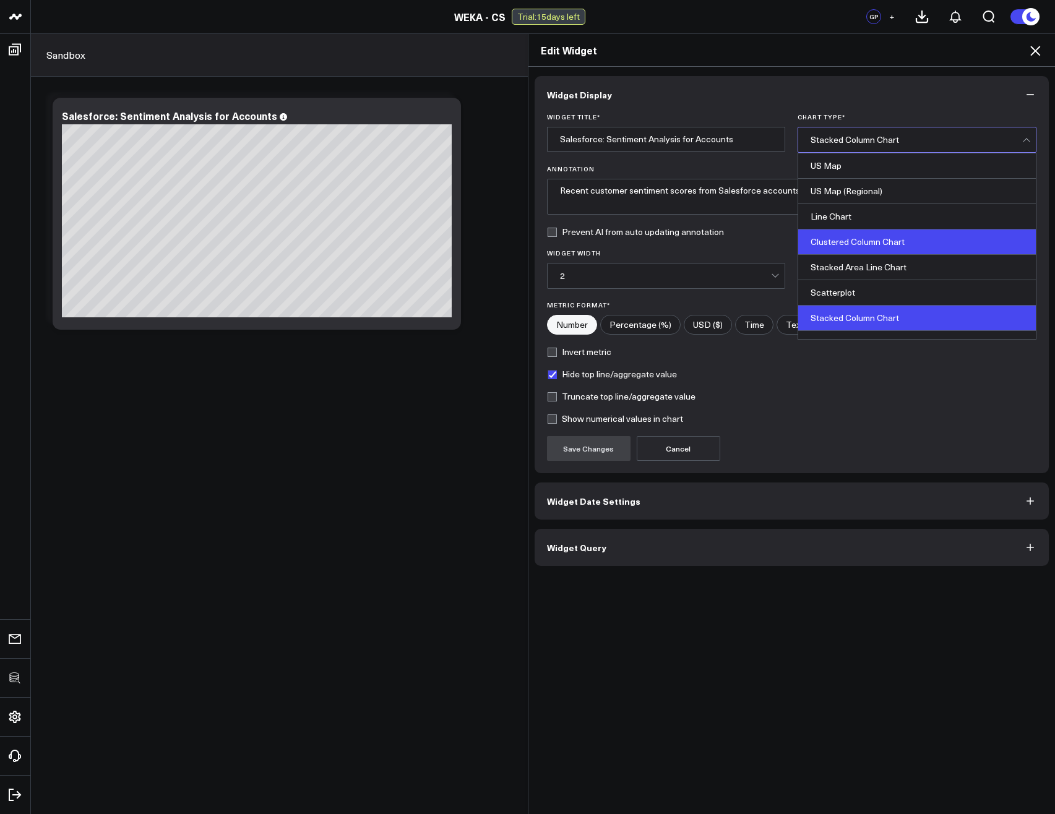
scroll to position [499, 0]
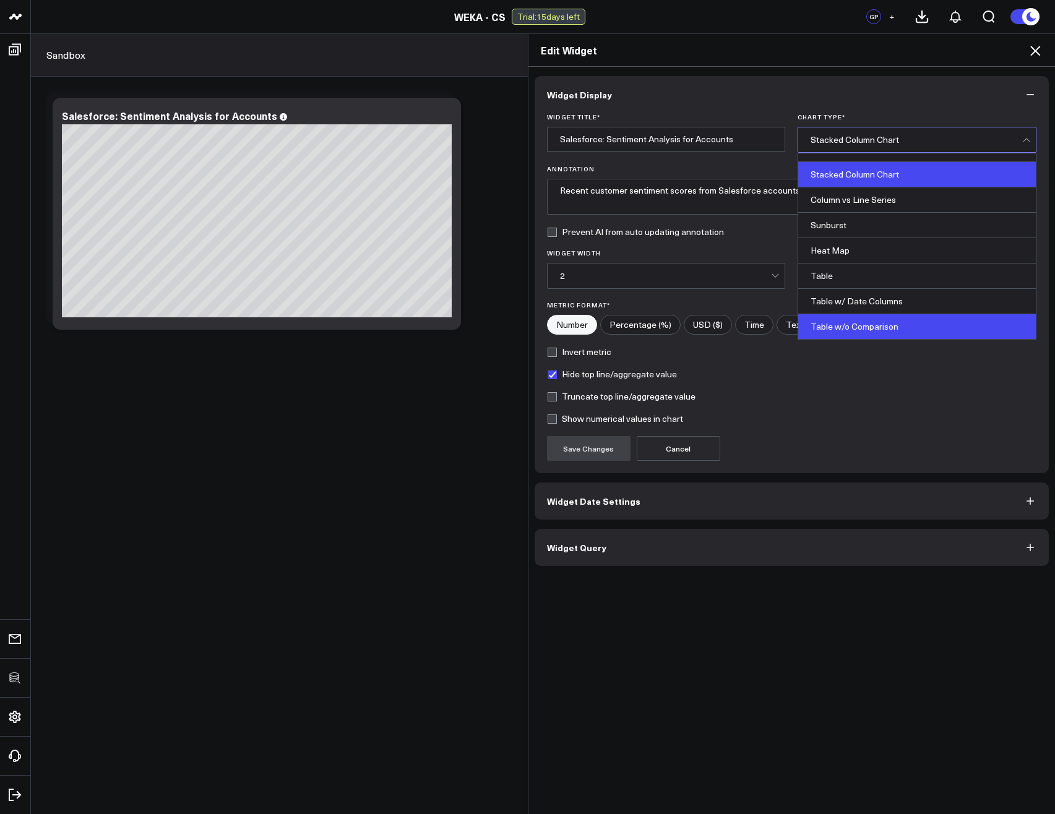
click at [857, 324] on div "Table w/o Comparison" at bounding box center [917, 326] width 238 height 25
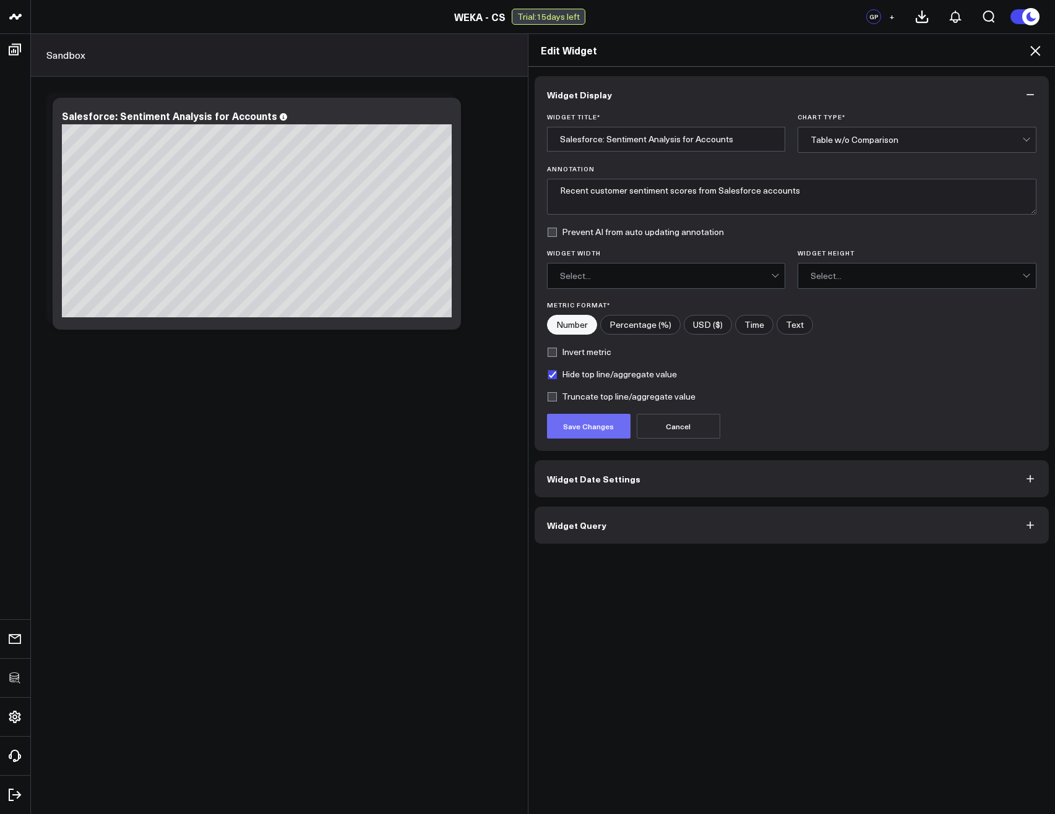
click at [609, 423] on button "Save Changes" at bounding box center [589, 426] width 84 height 25
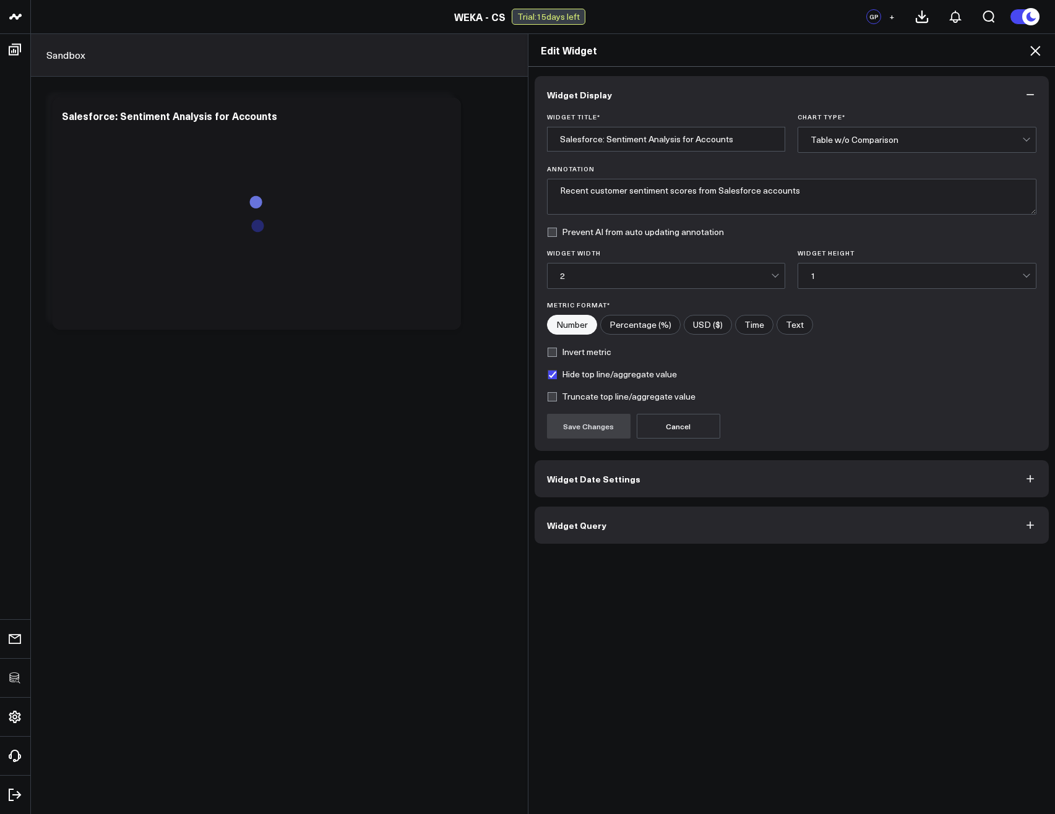
click at [601, 524] on button "Widget Query" at bounding box center [792, 525] width 515 height 37
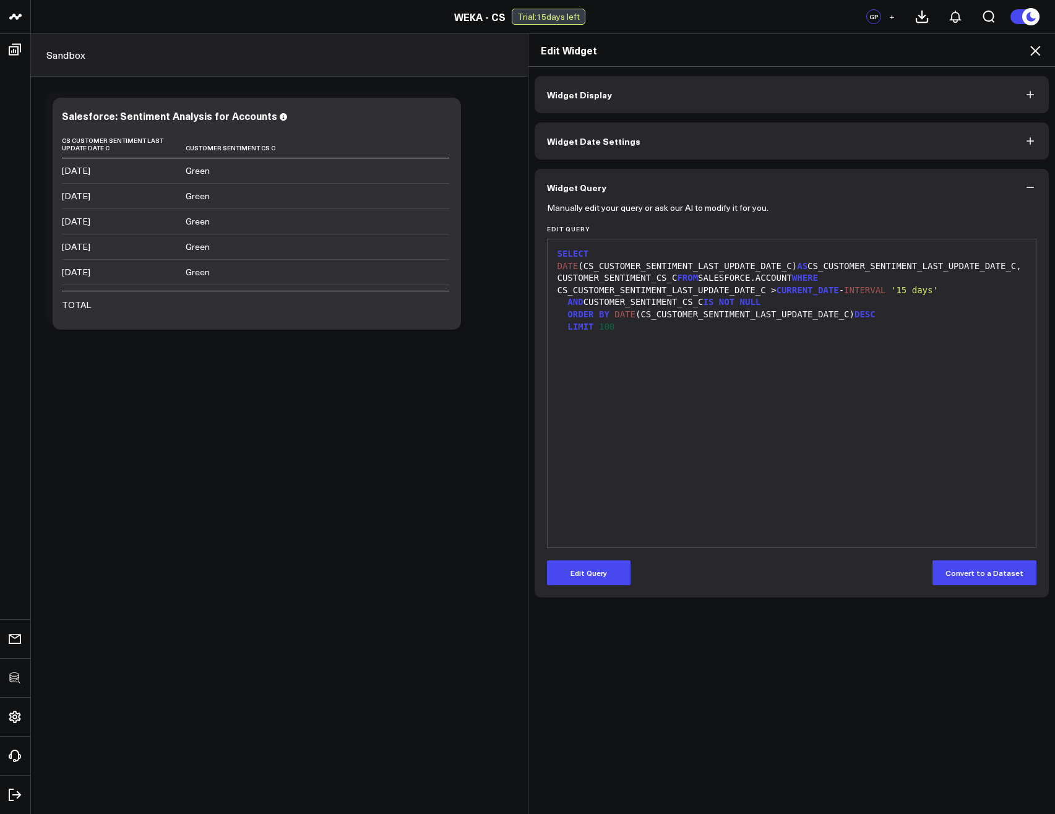
click at [585, 588] on div "Manually edit your query or ask our AI to modify it for you. Edit Query 9 1 2 3…" at bounding box center [792, 402] width 515 height 392
click at [598, 565] on button "Edit Query" at bounding box center [589, 573] width 84 height 25
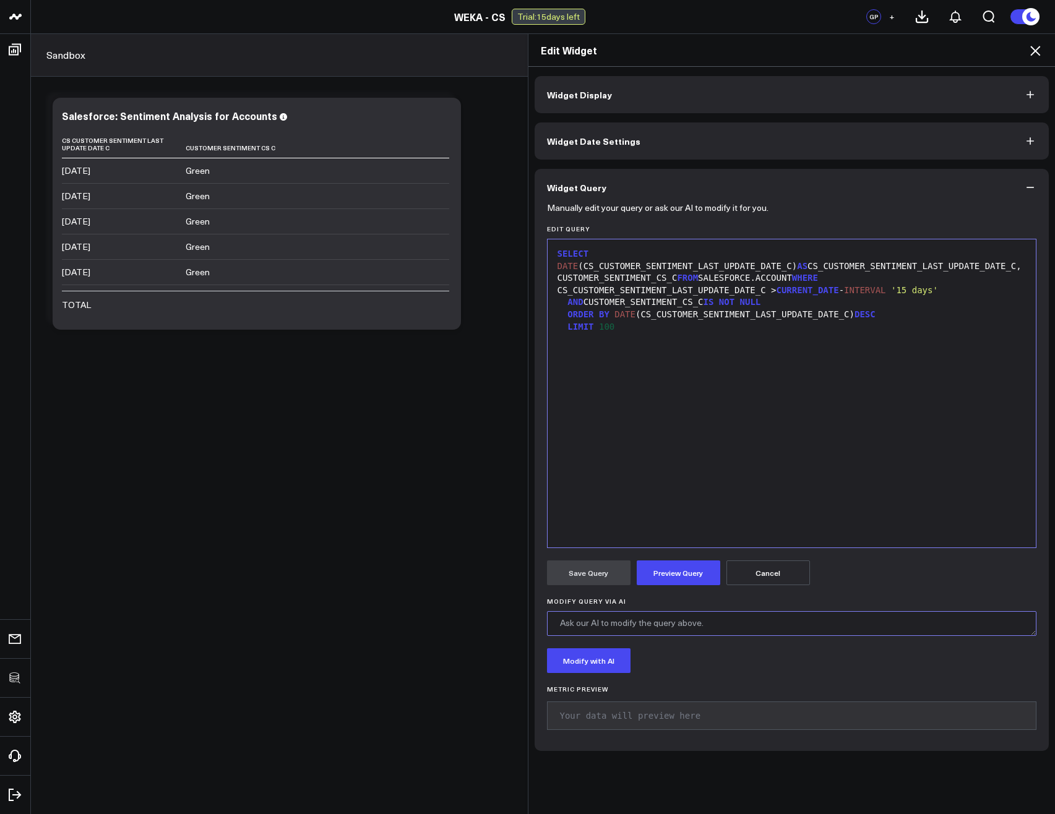
click at [632, 624] on textarea "Modify Query via AI" at bounding box center [792, 623] width 490 height 25
type textarea "Add account name"
click at [676, 580] on button "Preview Query" at bounding box center [679, 573] width 84 height 25
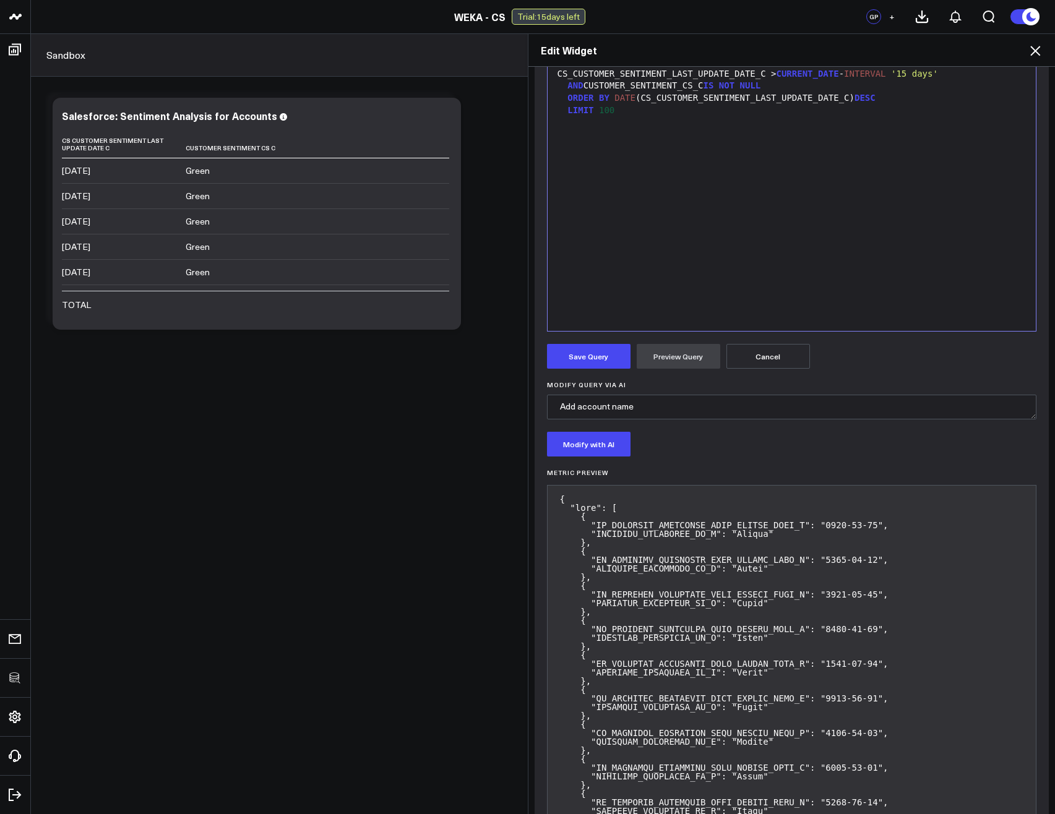
scroll to position [223, 0]
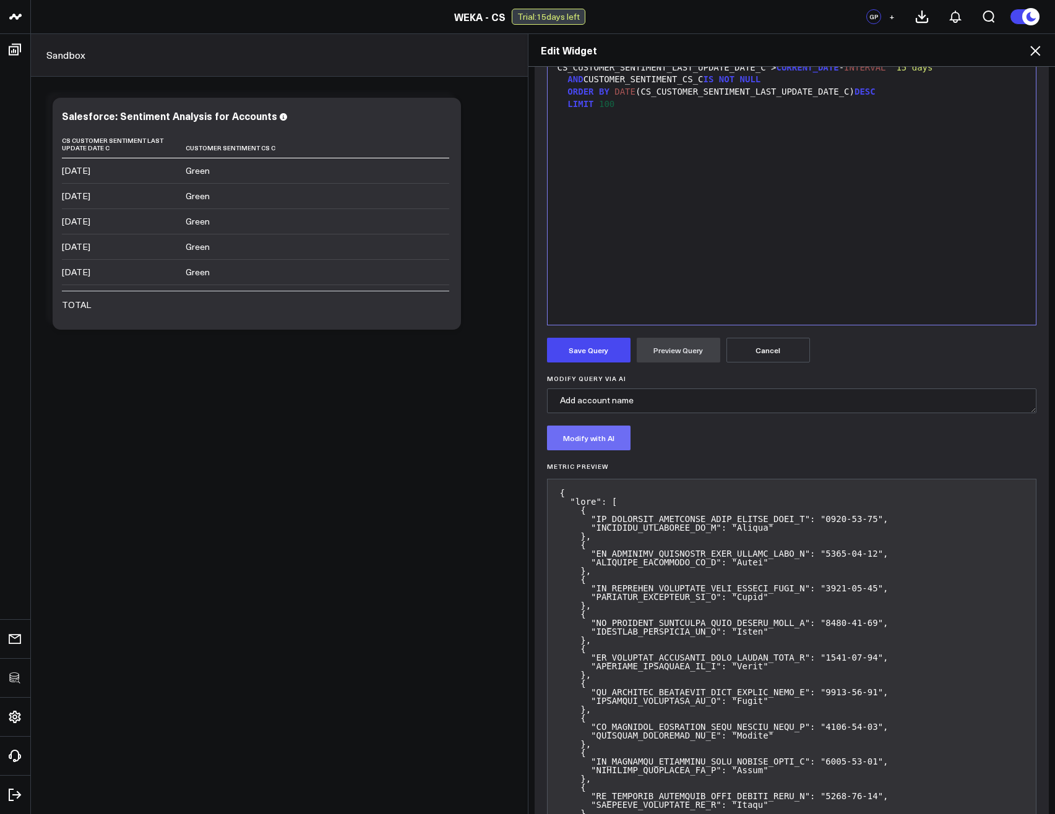
click at [599, 438] on button "Modify with AI" at bounding box center [589, 438] width 84 height 25
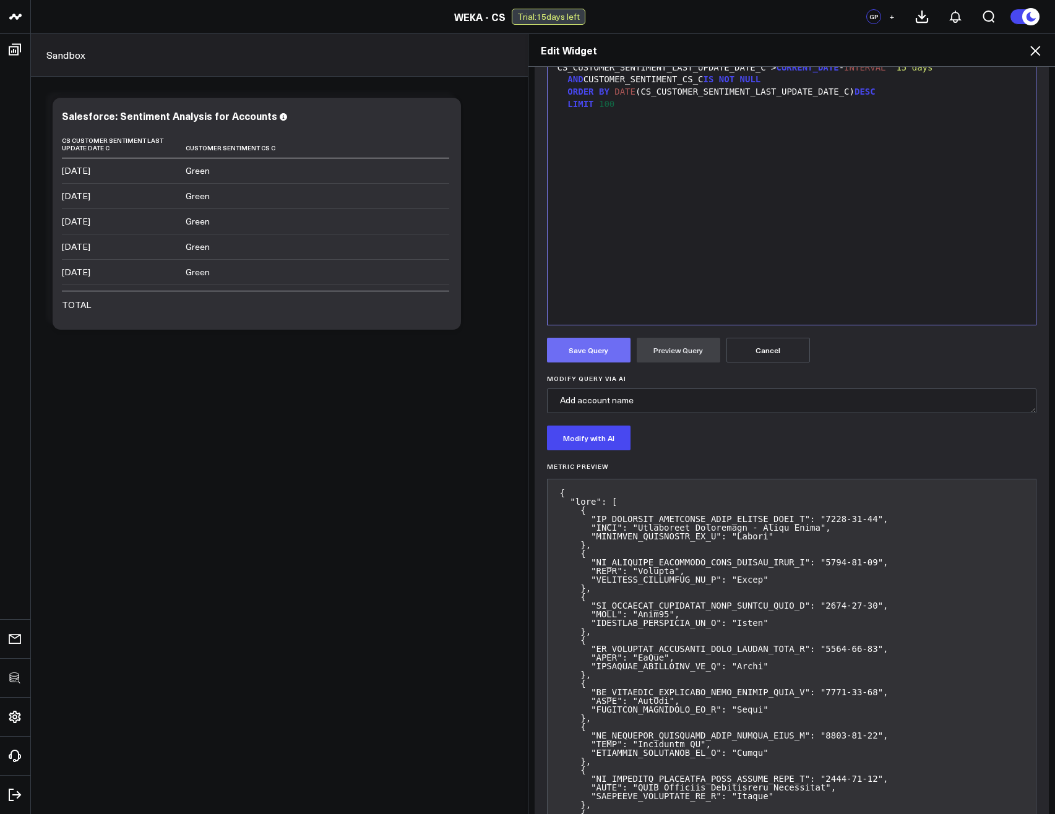
click at [579, 355] on button "Save Query" at bounding box center [589, 350] width 84 height 25
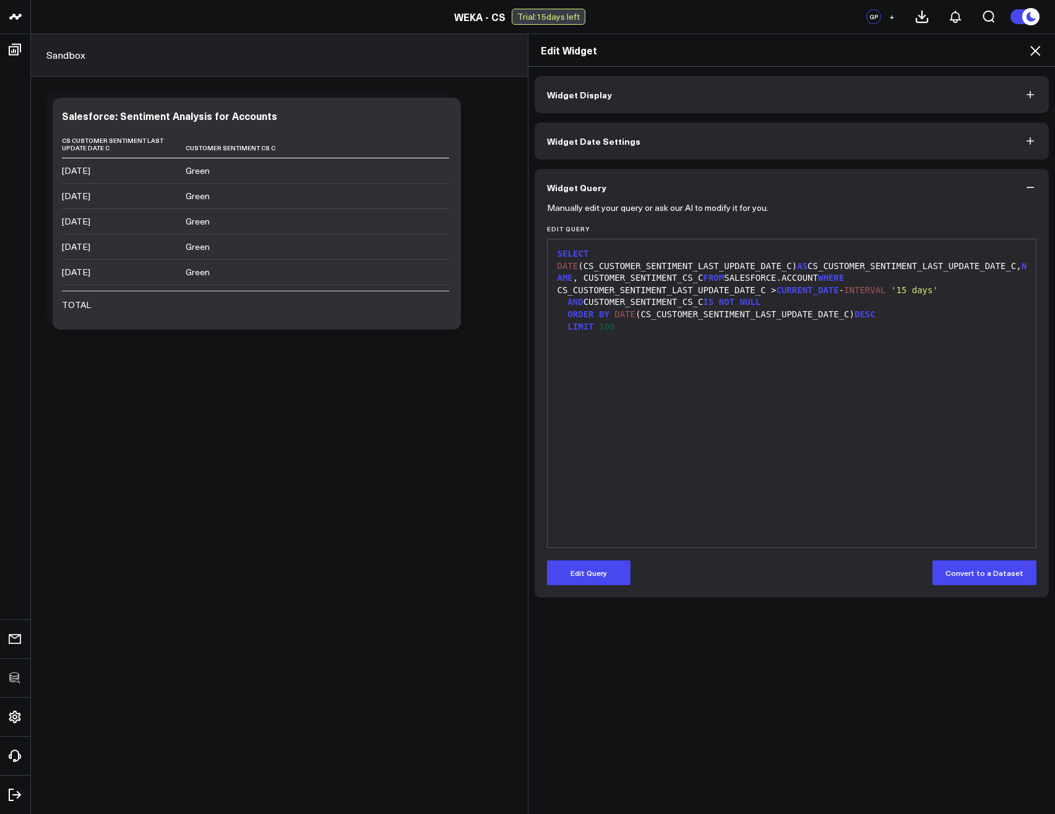
scroll to position [0, 0]
click at [1035, 46] on icon at bounding box center [1035, 50] width 15 height 15
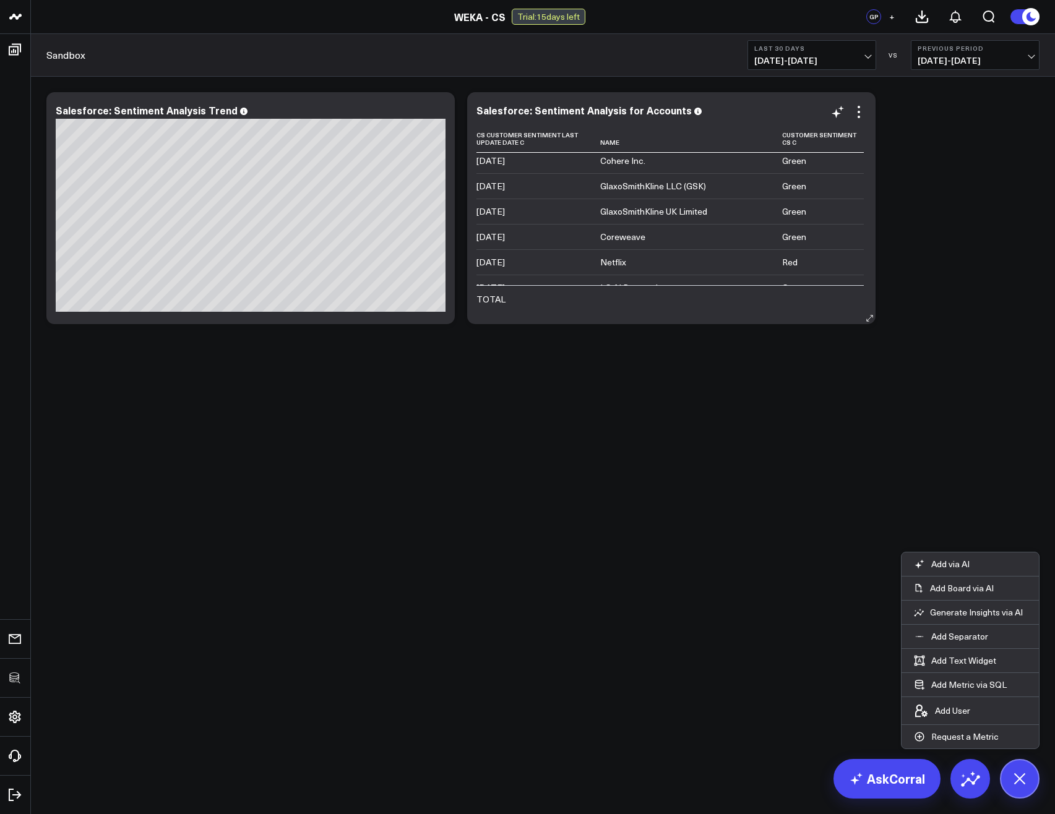
scroll to position [488, 0]
click at [736, 405] on body "3725 Test 829 Studios Accenture Activant Capital Agriculture & Farming Demo All…" at bounding box center [527, 407] width 1055 height 814
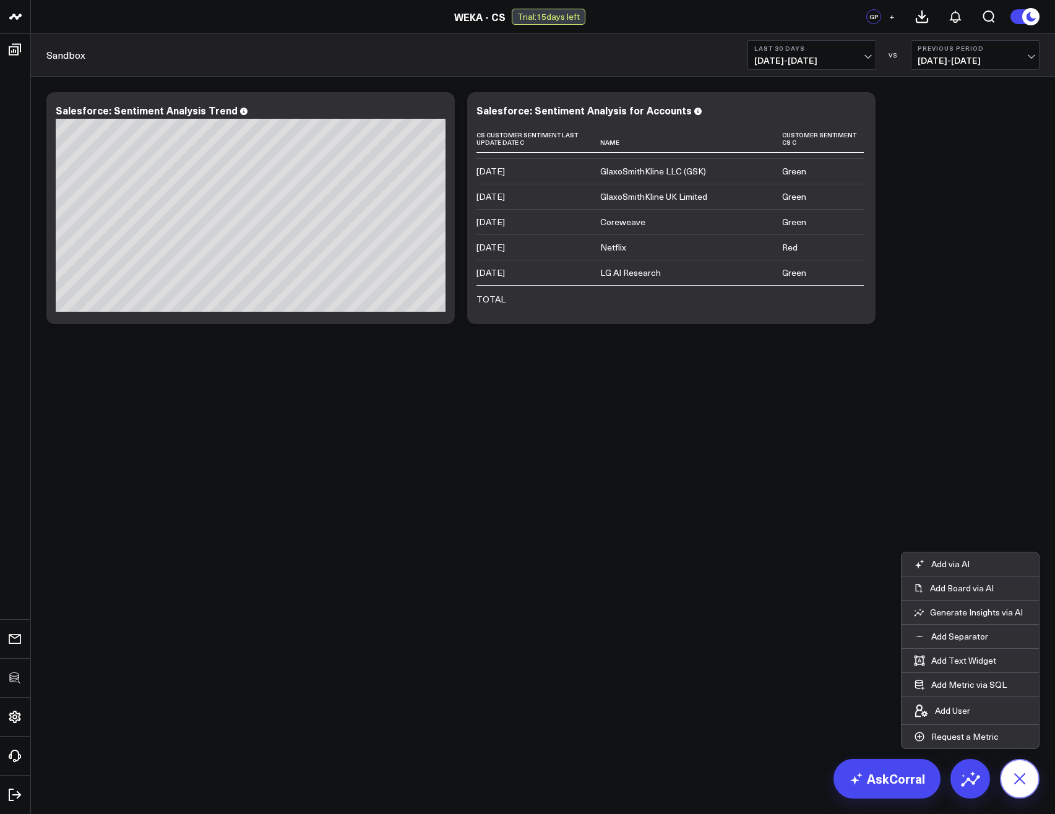
click at [1029, 783] on icon at bounding box center [1019, 779] width 28 height 28
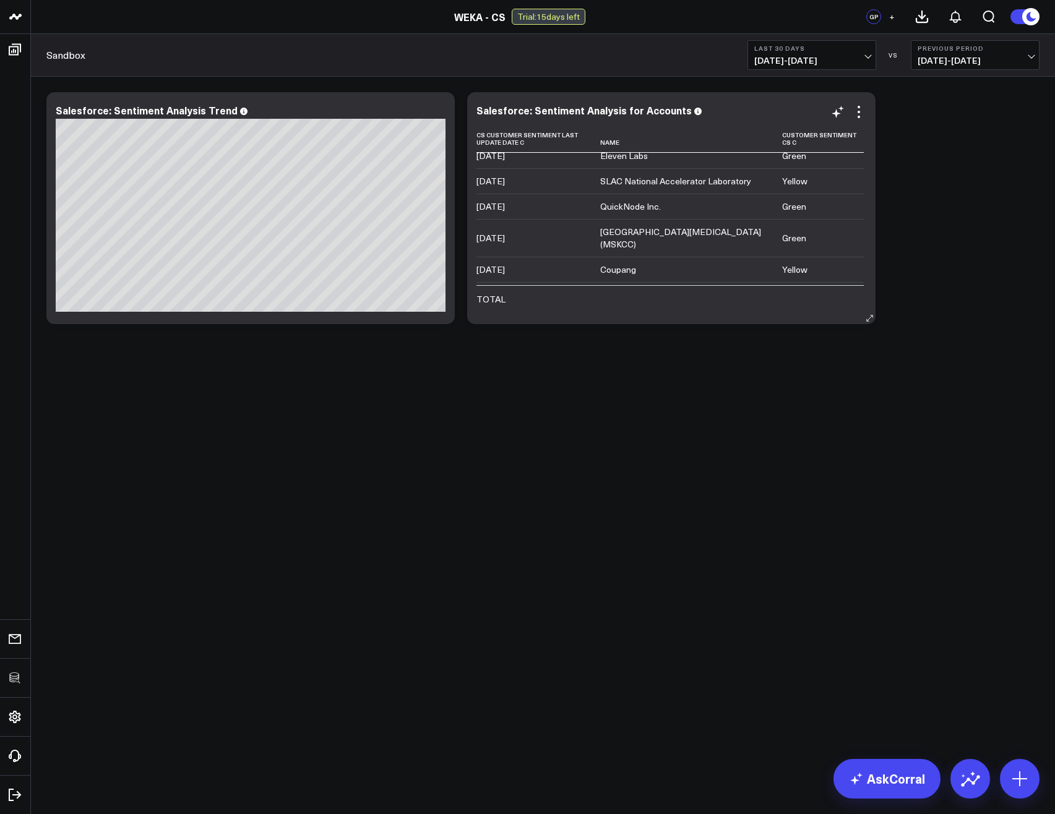
scroll to position [0, 0]
click at [865, 107] on icon at bounding box center [858, 112] width 15 height 15
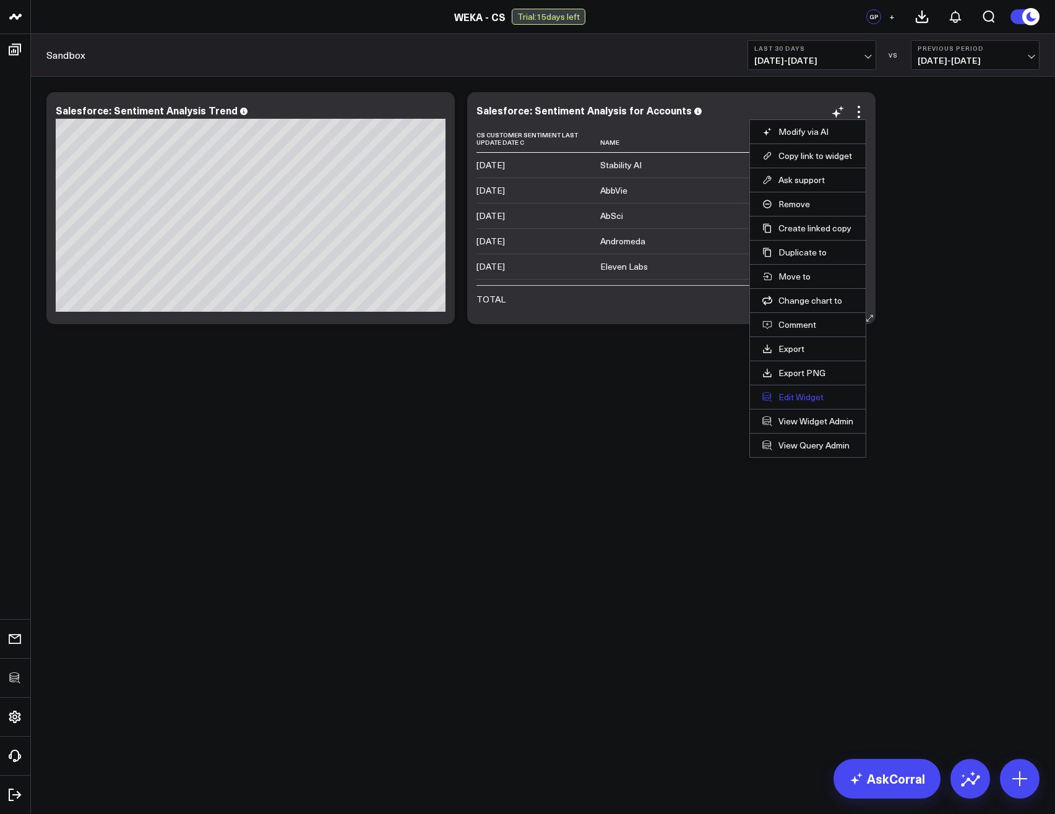
click at [802, 399] on button "Edit Widget" at bounding box center [807, 397] width 91 height 11
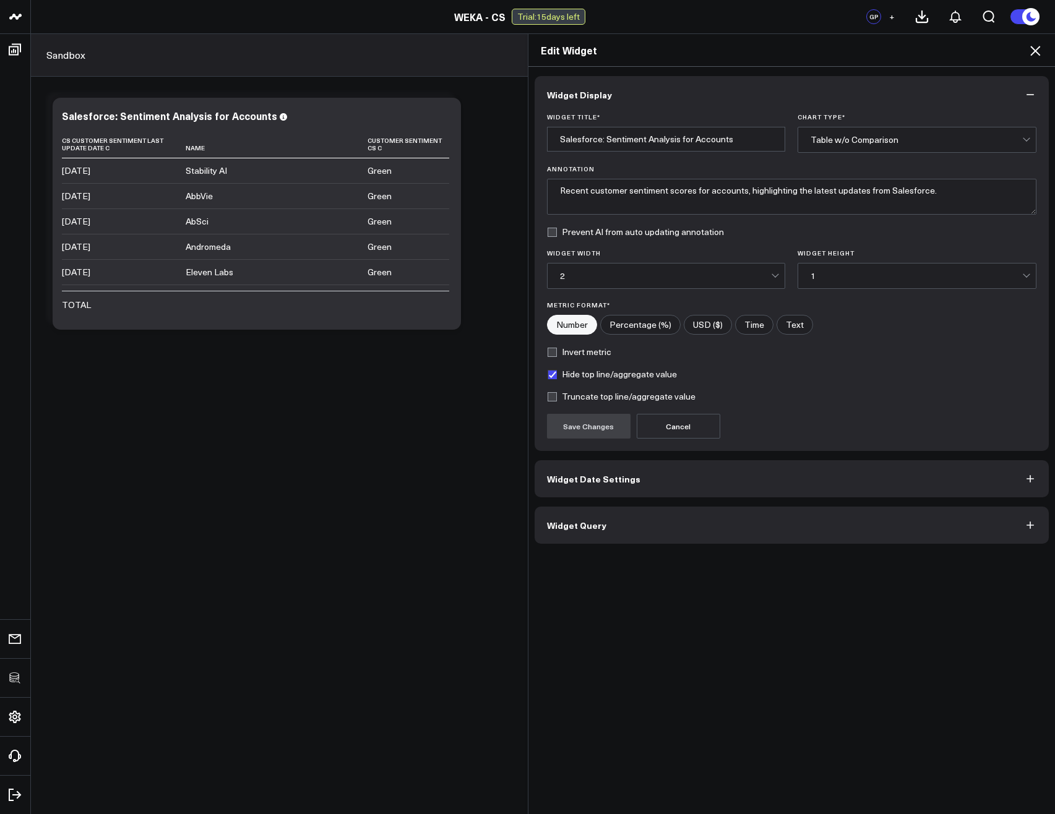
drag, startPoint x: 711, startPoint y: 532, endPoint x: 714, endPoint y: 538, distance: 6.4
click at [713, 536] on button "Widget Query" at bounding box center [792, 525] width 515 height 37
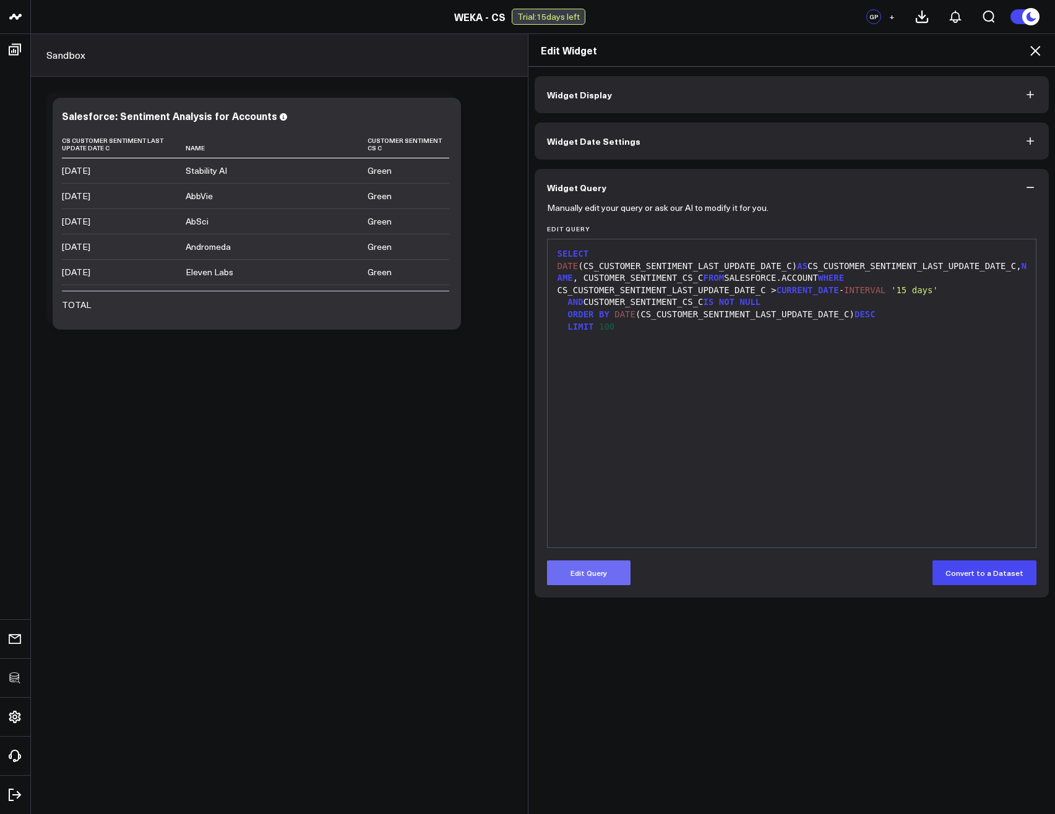
click at [567, 580] on button "Edit Query" at bounding box center [589, 573] width 84 height 25
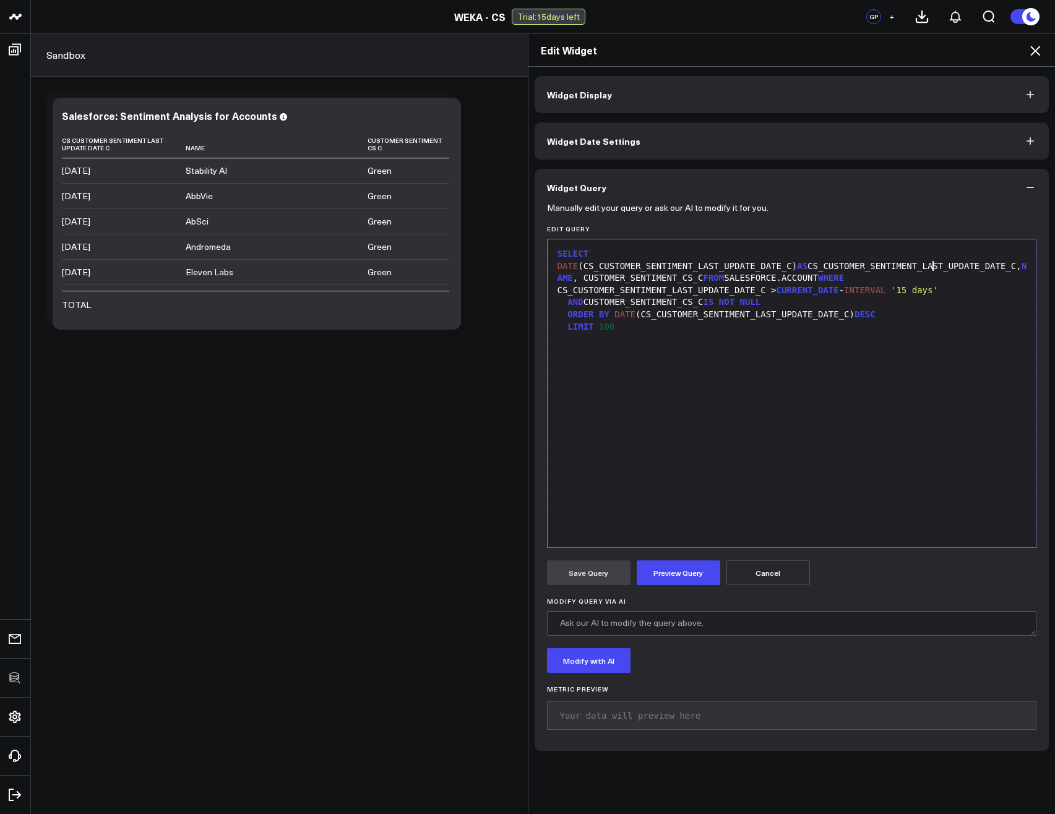
click at [926, 266] on div "SELECT DATE (CS_CUSTOMER_SENTIMENT_LAST_UPDATE_DATE_C) AS CS_CUSTOMER_SENTIMENT…" at bounding box center [792, 266] width 476 height 37
drag, startPoint x: 763, startPoint y: 269, endPoint x: 768, endPoint y: 275, distance: 7.9
click at [764, 272] on div "SELECT DATE (CS_CUSTOMER_SENTIMENT_LAST_UPDATE_DATE_C) AS CS_CUSTOMER_SENTIMENT…" at bounding box center [792, 266] width 476 height 37
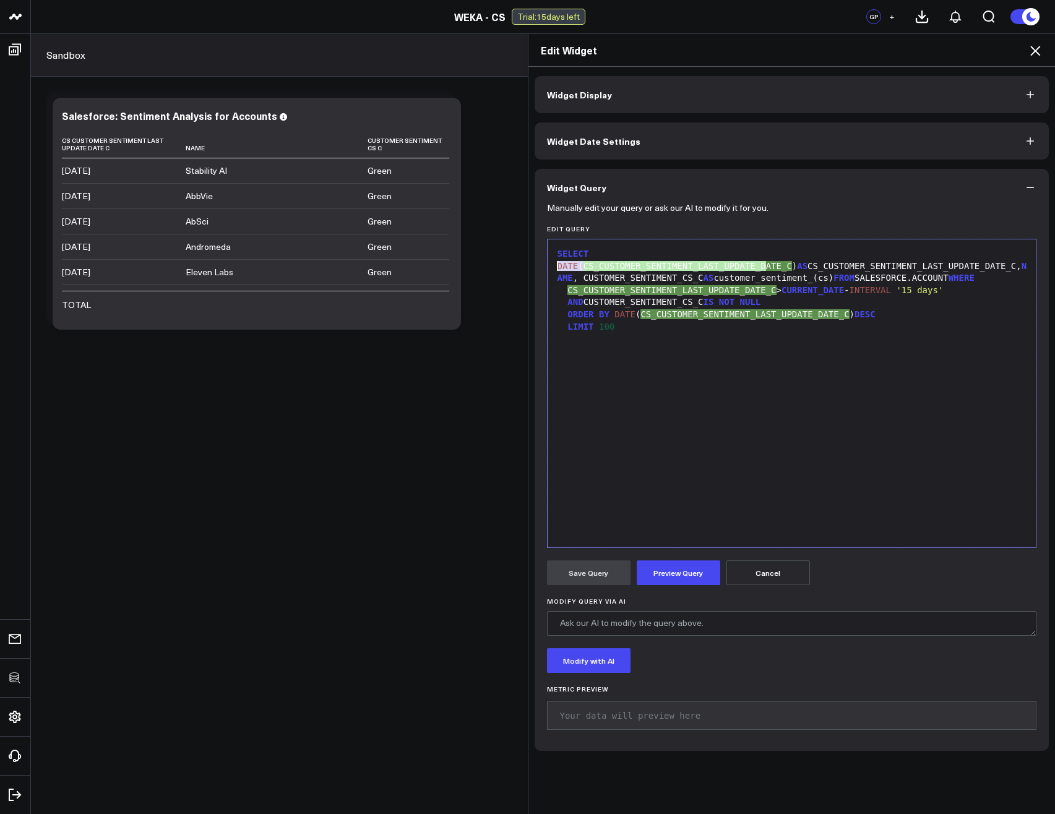
click at [554, 264] on div "SELECT DATE ( CS_CUSTOMER_SENTIMENT_LAST_UPDATE_DATE_C ) AS CS_CUSTOMER_SENTIME…" at bounding box center [792, 266] width 476 height 37
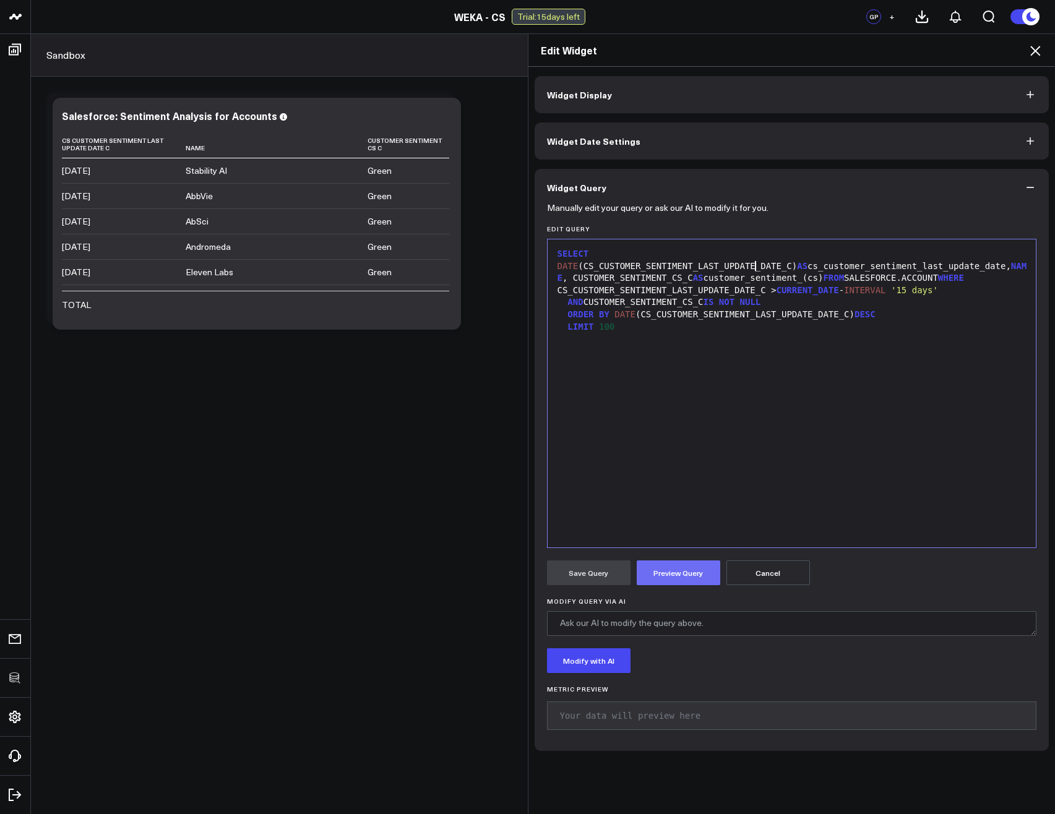
click at [690, 574] on button "Preview Query" at bounding box center [679, 573] width 84 height 25
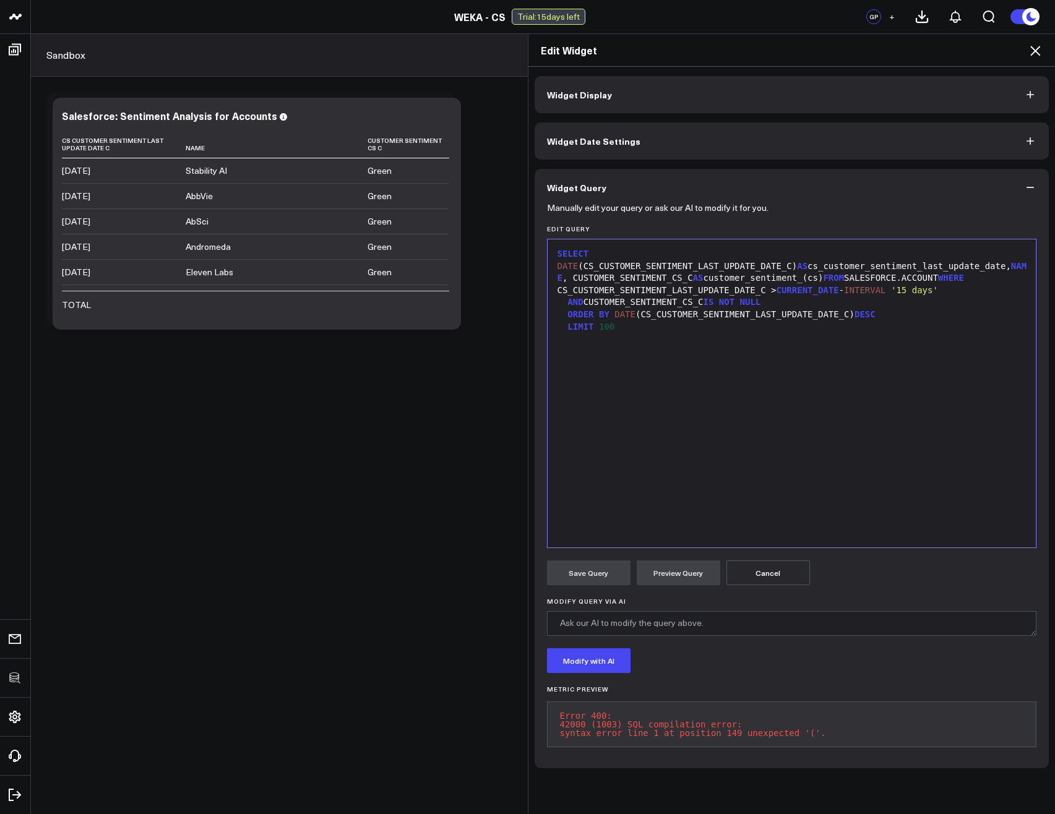
click at [660, 278] on div "SELECT DATE (CS_CUSTOMER_SENTIMENT_LAST_UPDATE_DATE_C) AS cs_customer_sentiment…" at bounding box center [792, 266] width 476 height 37
click at [663, 580] on button "Preview Query" at bounding box center [679, 573] width 84 height 25
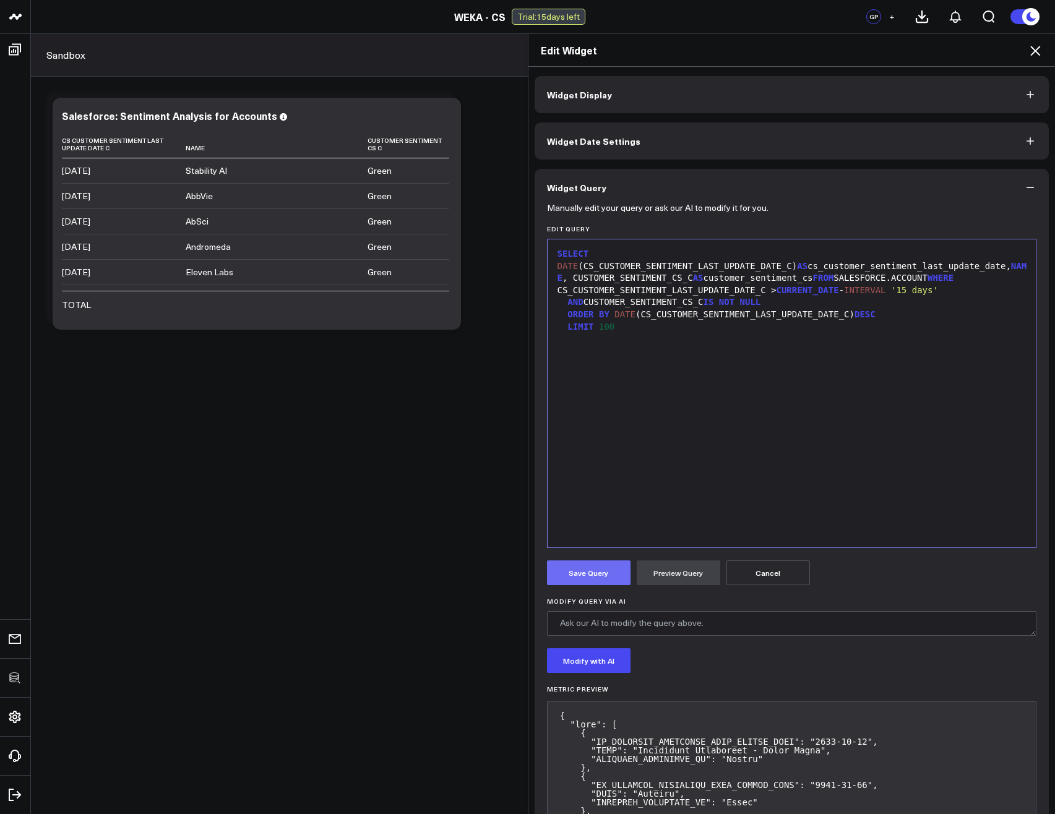
click at [582, 575] on button "Save Query" at bounding box center [589, 573] width 84 height 25
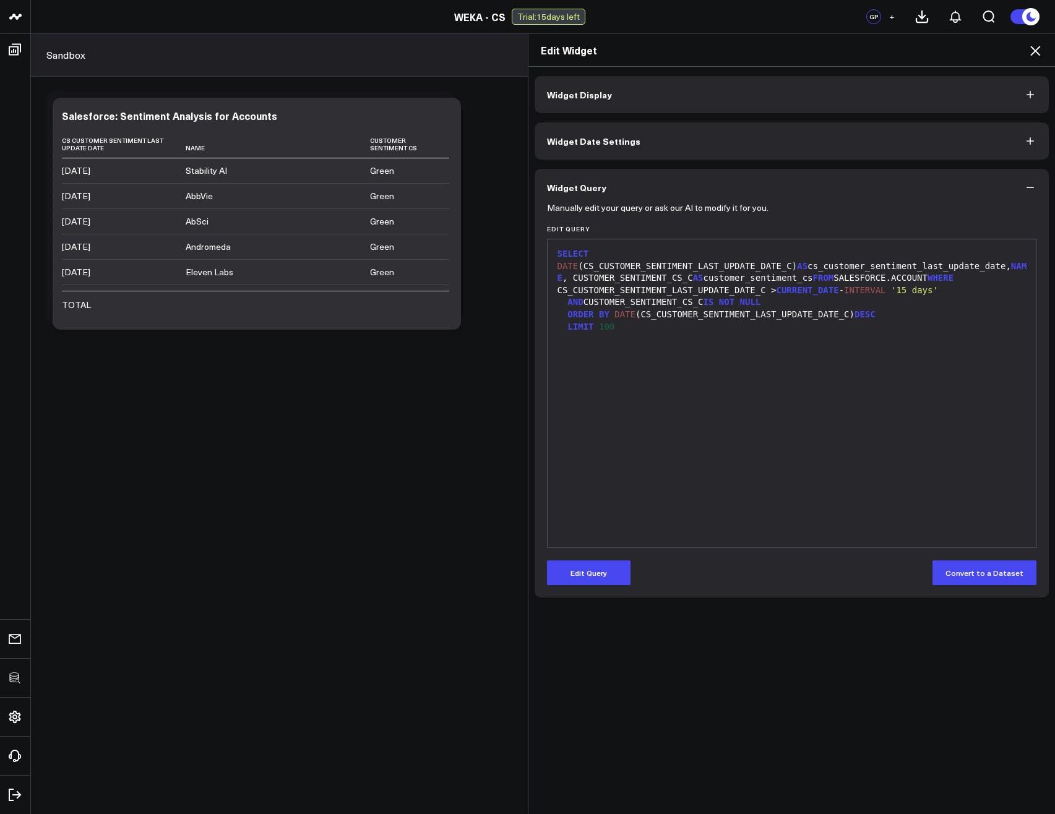
click at [1036, 49] on icon at bounding box center [1035, 50] width 15 height 15
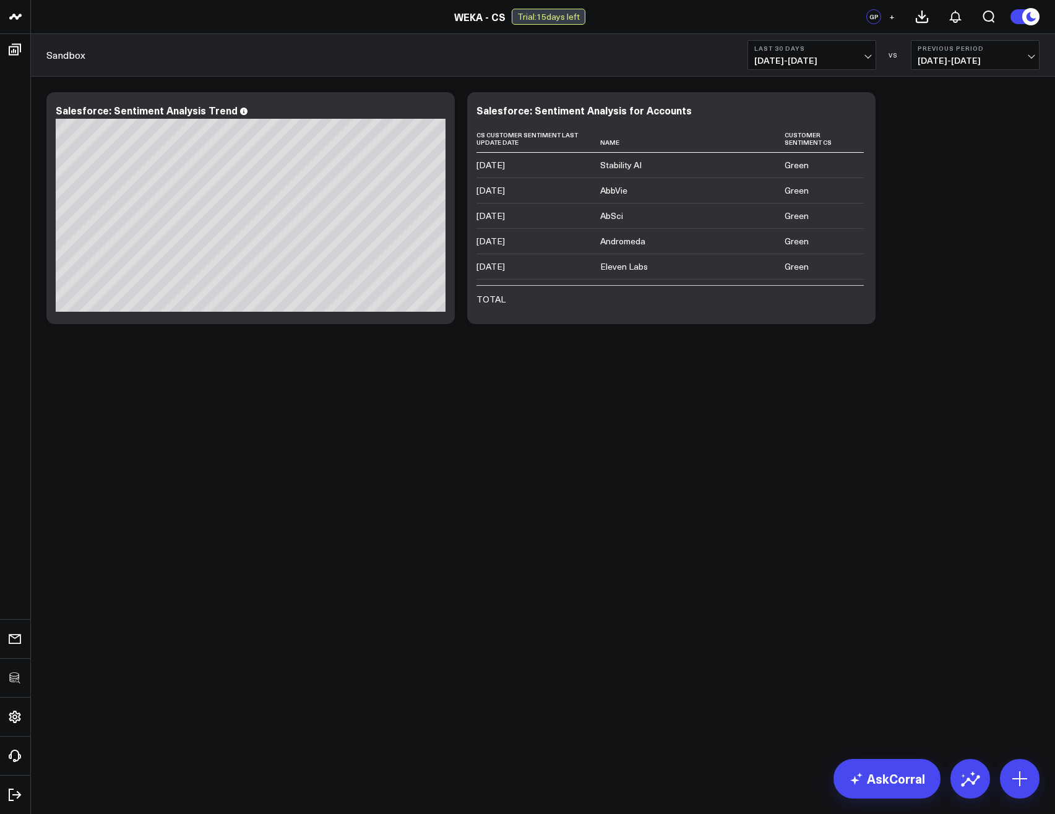
click at [777, 499] on body "3725 Test 829 Studios Accenture Activant Capital Agriculture & Farming Demo All…" at bounding box center [527, 407] width 1055 height 814
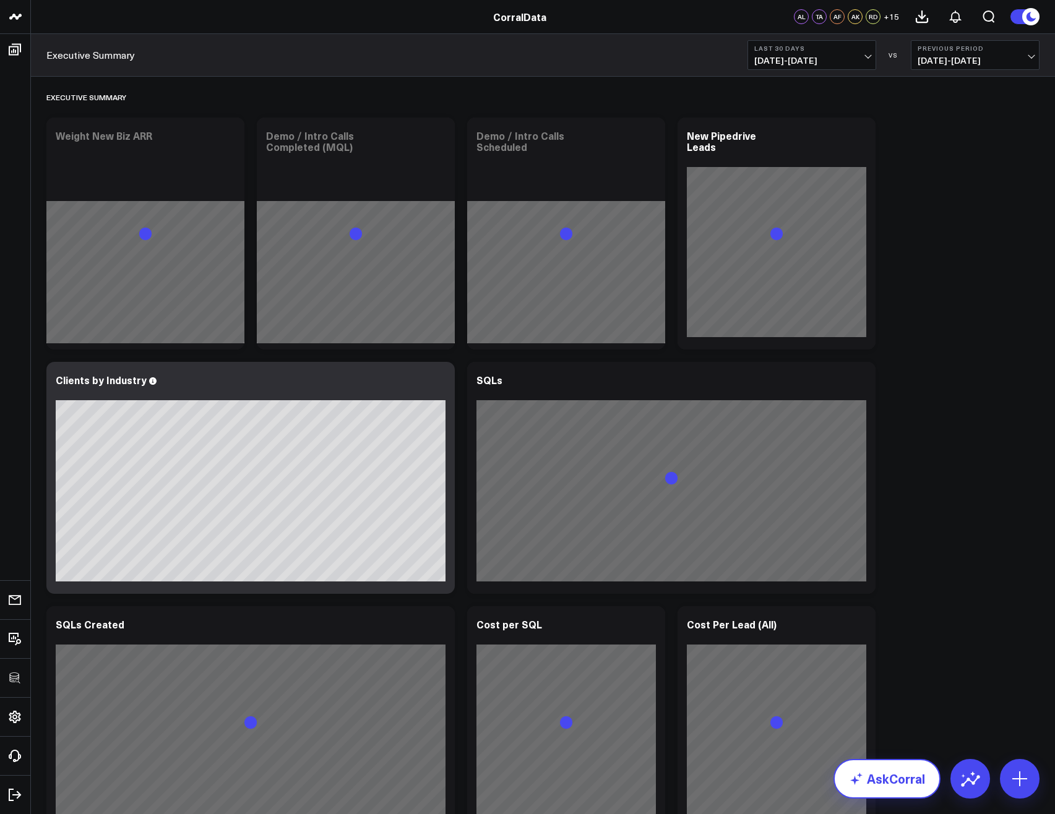
click at [885, 782] on link "AskCorral" at bounding box center [886, 779] width 107 height 40
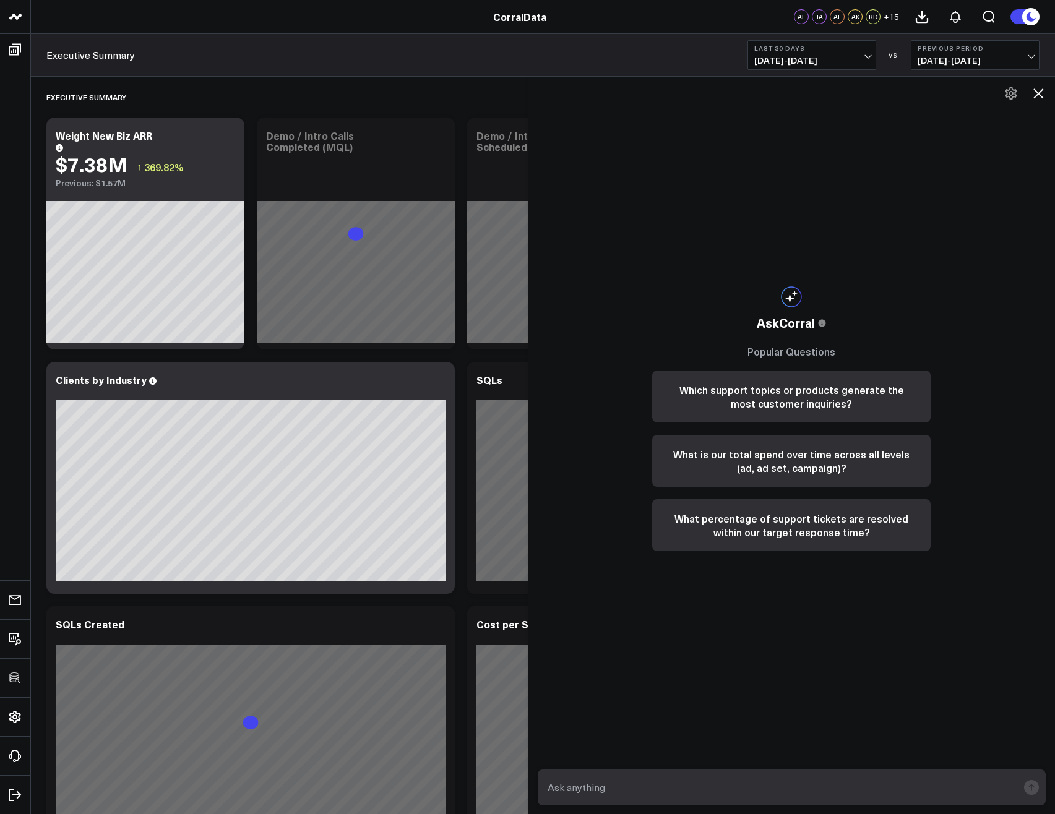
click at [714, 793] on textarea at bounding box center [782, 788] width 474 height 22
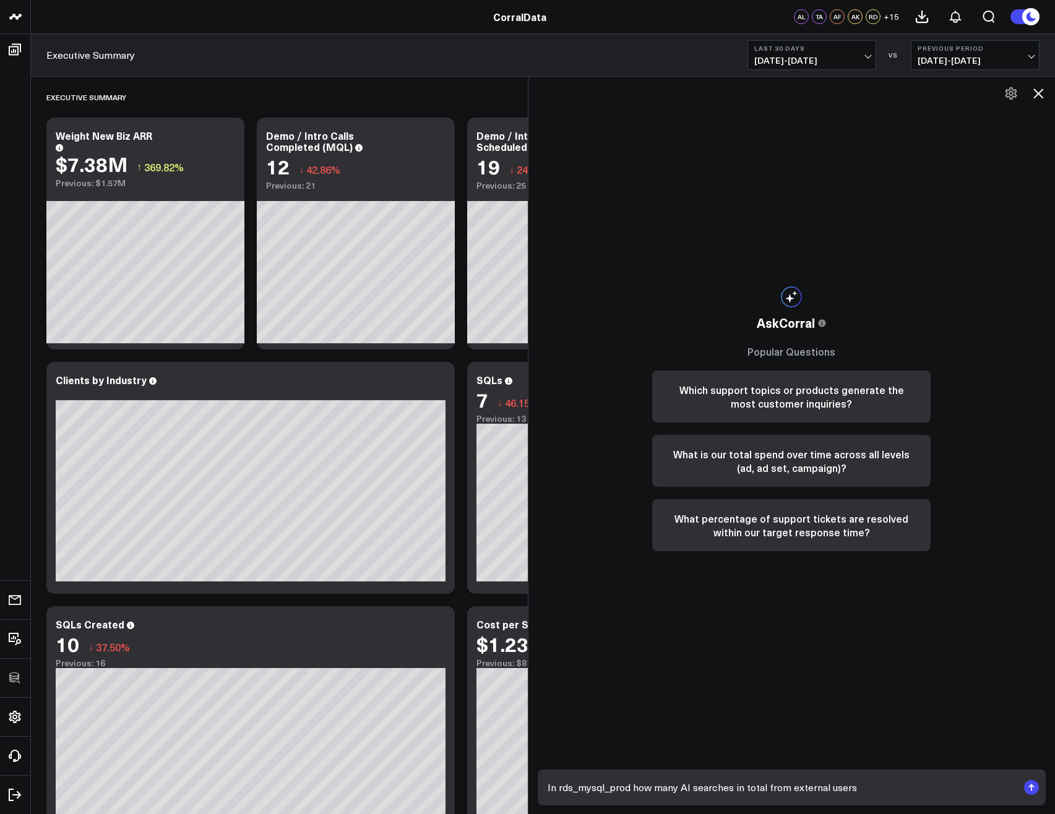
type textarea "In rds_mysql_prod how many AI searches in total from external users?"
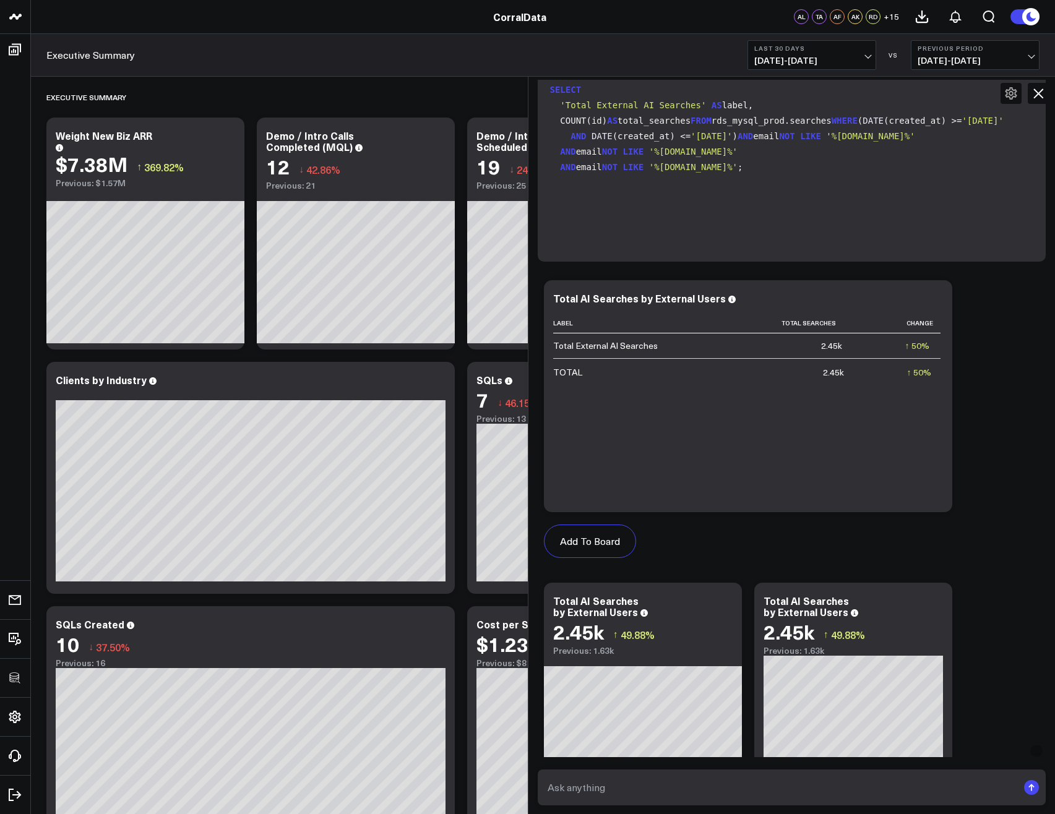
scroll to position [603, 0]
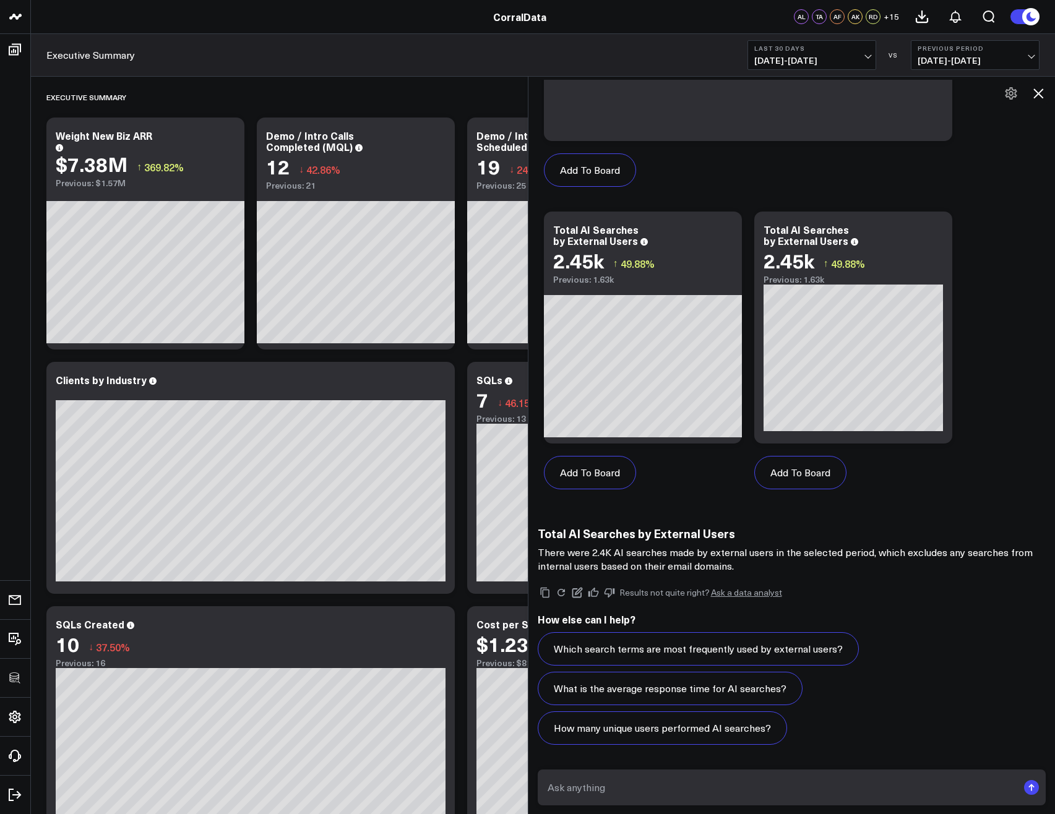
click at [691, 803] on form at bounding box center [792, 788] width 509 height 36
click at [681, 794] on textarea at bounding box center [782, 788] width 474 height 22
type textarea "how about all time?"
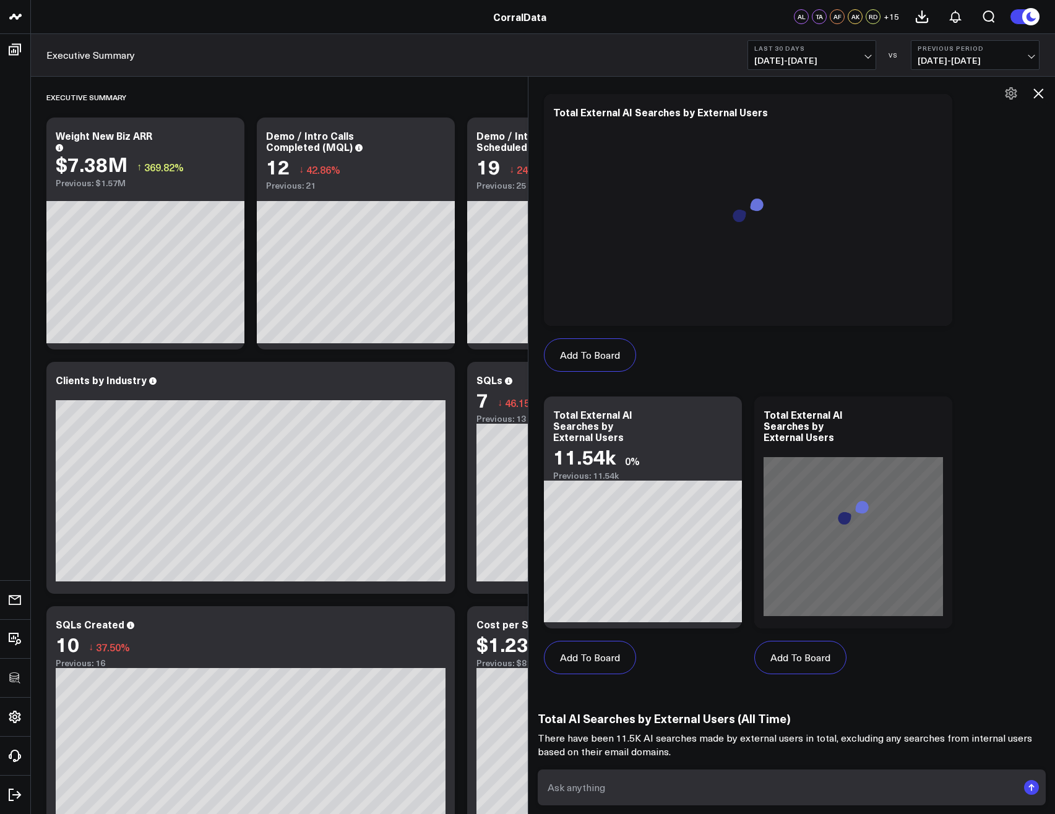
scroll to position [1679, 0]
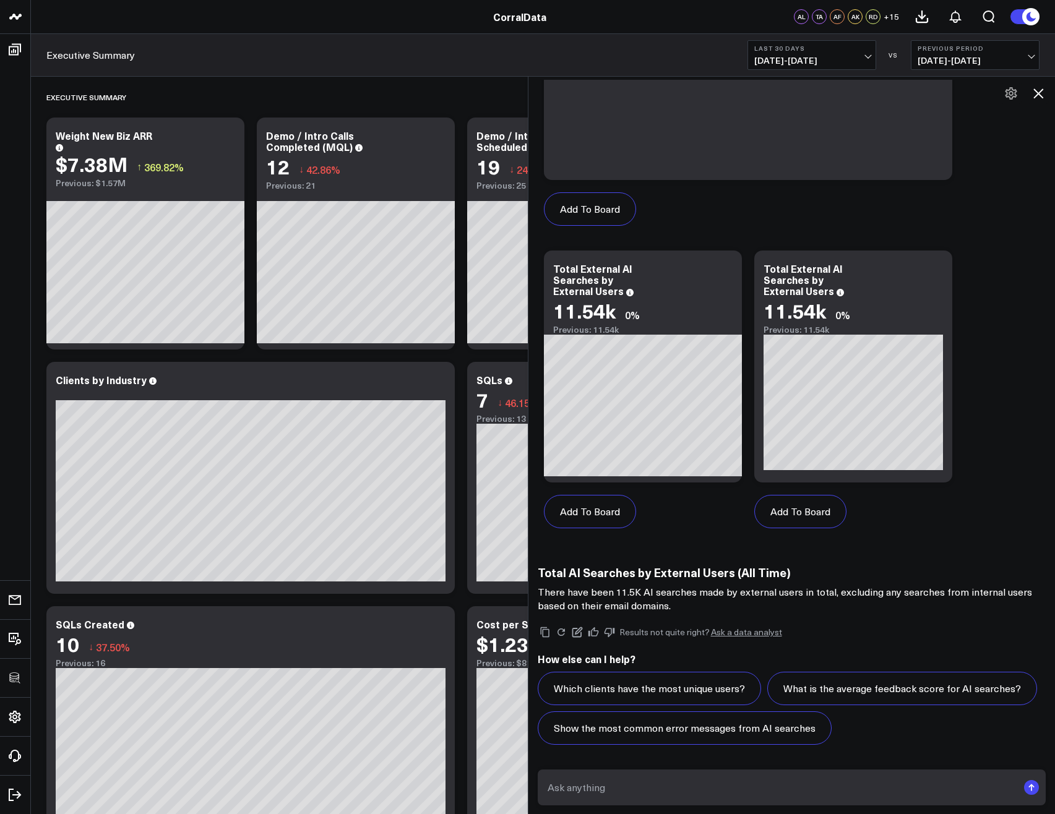
click at [785, 796] on textarea at bounding box center [782, 788] width 474 height 22
type textarea "How about for all users including internal, for all time"
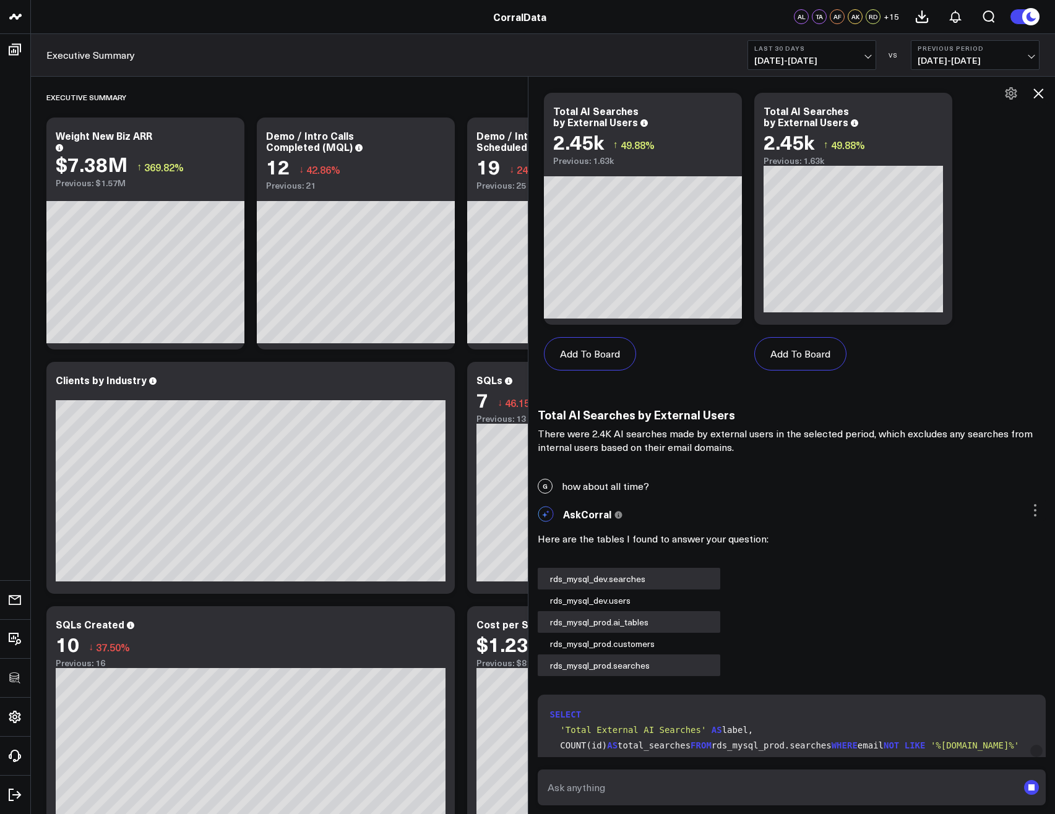
scroll to position [660, 0]
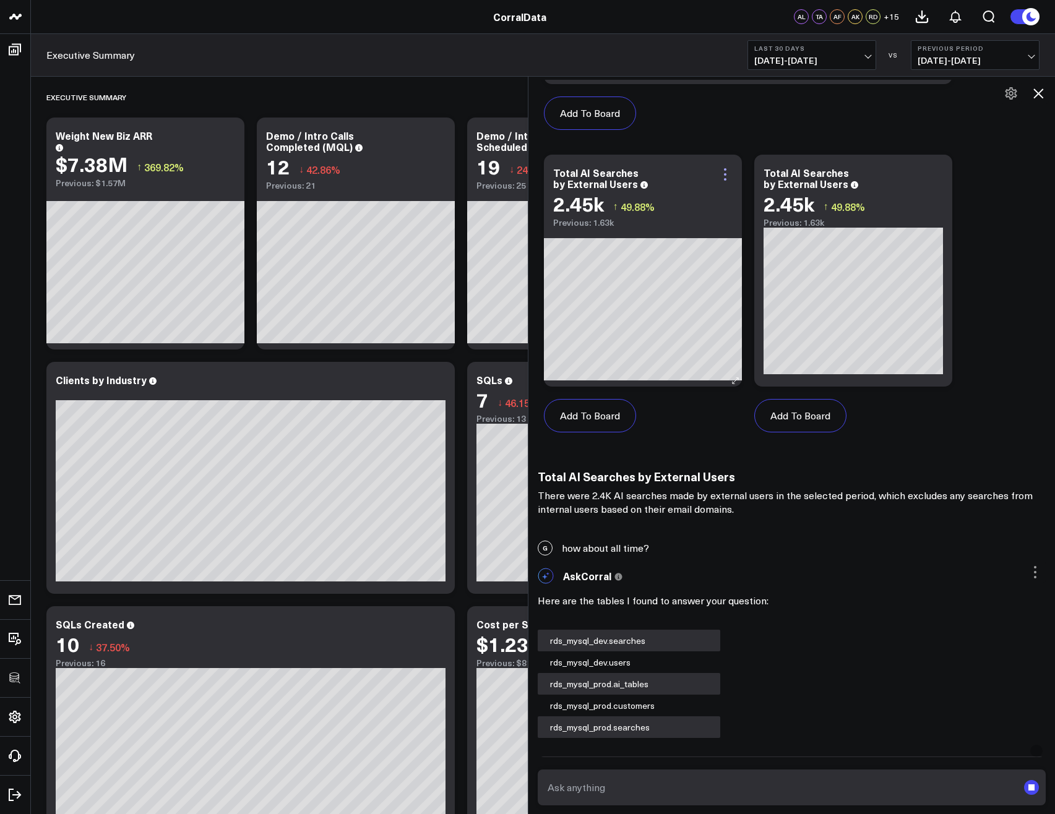
click at [733, 176] on icon at bounding box center [725, 174] width 15 height 15
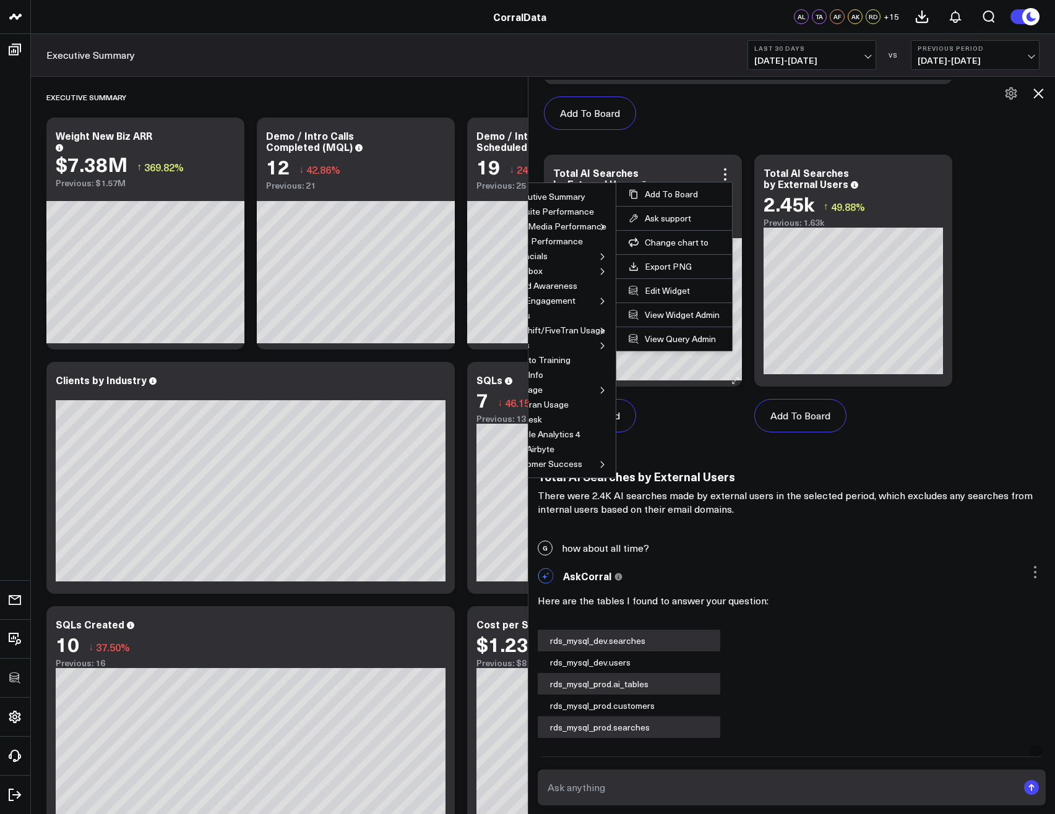
click at [605, 271] on icon at bounding box center [602, 271] width 7 height 7
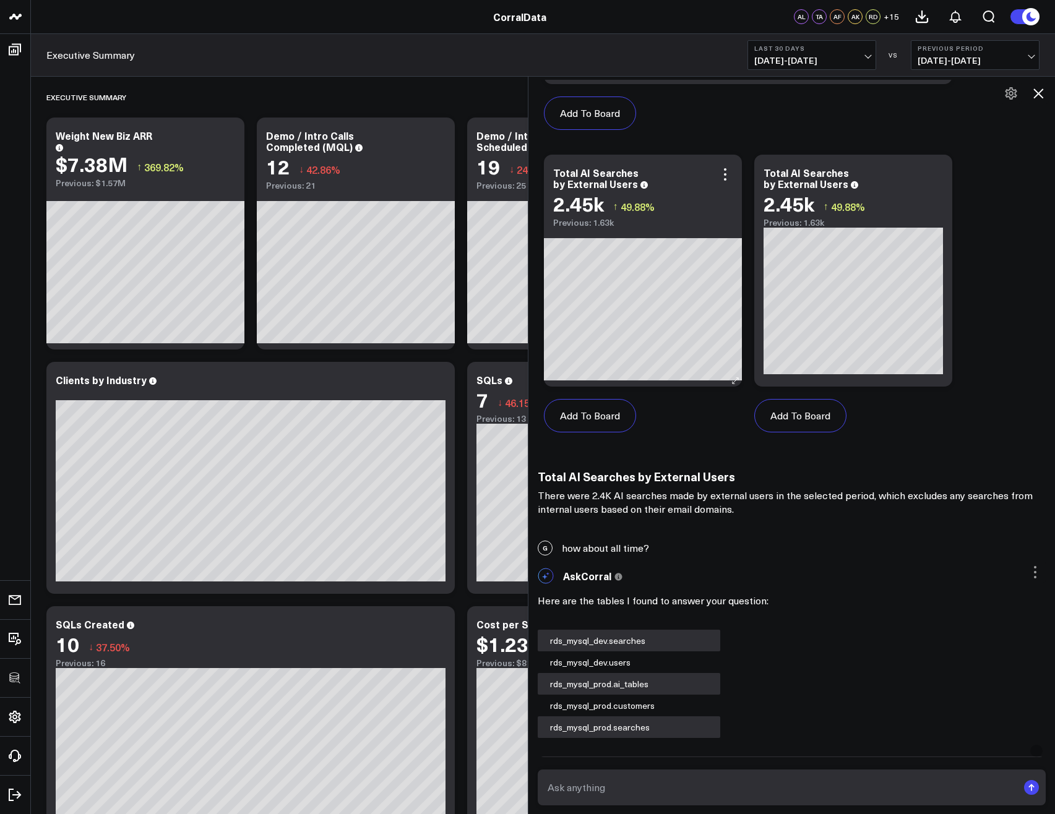
click at [725, 186] on div "Total AI Searches by External Users" at bounding box center [642, 178] width 179 height 22
click at [723, 182] on div "Total AI Searches by External Users" at bounding box center [642, 178] width 179 height 22
click at [726, 174] on icon at bounding box center [725, 174] width 2 height 2
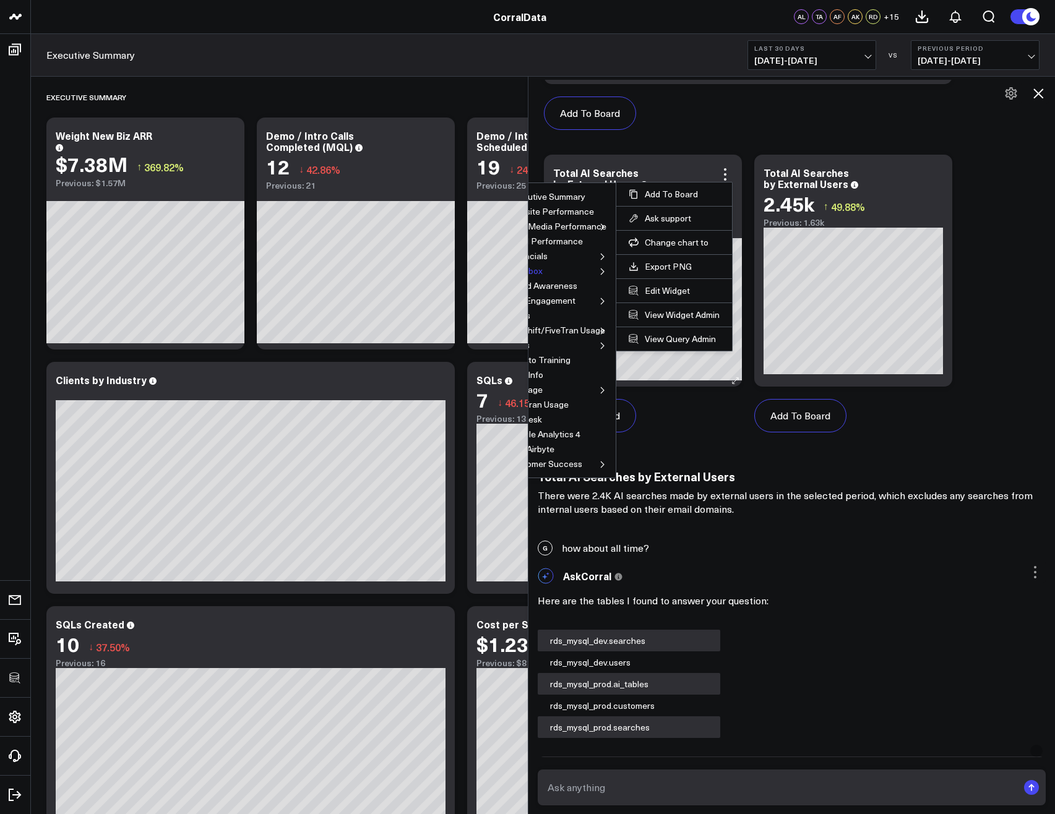
click at [543, 270] on button "Sandbox" at bounding box center [525, 271] width 35 height 9
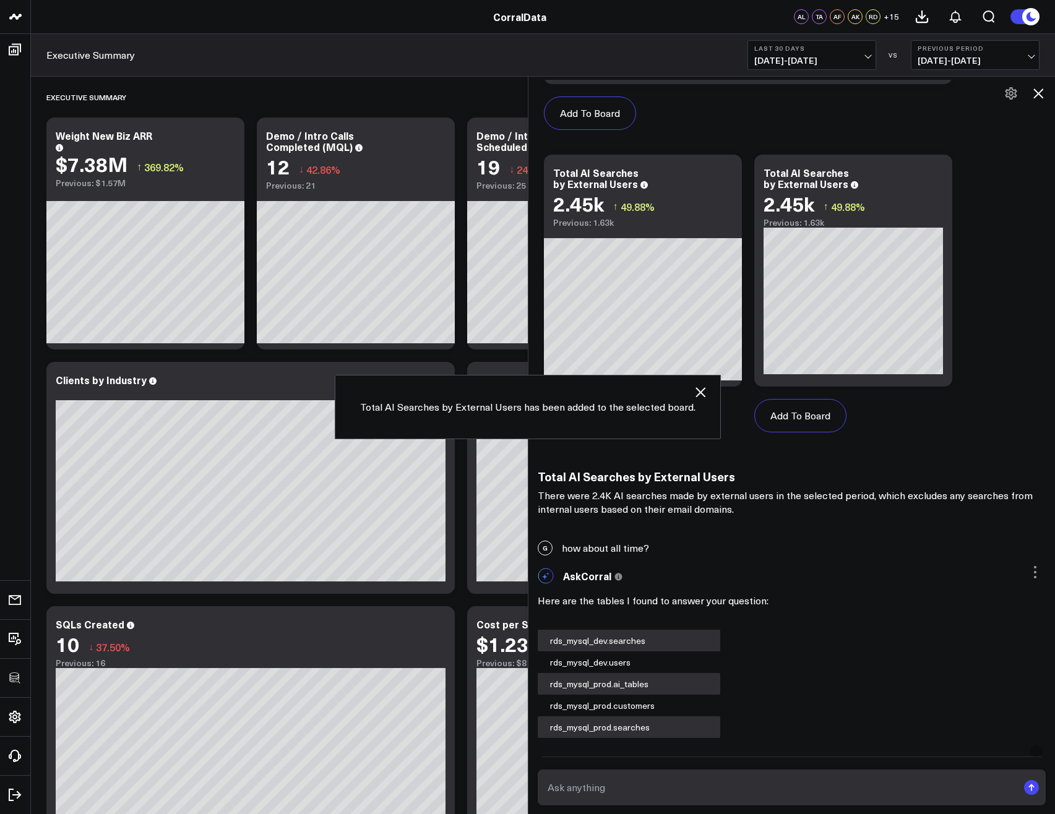
click at [854, 608] on p "Here are the tables I found to answer your question:" at bounding box center [792, 600] width 509 height 15
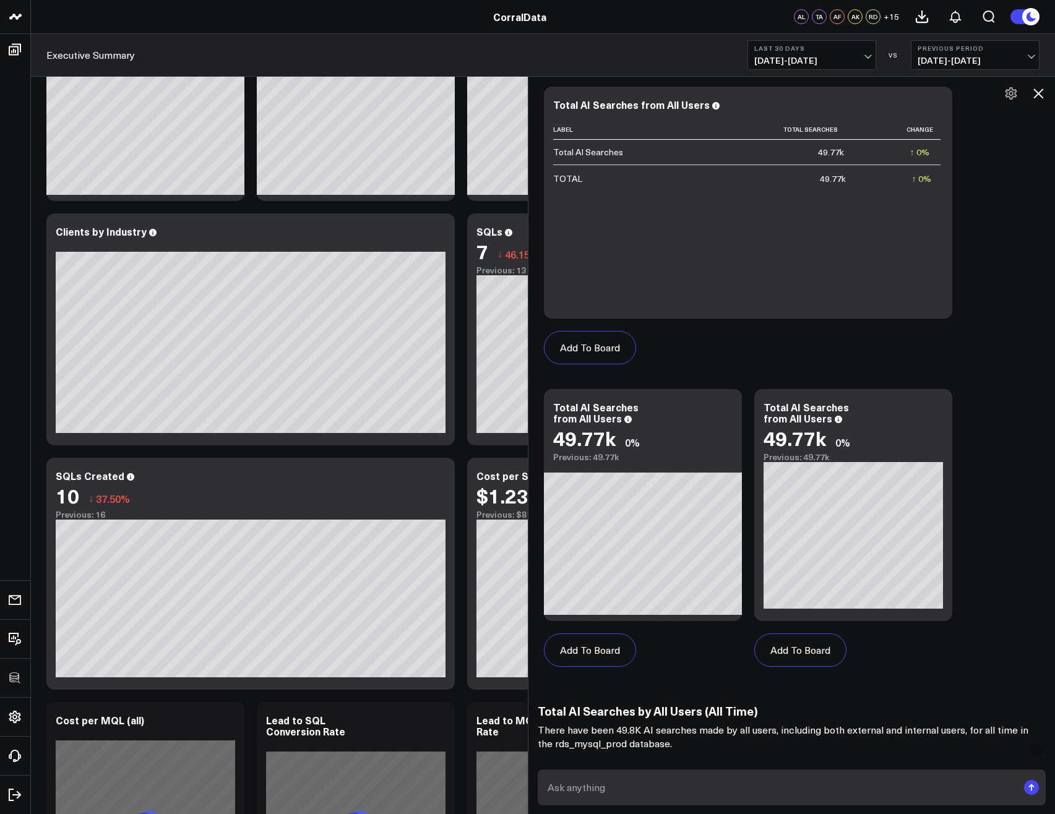
scroll to position [2856, 0]
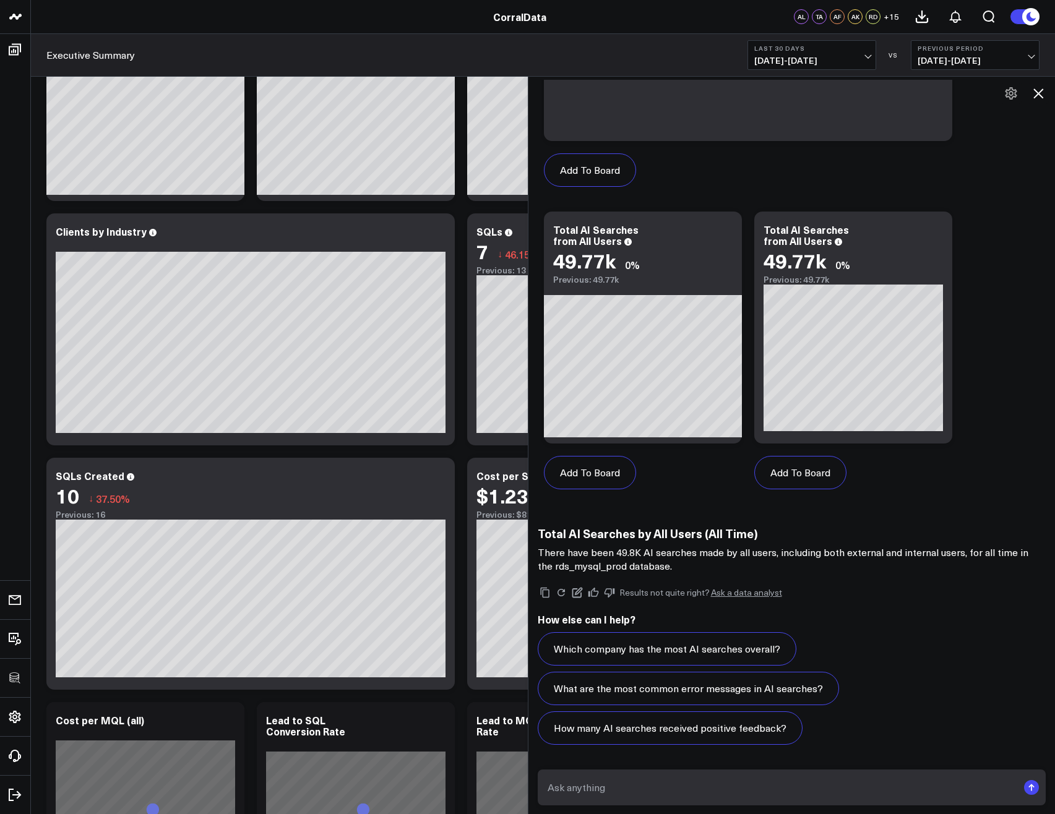
click at [1040, 95] on icon at bounding box center [1038, 93] width 10 height 10
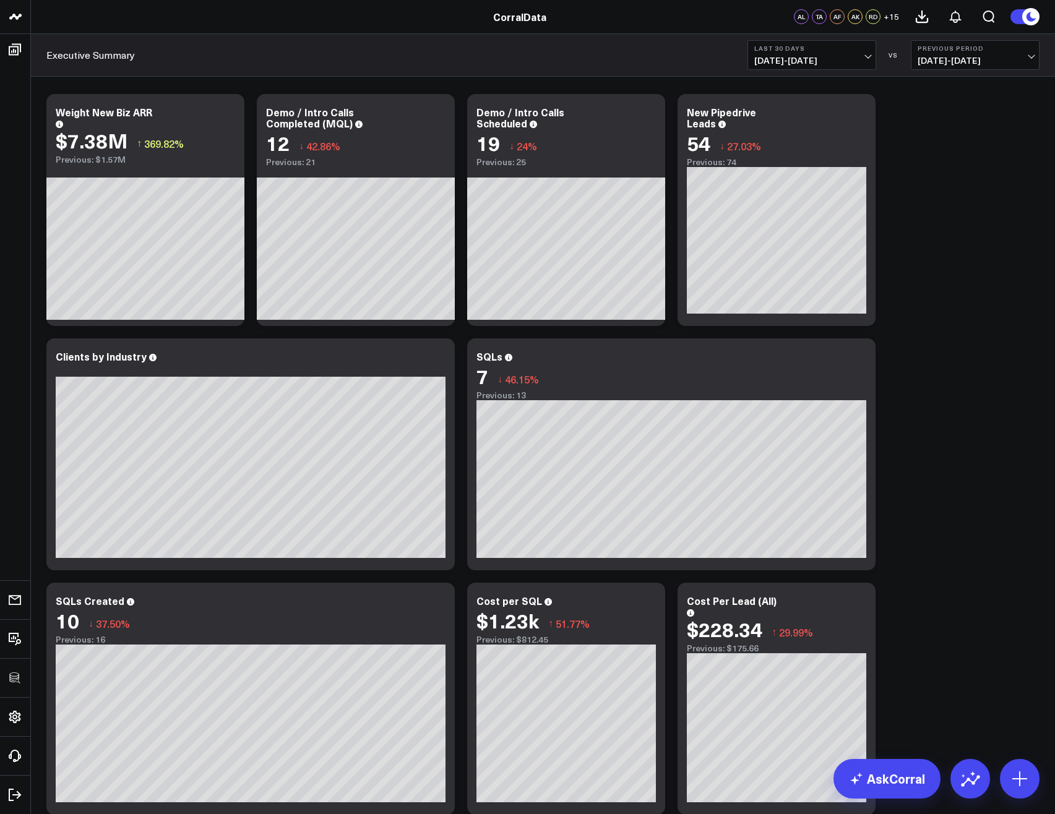
scroll to position [0, 0]
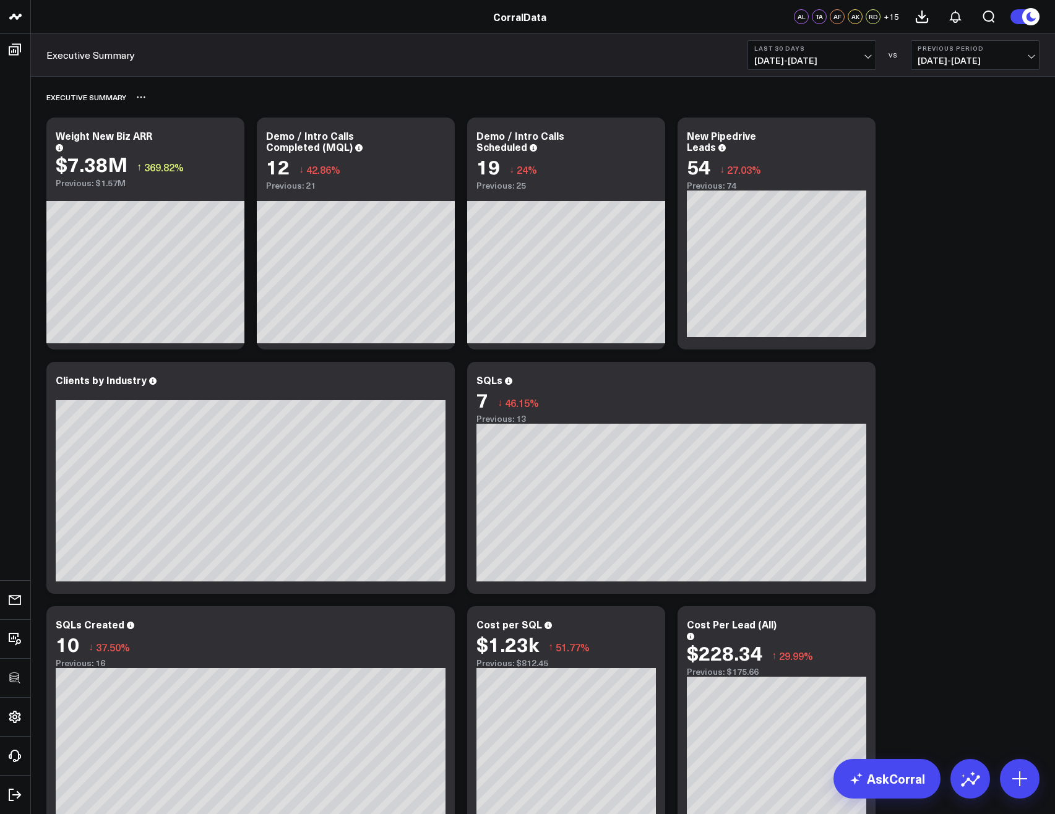
click at [387, 101] on div "Executive Summary" at bounding box center [542, 97] width 993 height 28
